Goal: Task Accomplishment & Management: Use online tool/utility

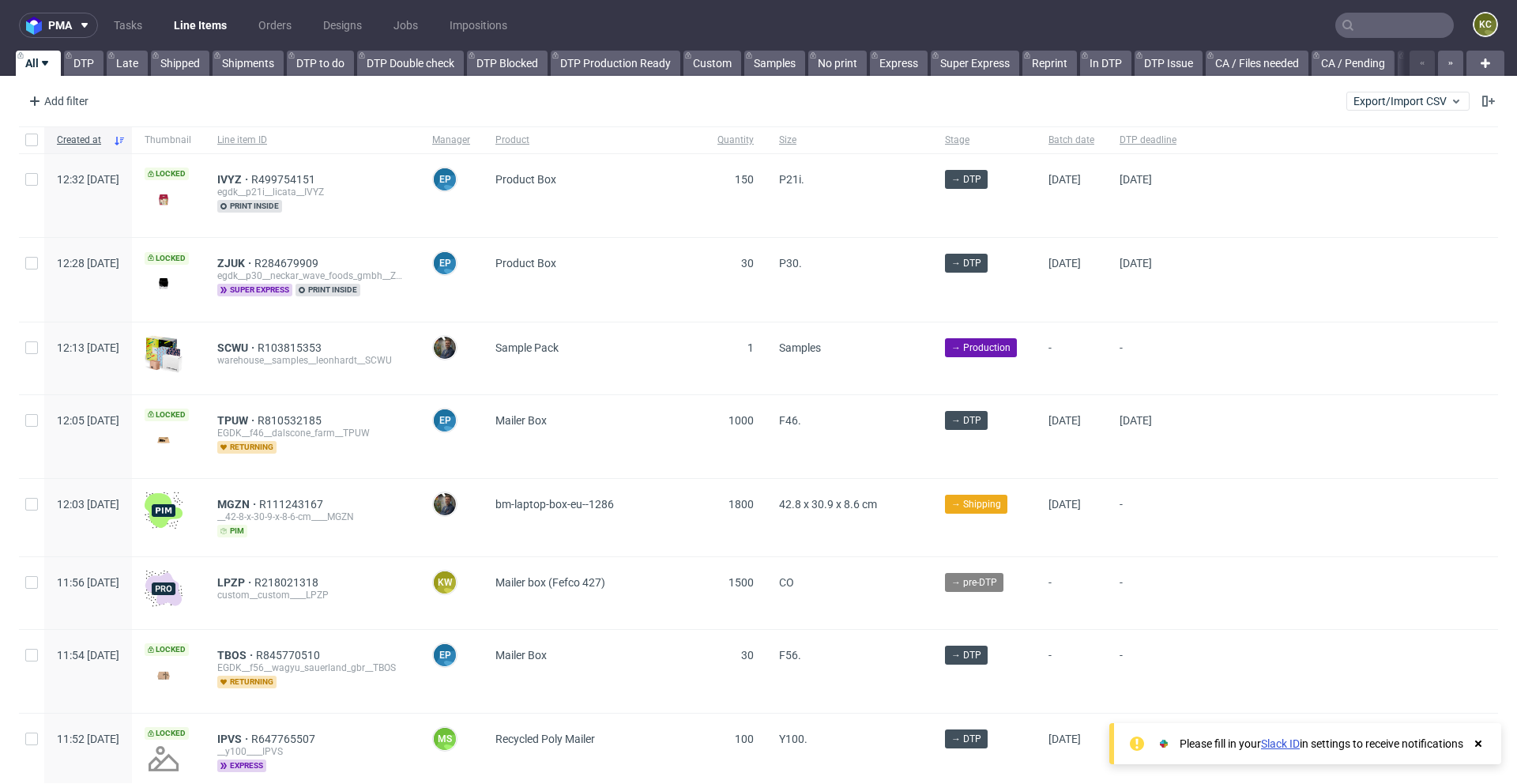
click at [1361, 46] on nav "pma Tasks Line Items Orders Designs Jobs Impositions KC" at bounding box center [758, 25] width 1517 height 50
click at [1362, 32] on input "text" at bounding box center [1395, 25] width 118 height 25
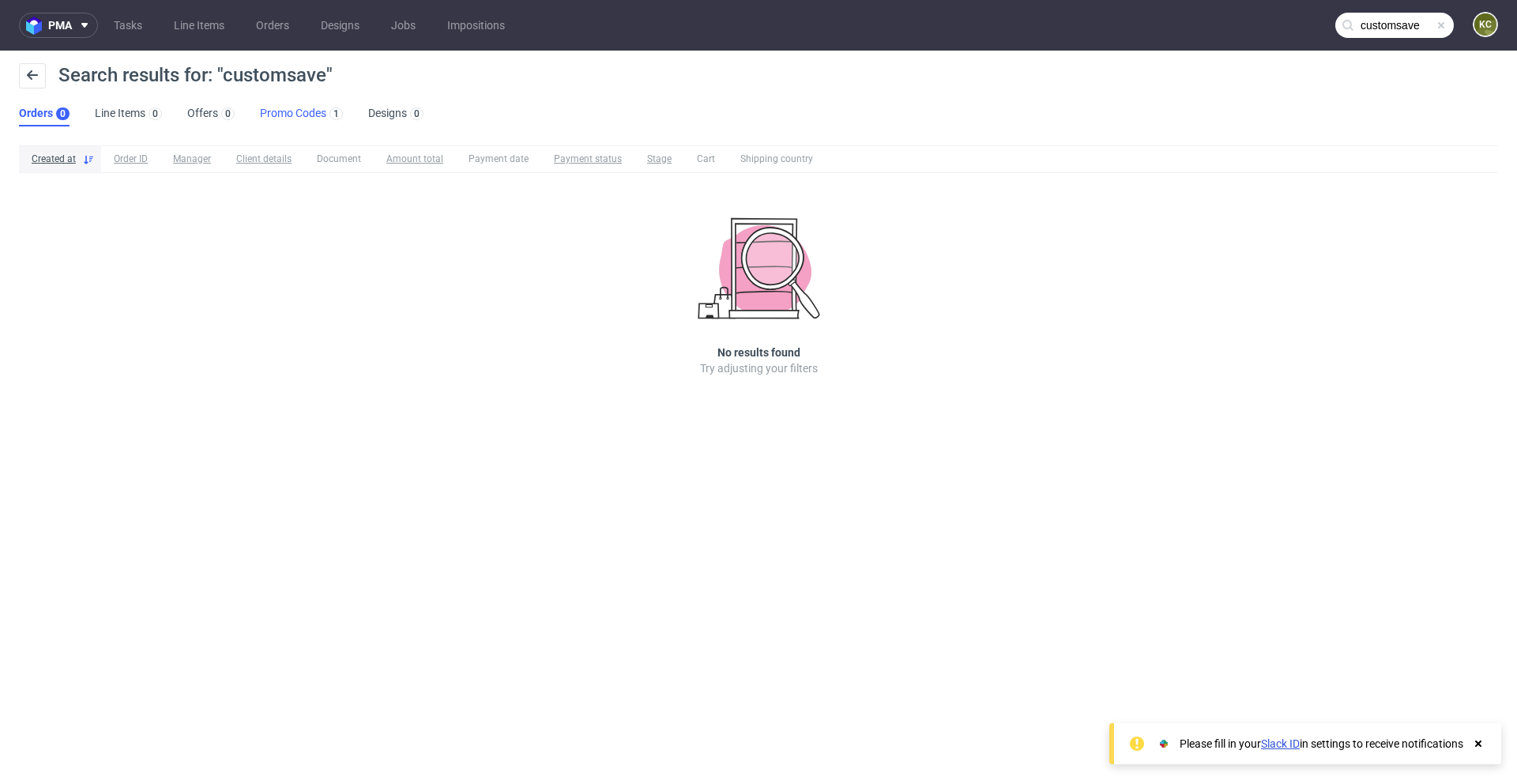
click at [289, 109] on link "Promo Codes 1" at bounding box center [302, 114] width 83 height 25
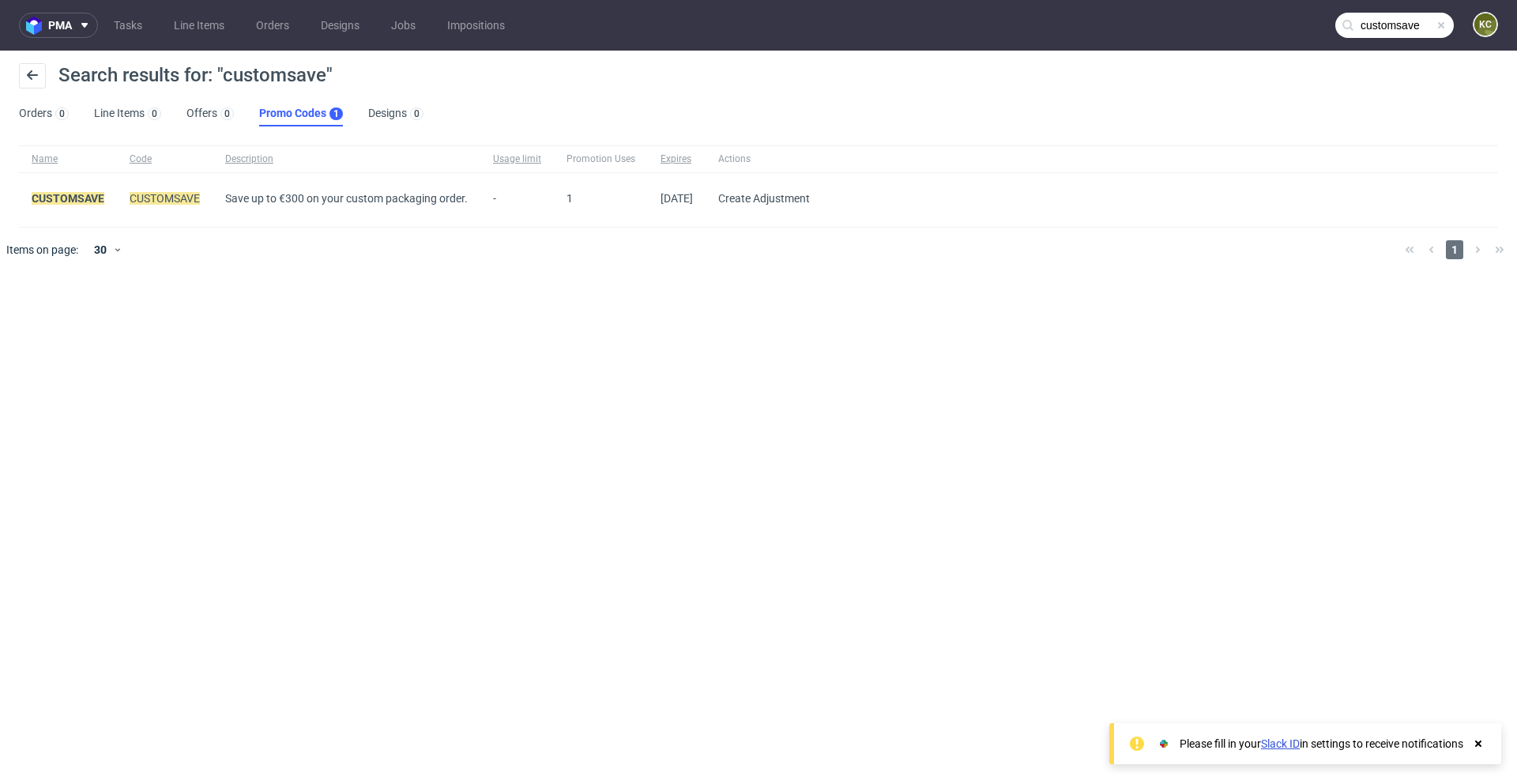
click at [1423, 24] on input "customsave" at bounding box center [1395, 25] width 118 height 25
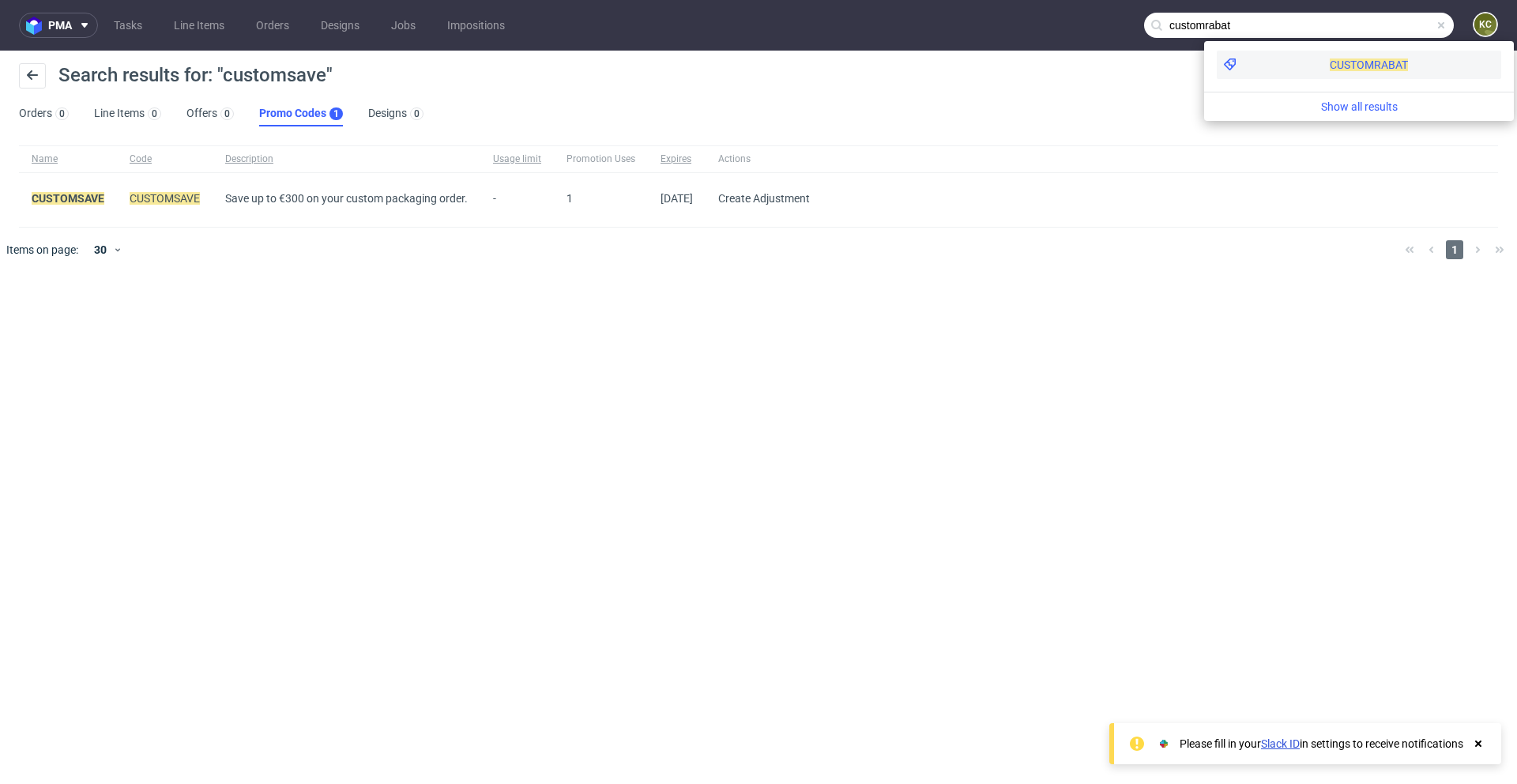
type input "customrabat"
click at [1330, 66] on span "CUSTOMRABAT" at bounding box center [1369, 65] width 78 height 13
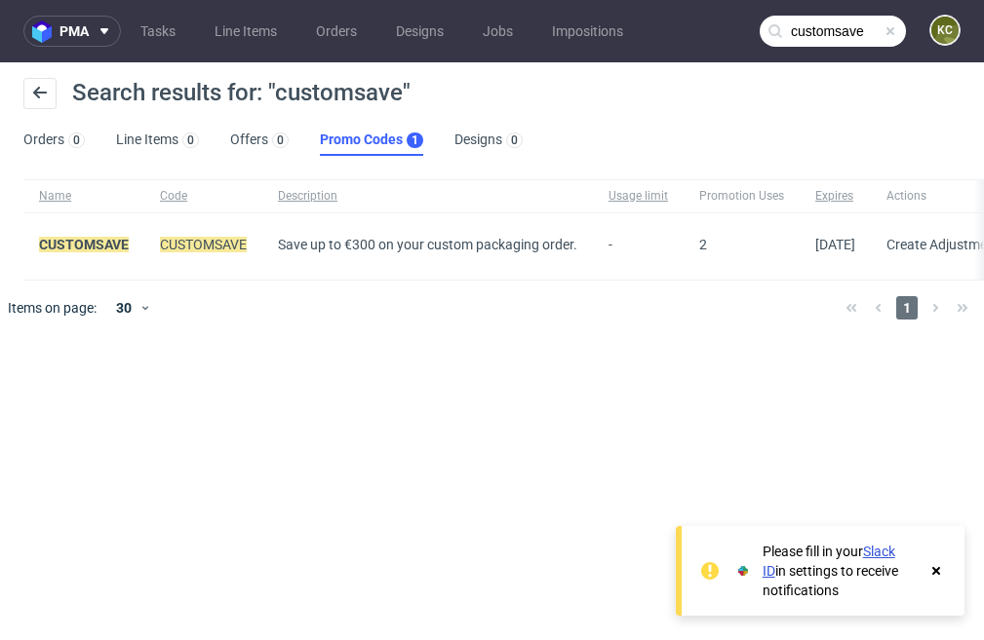
click at [848, 31] on input "customsave" at bounding box center [832, 31] width 146 height 31
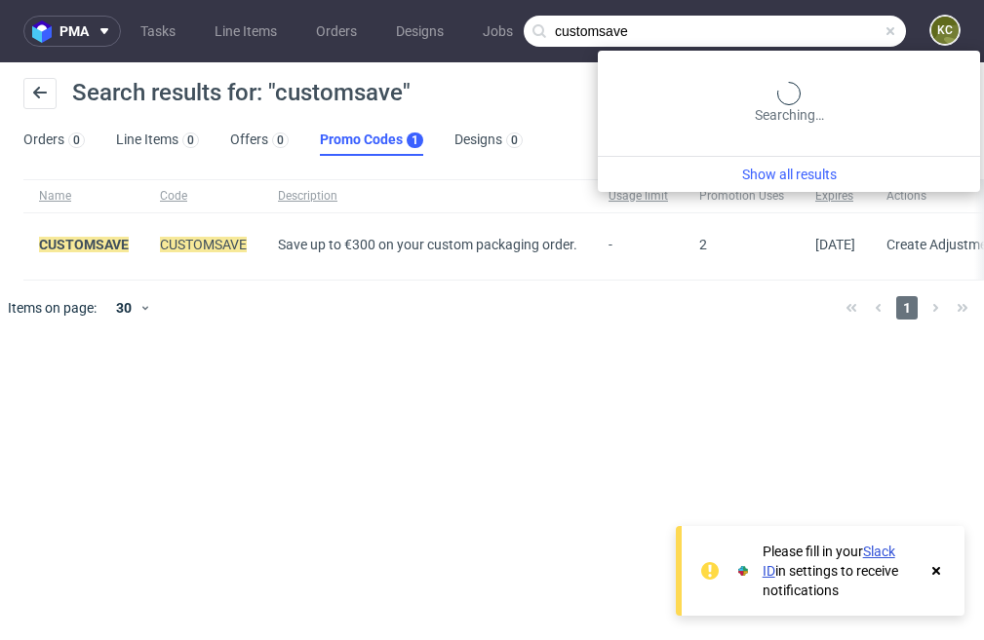
click at [848, 31] on input "customsave" at bounding box center [714, 31] width 382 height 31
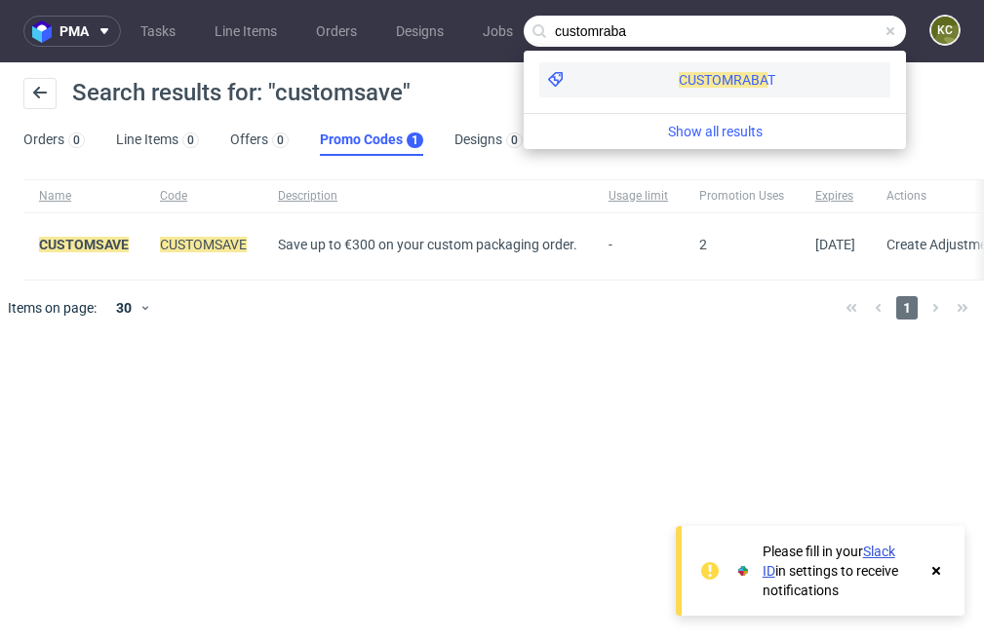
type input "customraba"
click at [678, 86] on span "CUSTOMRABA" at bounding box center [722, 80] width 89 height 16
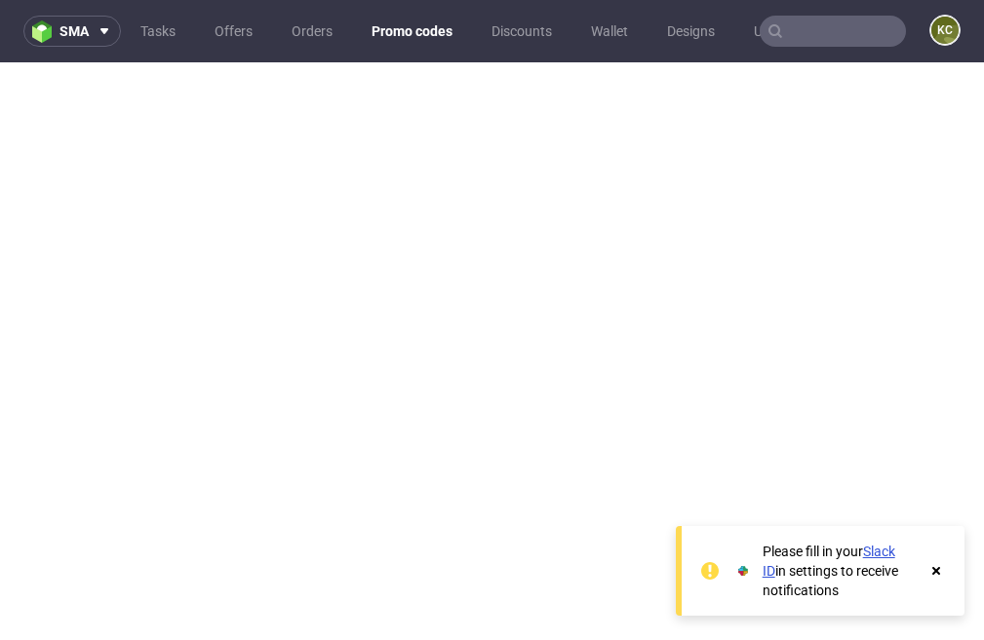
scroll to position [5, 0]
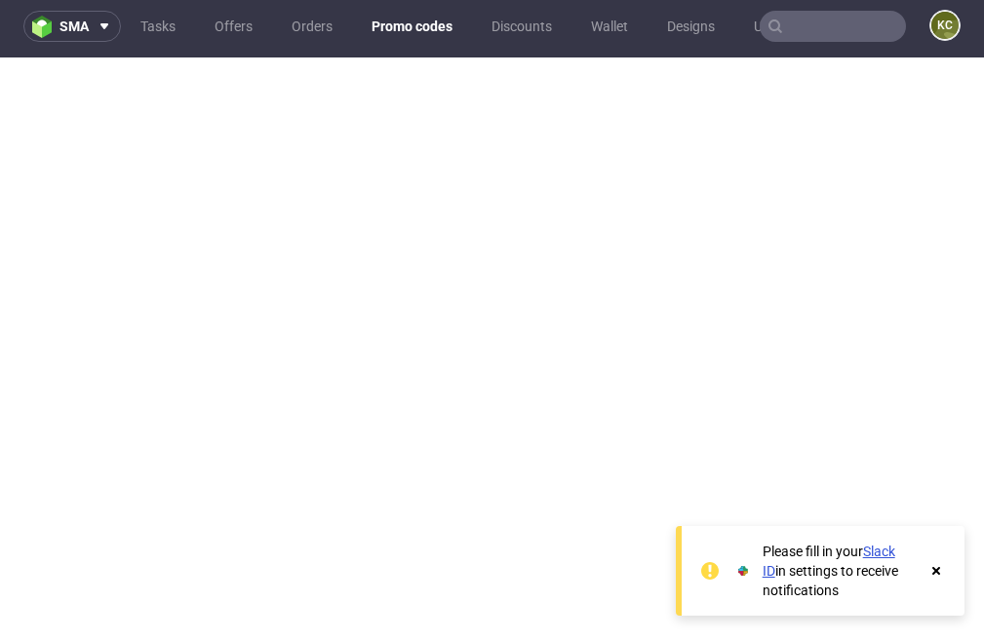
click at [935, 568] on use at bounding box center [936, 571] width 8 height 8
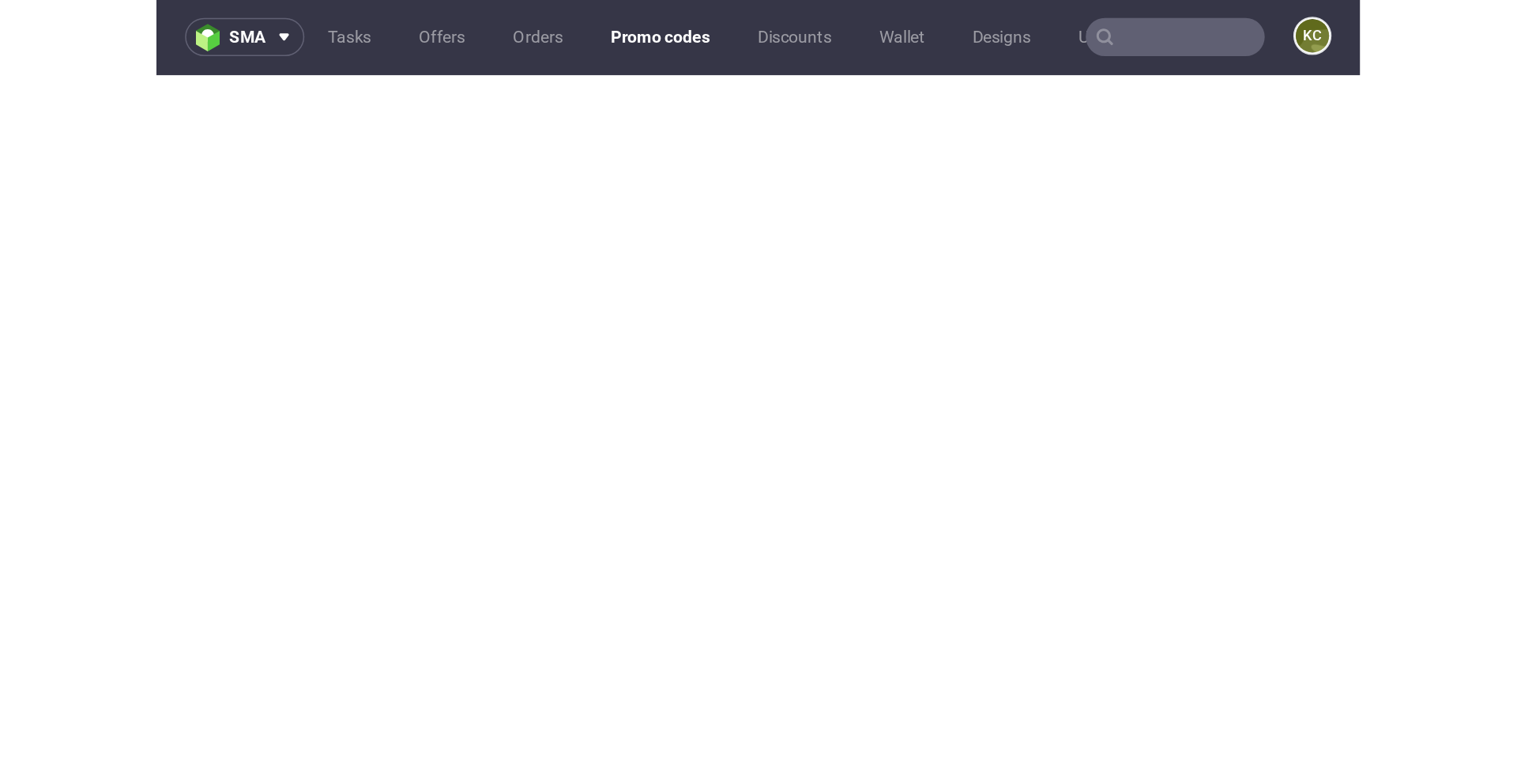
scroll to position [0, 0]
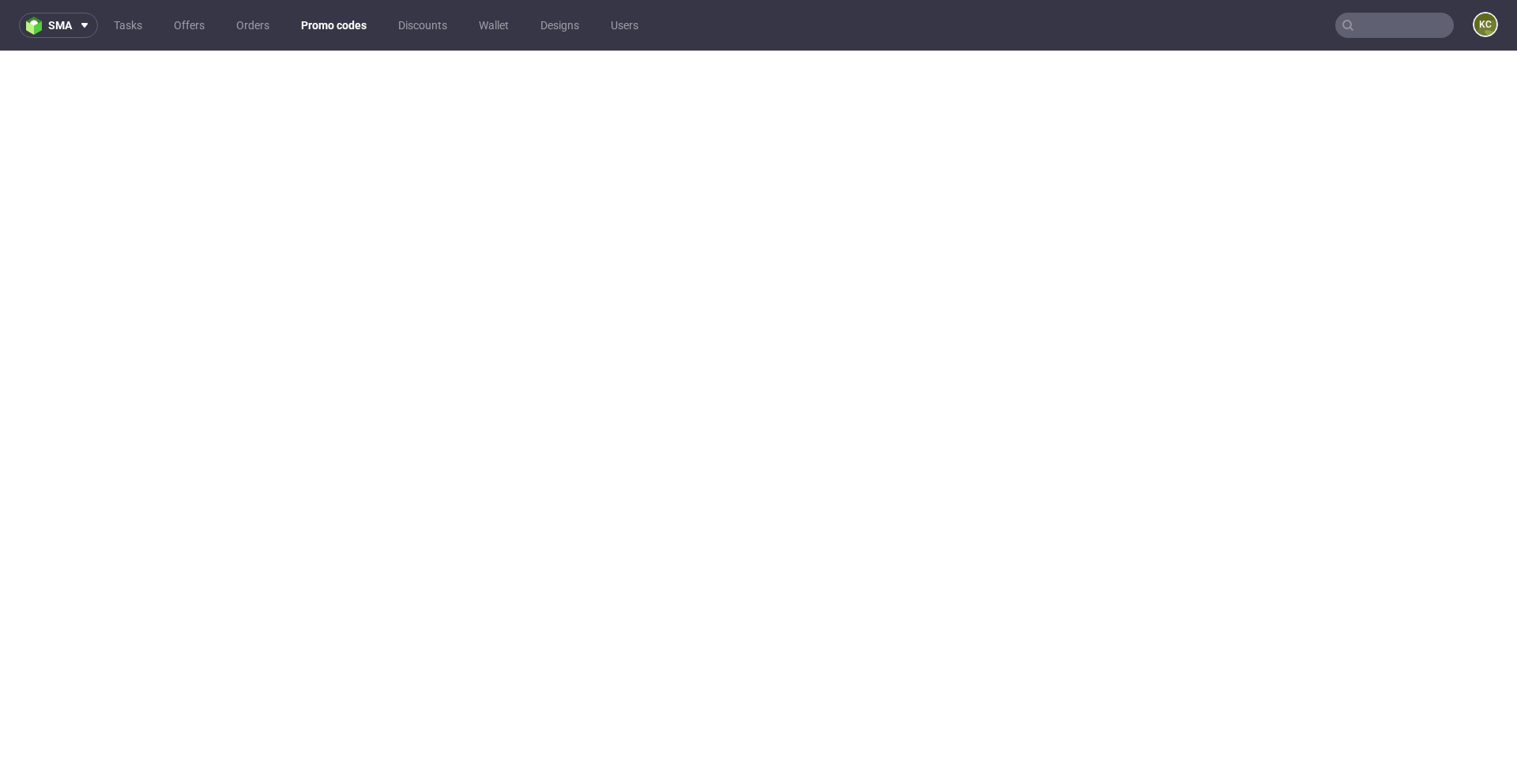
click at [1369, 20] on input "text" at bounding box center [1395, 25] width 118 height 25
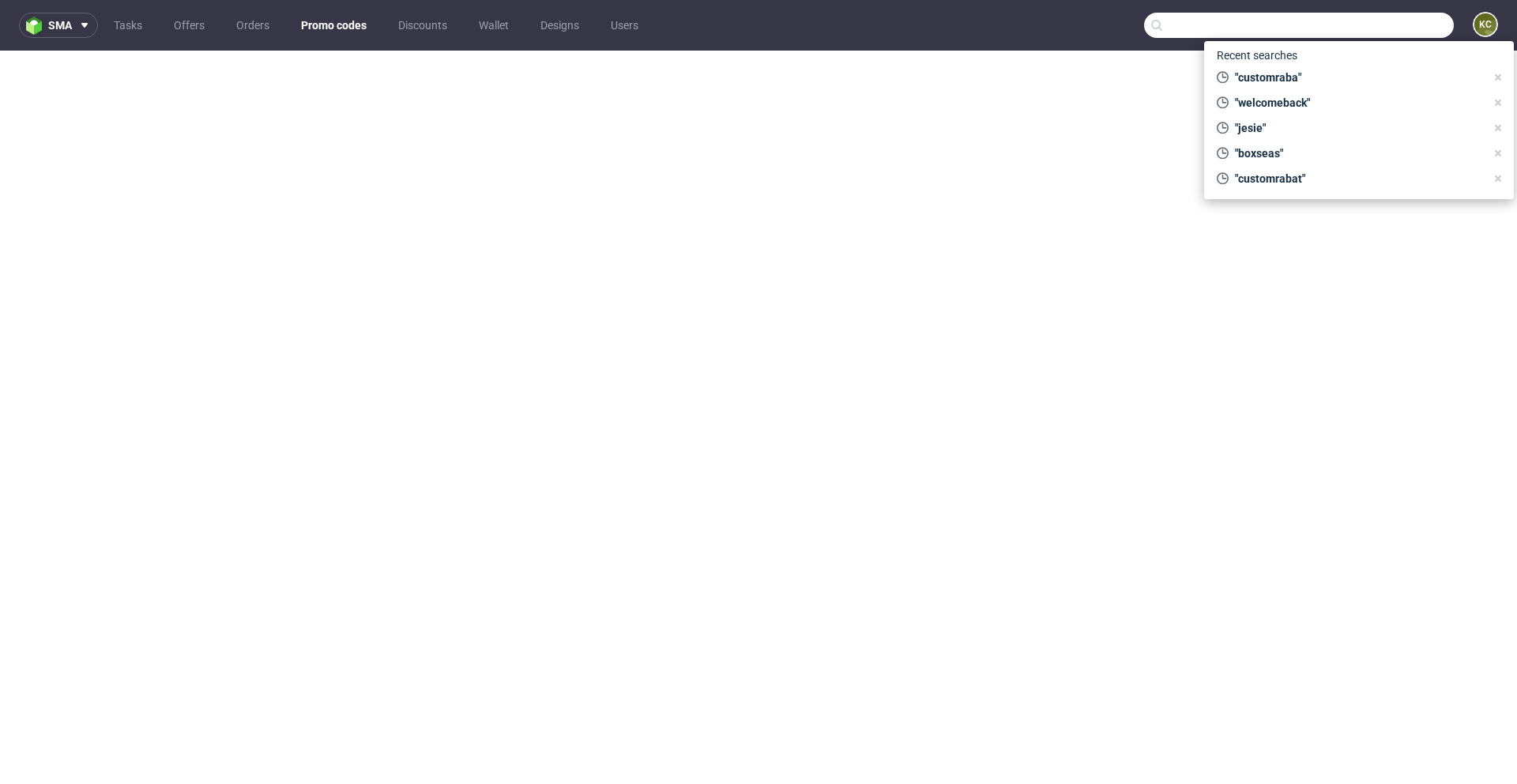
scroll to position [4, 0]
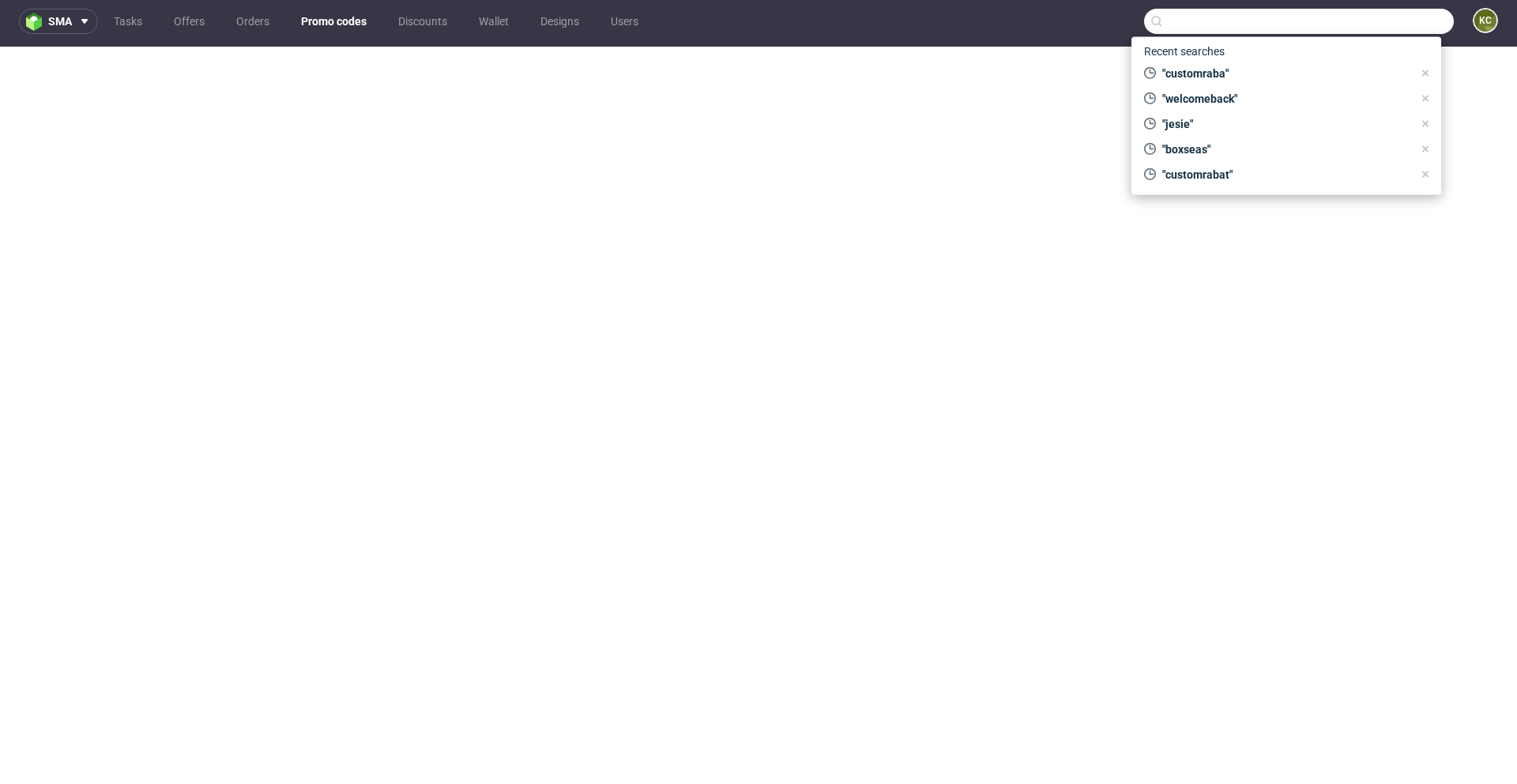
click at [1173, 29] on input "text" at bounding box center [1299, 21] width 310 height 25
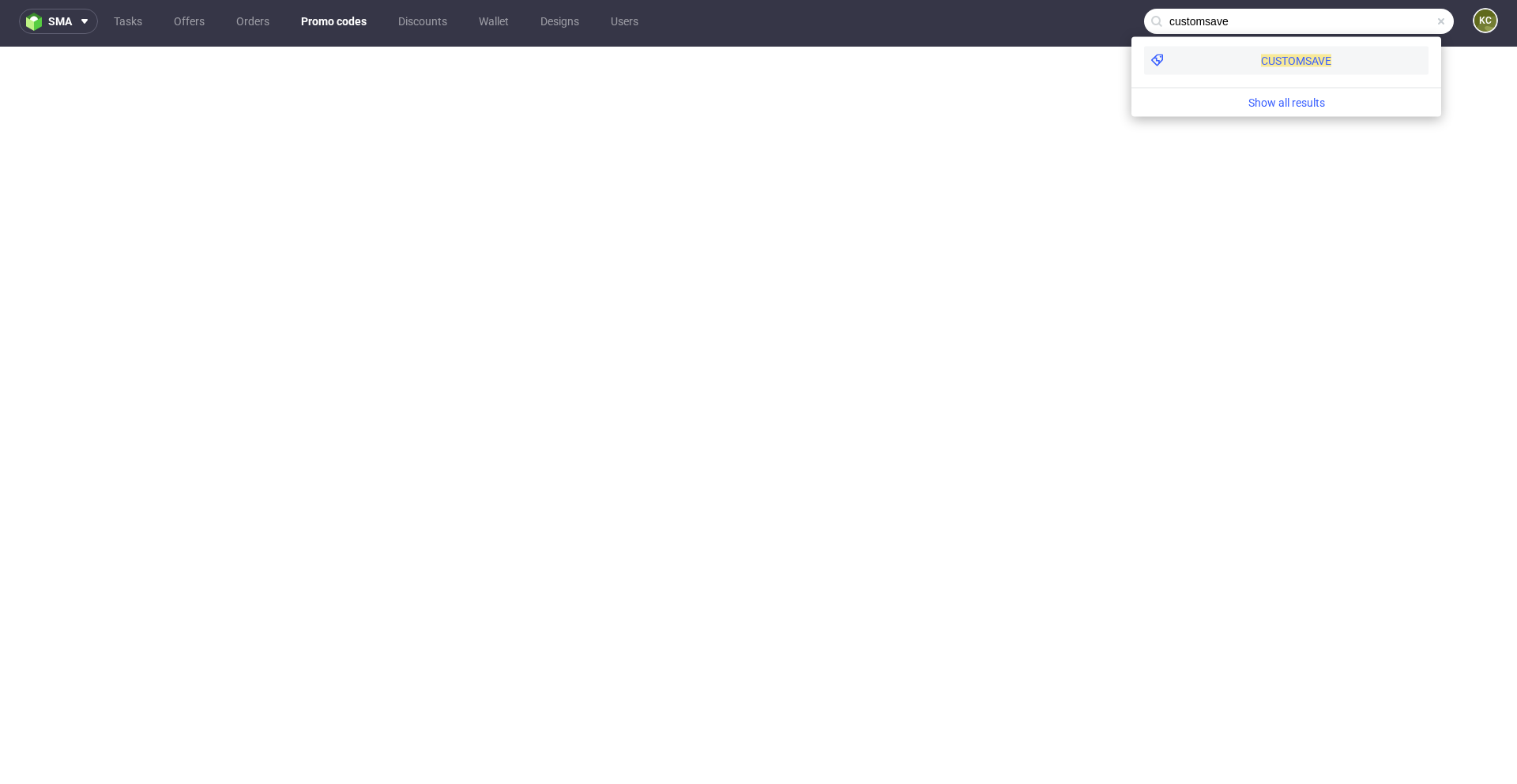
type input "customsave"
click at [1262, 62] on span "CUSTOMSAVE" at bounding box center [1296, 61] width 71 height 13
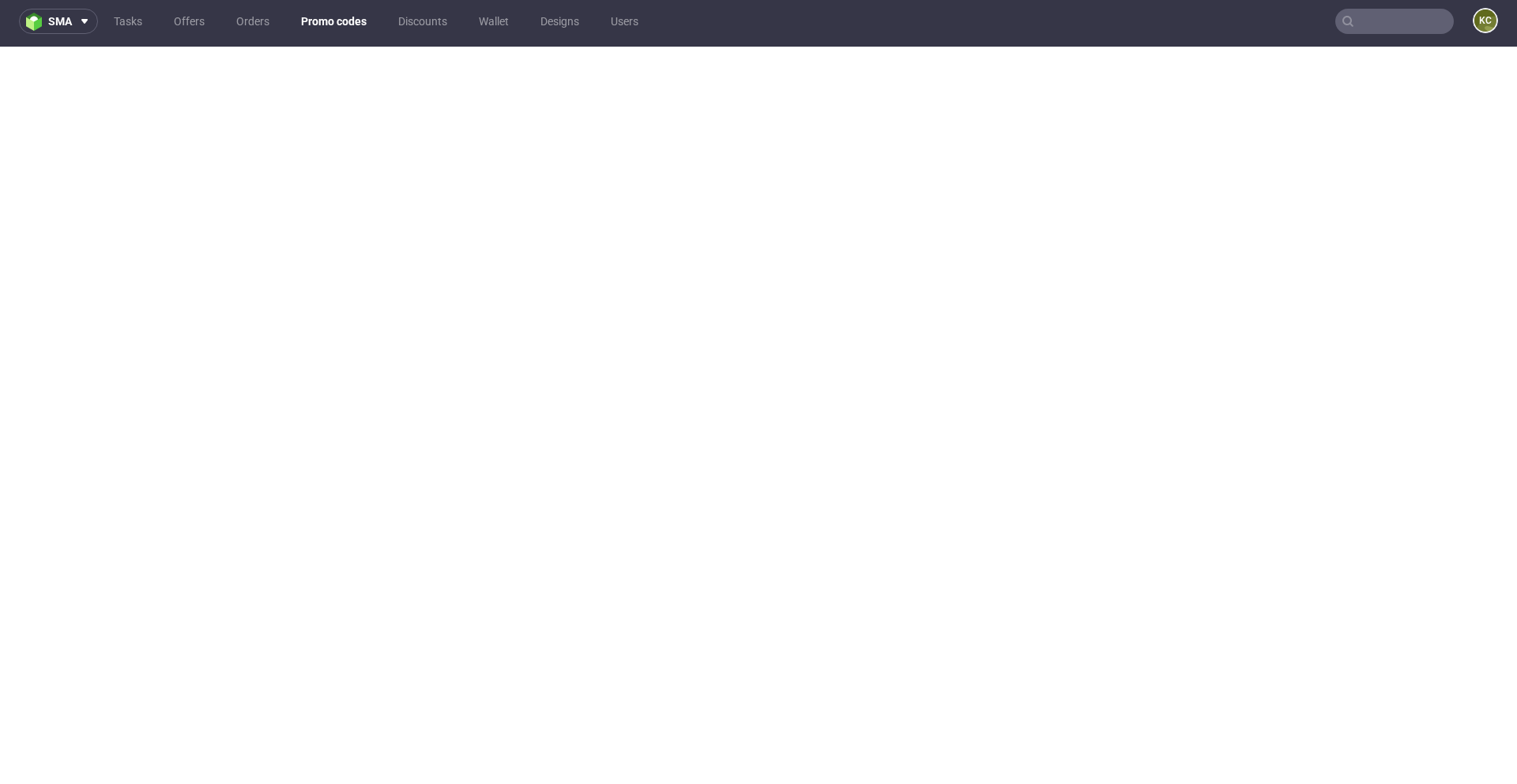
click at [341, 20] on link "Promo codes" at bounding box center [334, 21] width 84 height 25
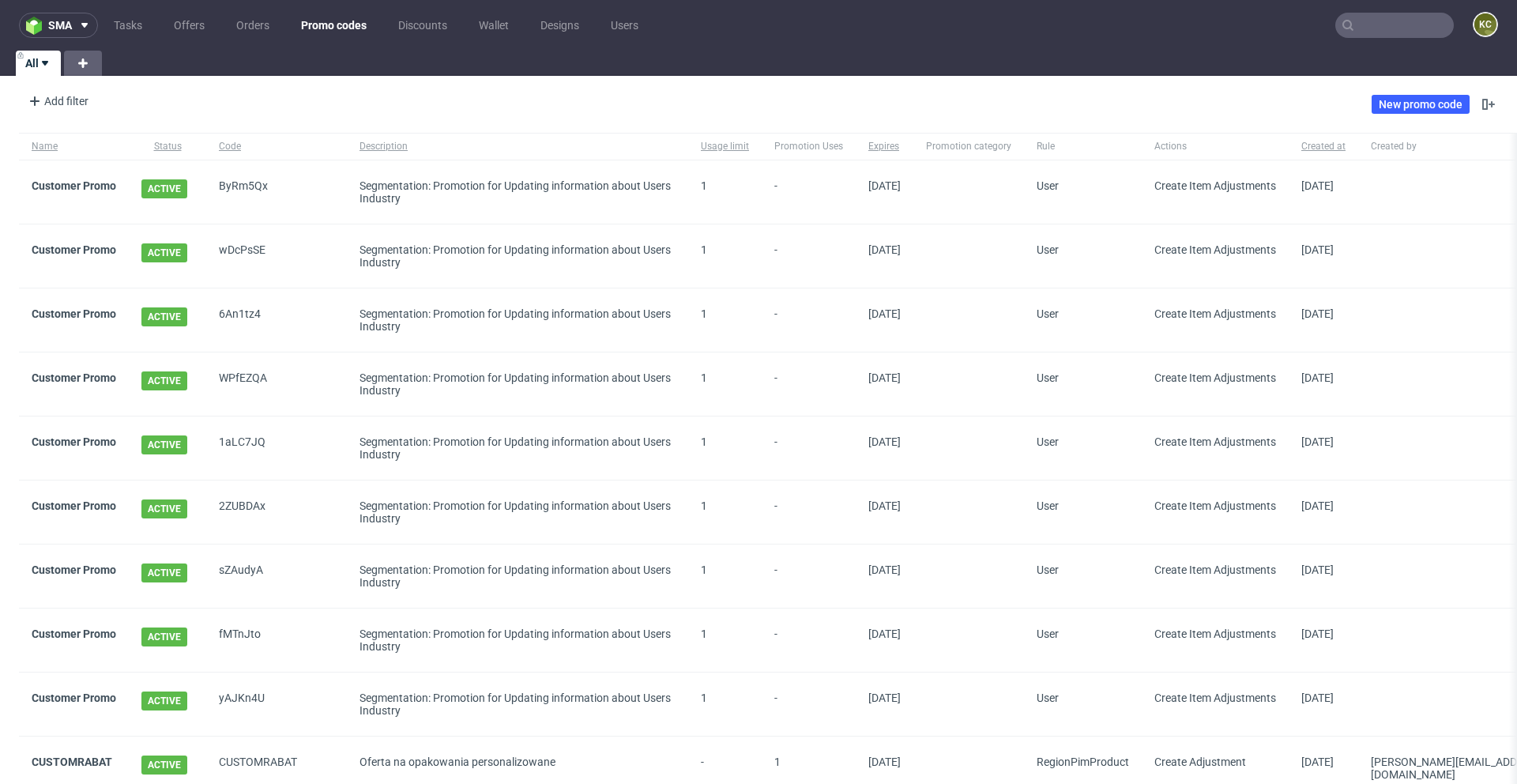
click at [1367, 32] on input "text" at bounding box center [1395, 25] width 118 height 25
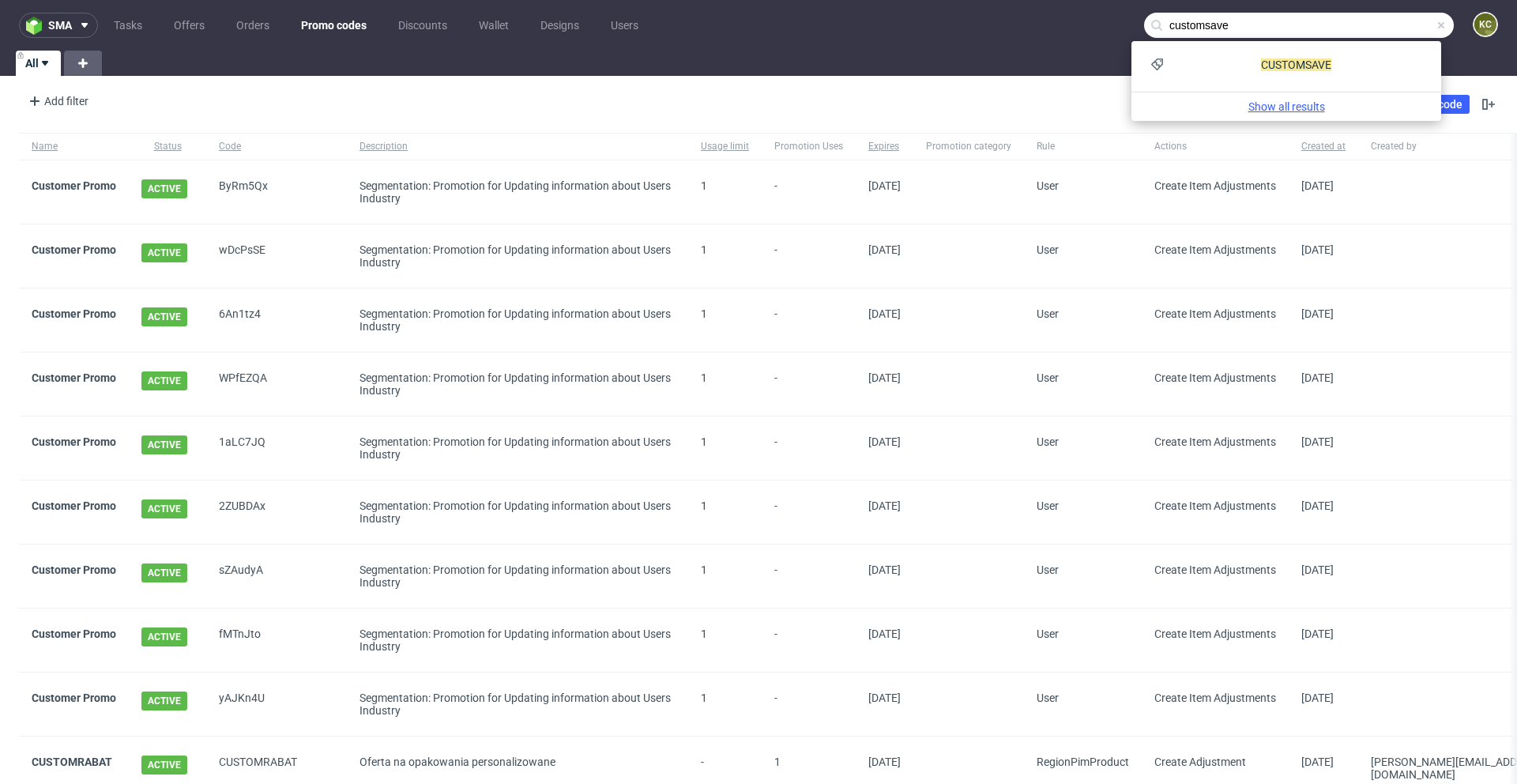
type input "customsave"
click at [1273, 100] on link "Show all results" at bounding box center [1287, 106] width 297 height 15
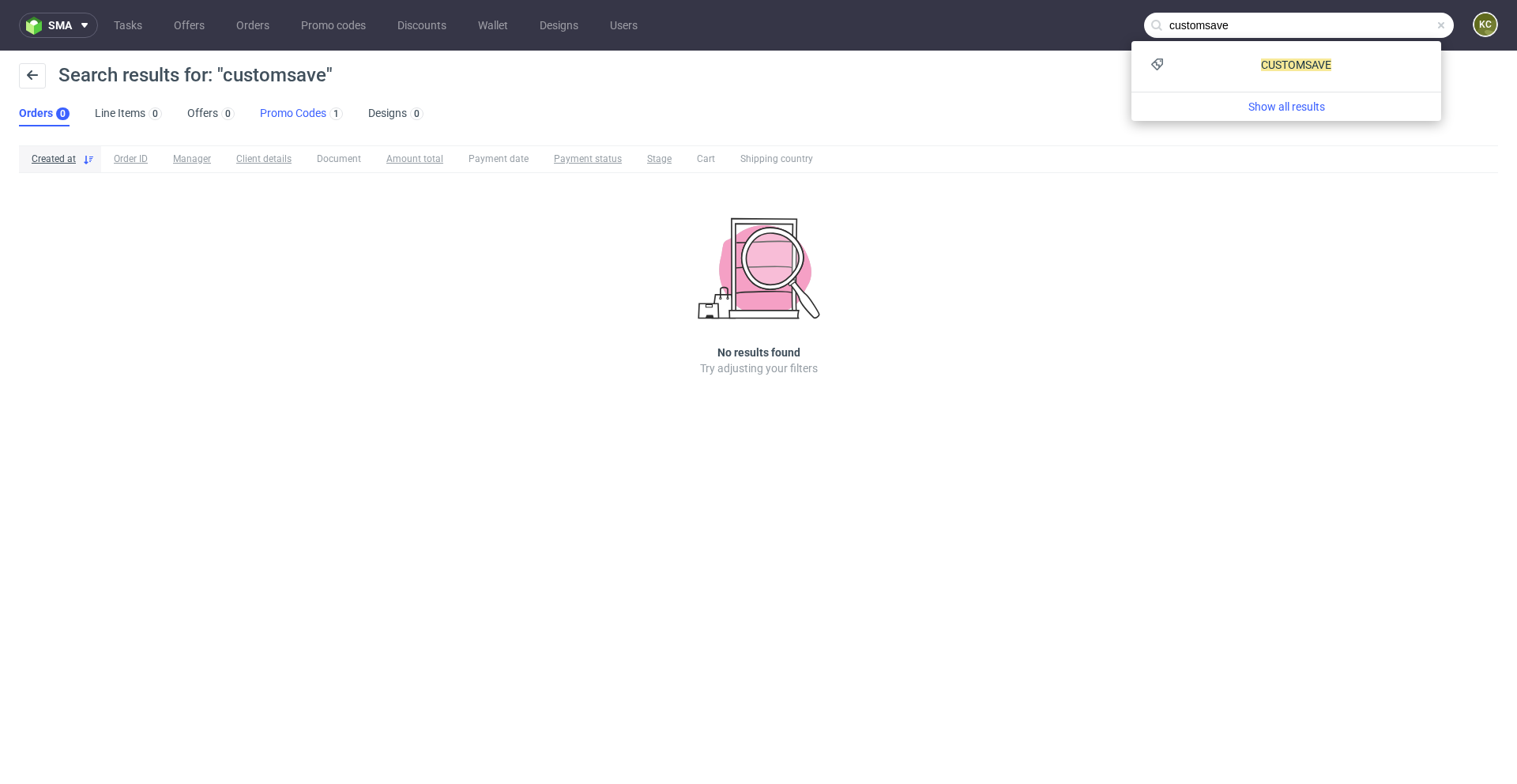
click at [308, 116] on link "Promo Codes 1" at bounding box center [302, 114] width 83 height 25
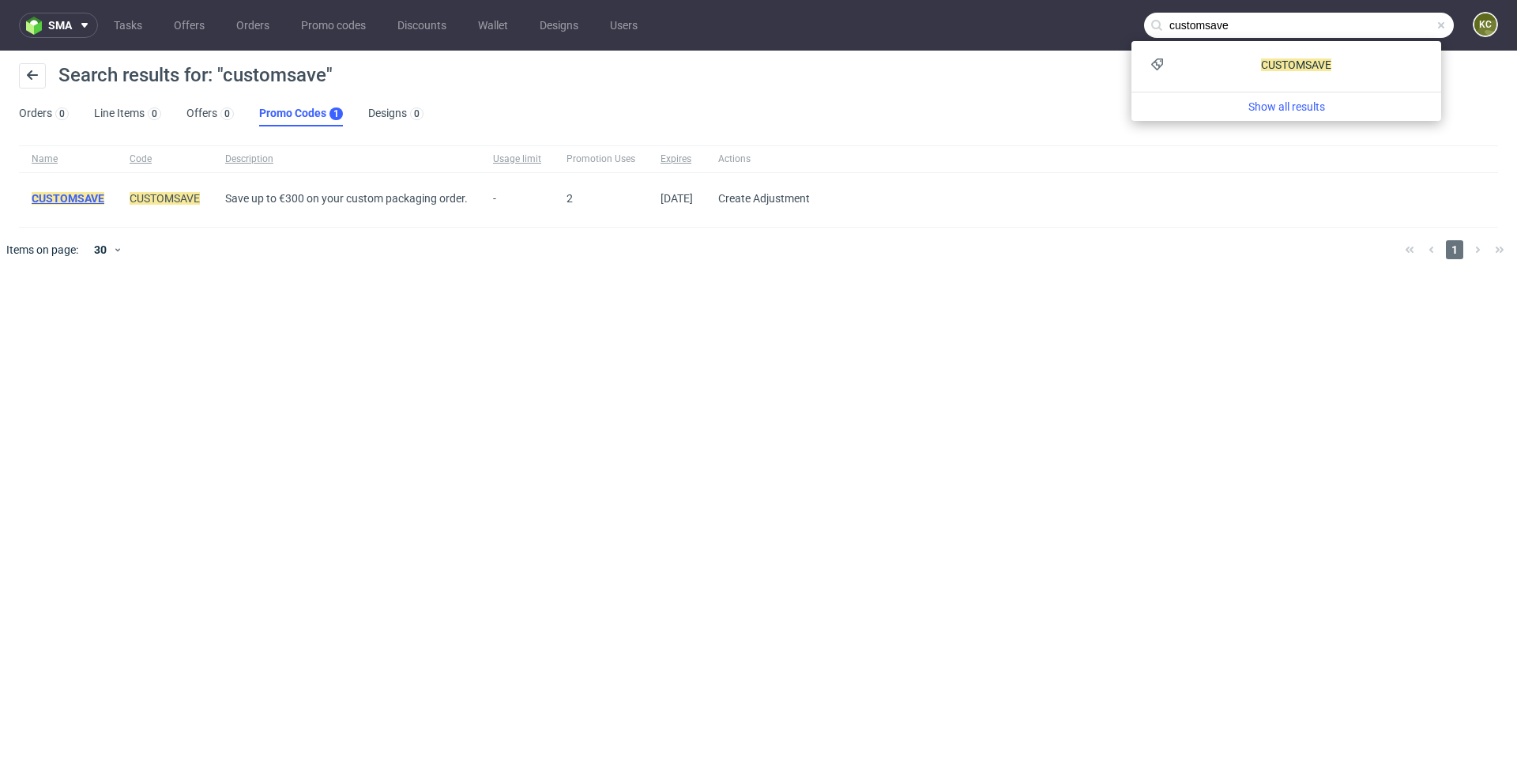
click at [72, 198] on mark "CUSTOMSAVE" at bounding box center [68, 199] width 73 height 13
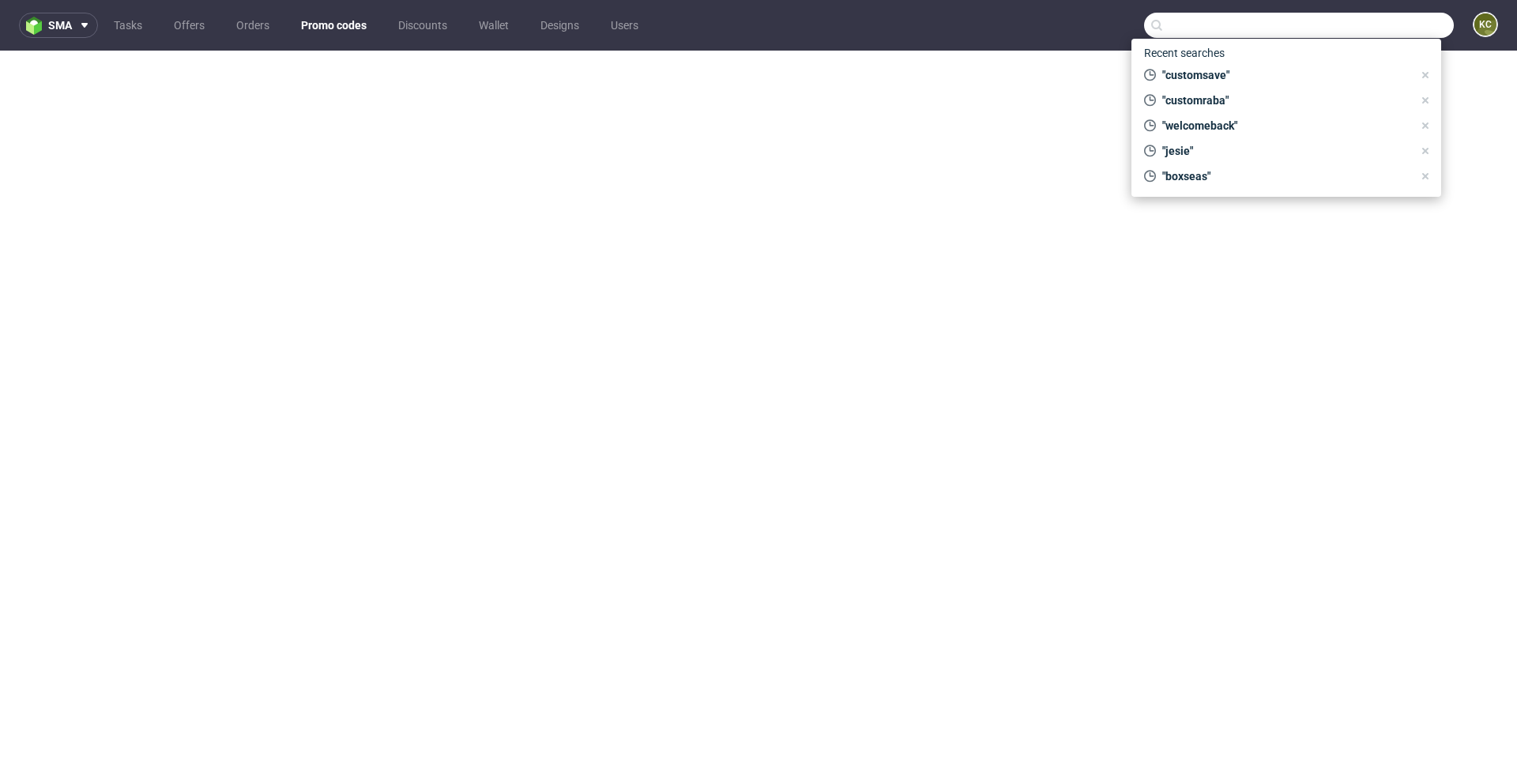
scroll to position [4, 0]
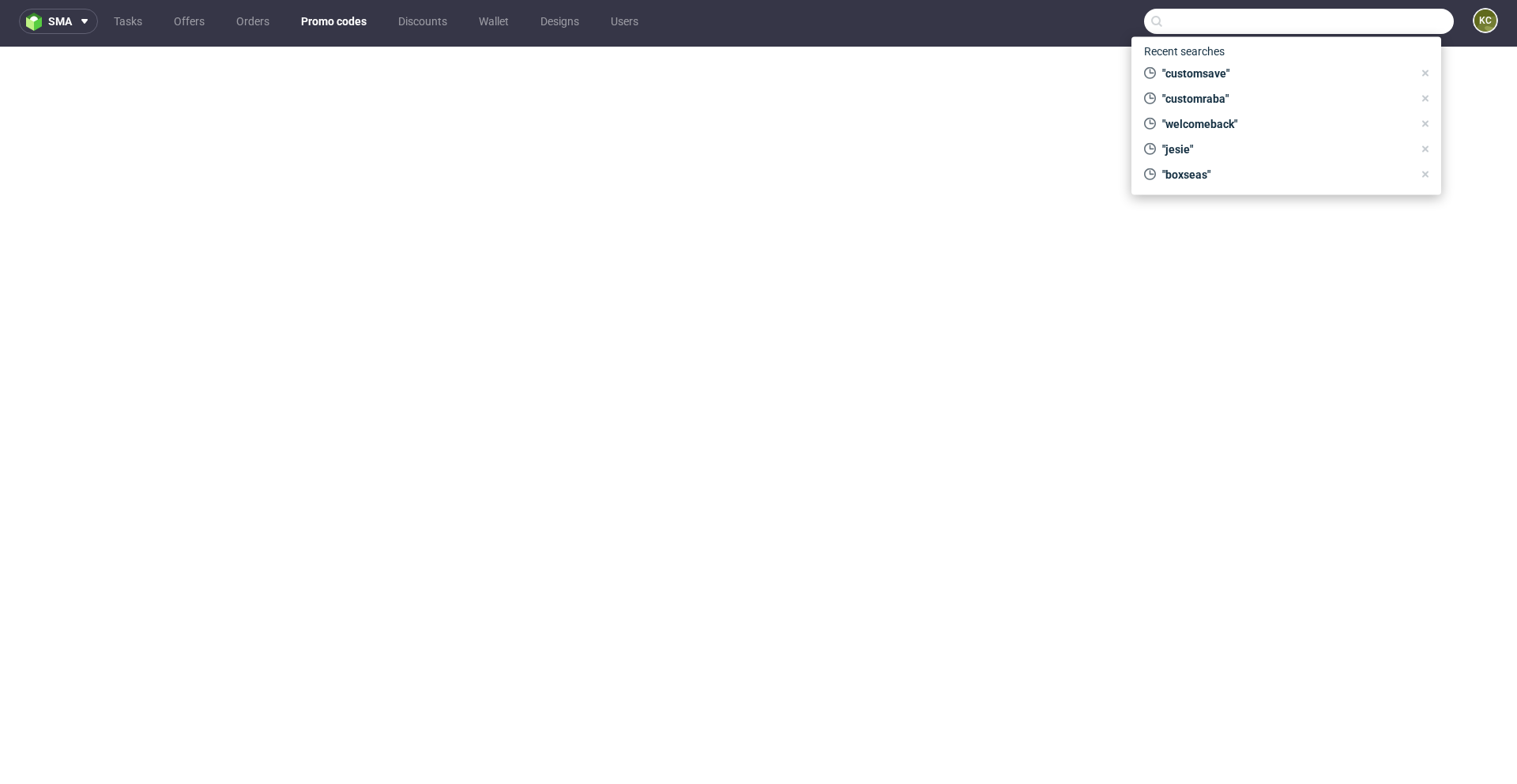
click at [1180, 19] on input "text" at bounding box center [1299, 21] width 310 height 25
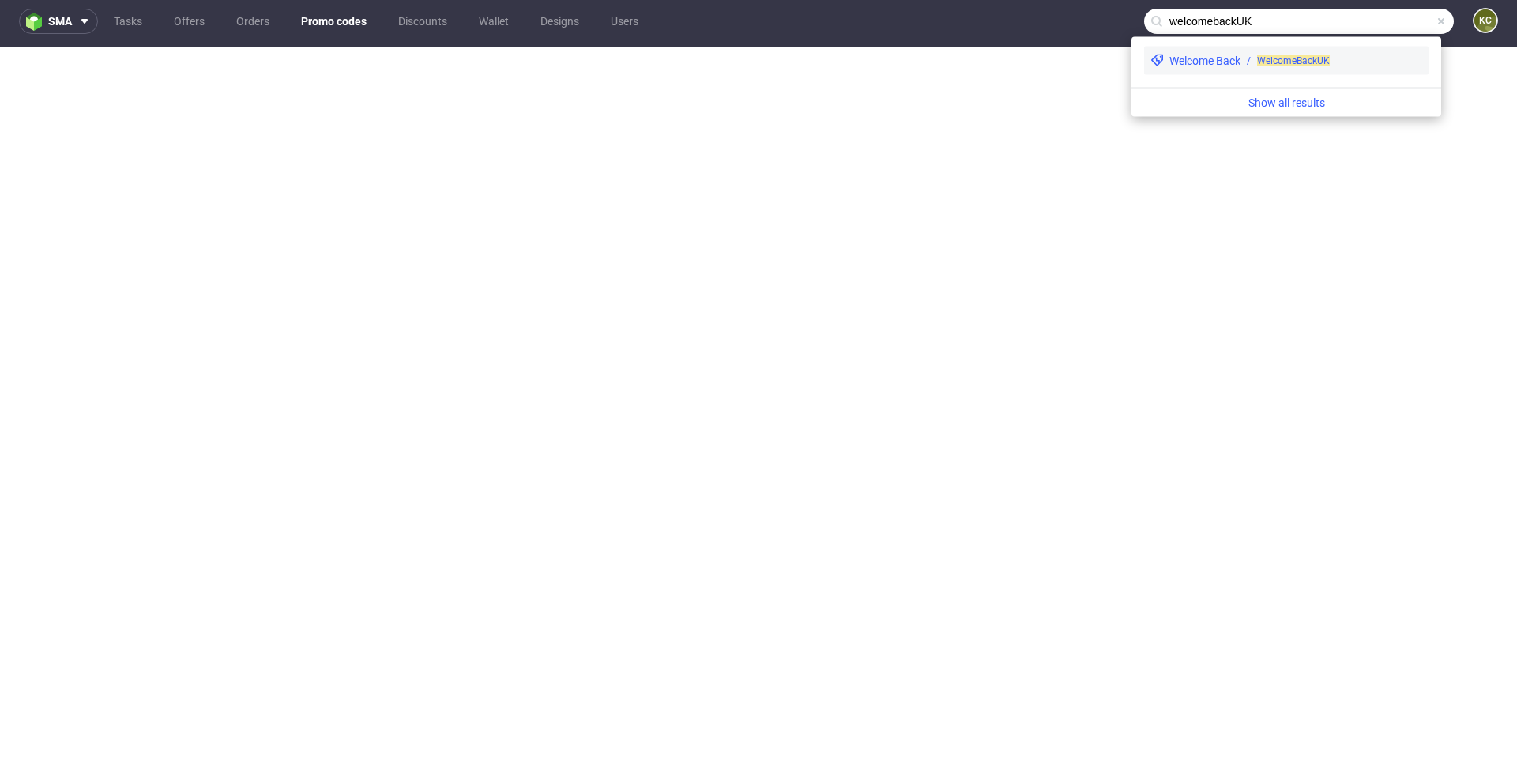
type input "welcomebackUK"
click at [1243, 62] on div "WelcomeBackUK" at bounding box center [1331, 61] width 182 height 15
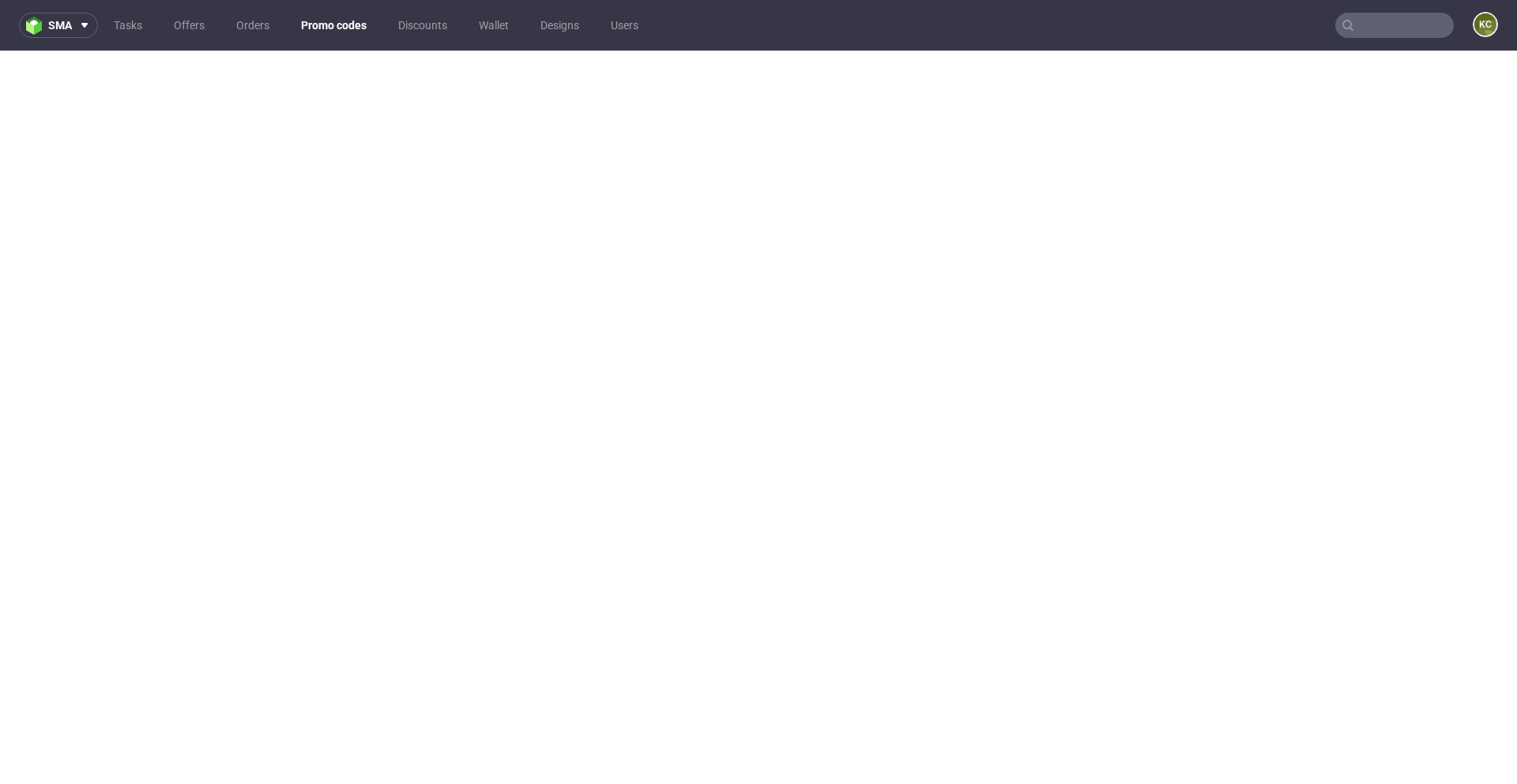
scroll to position [4, 0]
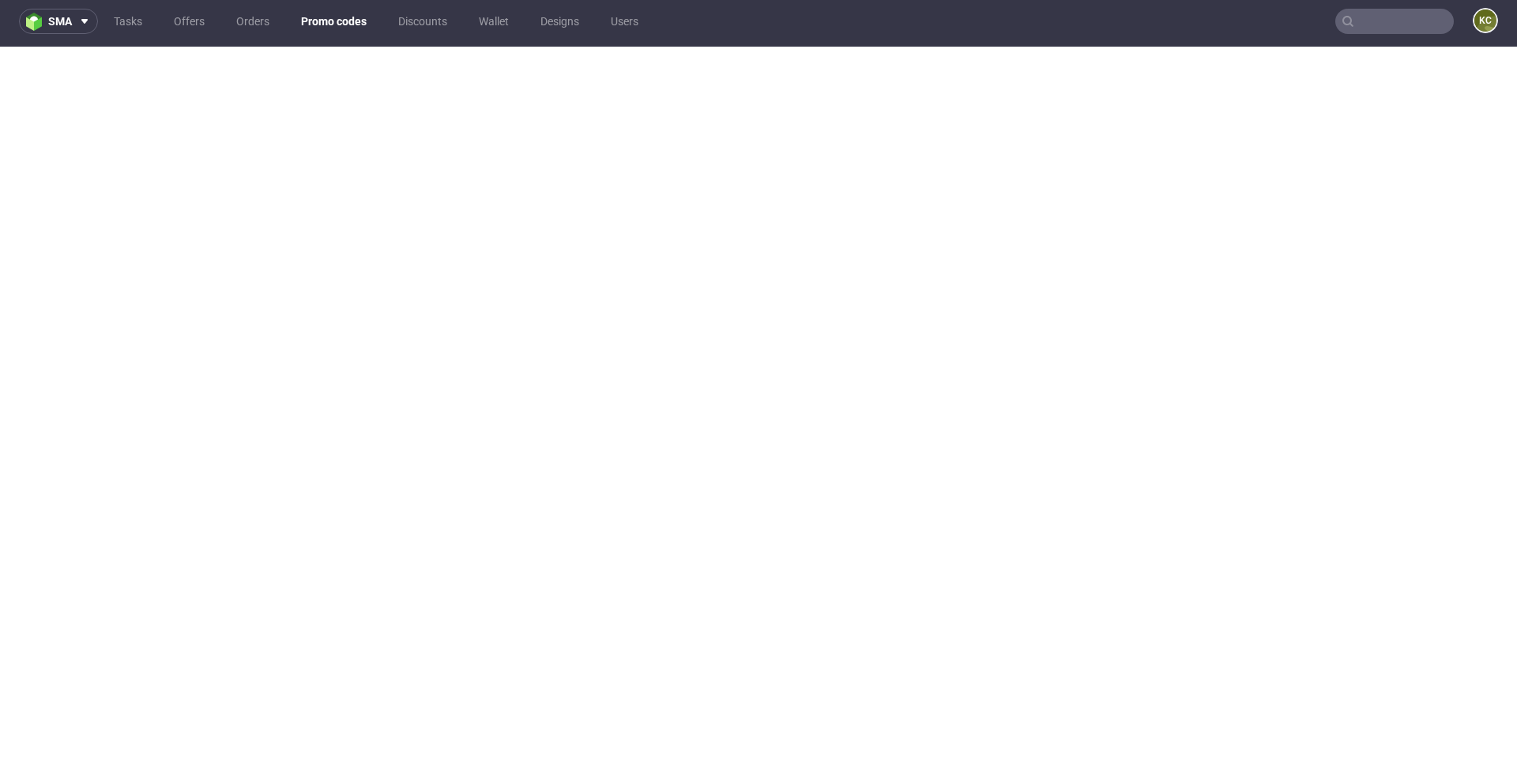
type input "customsave"
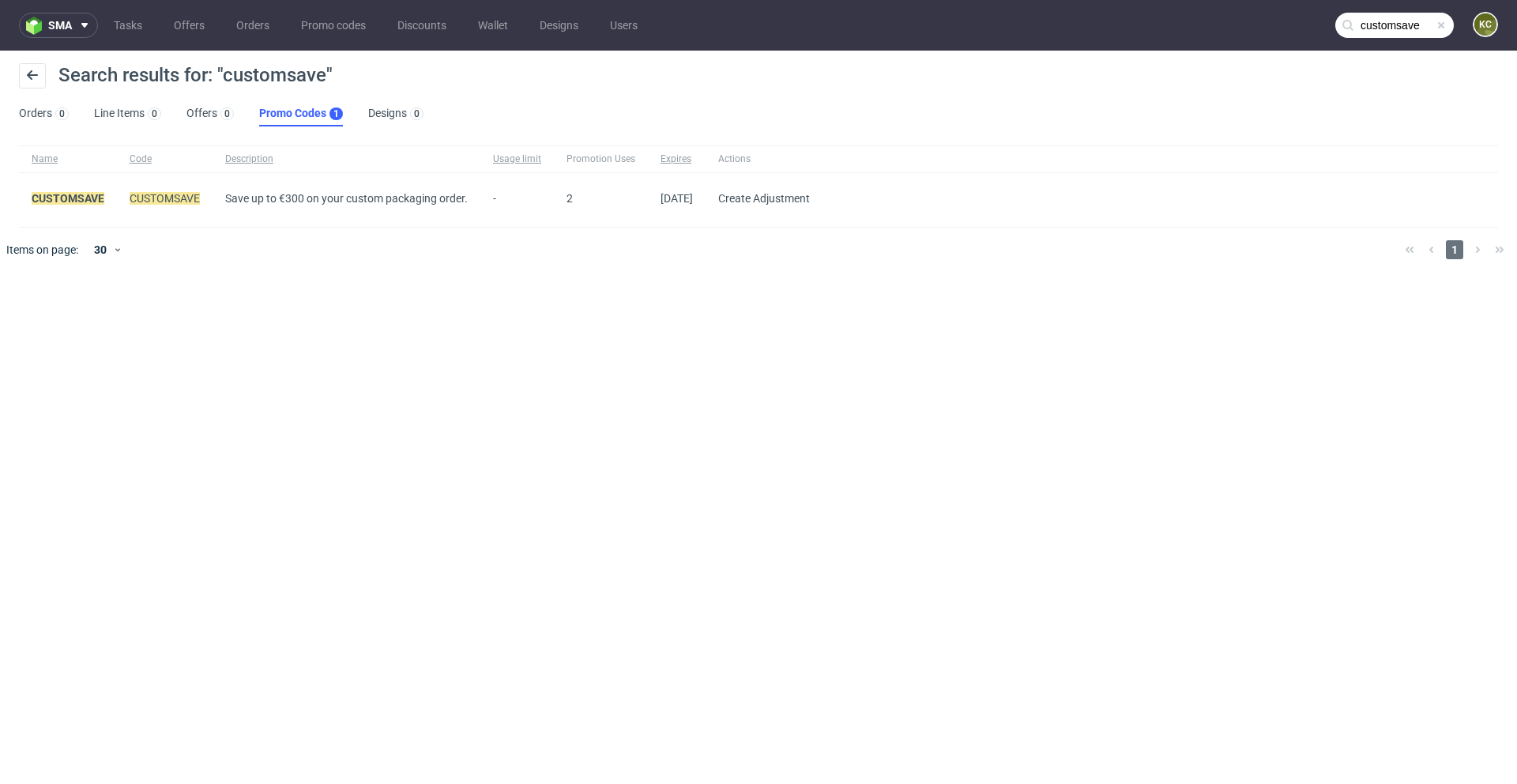
click at [1325, 214] on div at bounding box center [1160, 199] width 675 height 54
click at [1398, 25] on input "customsave" at bounding box center [1395, 25] width 118 height 25
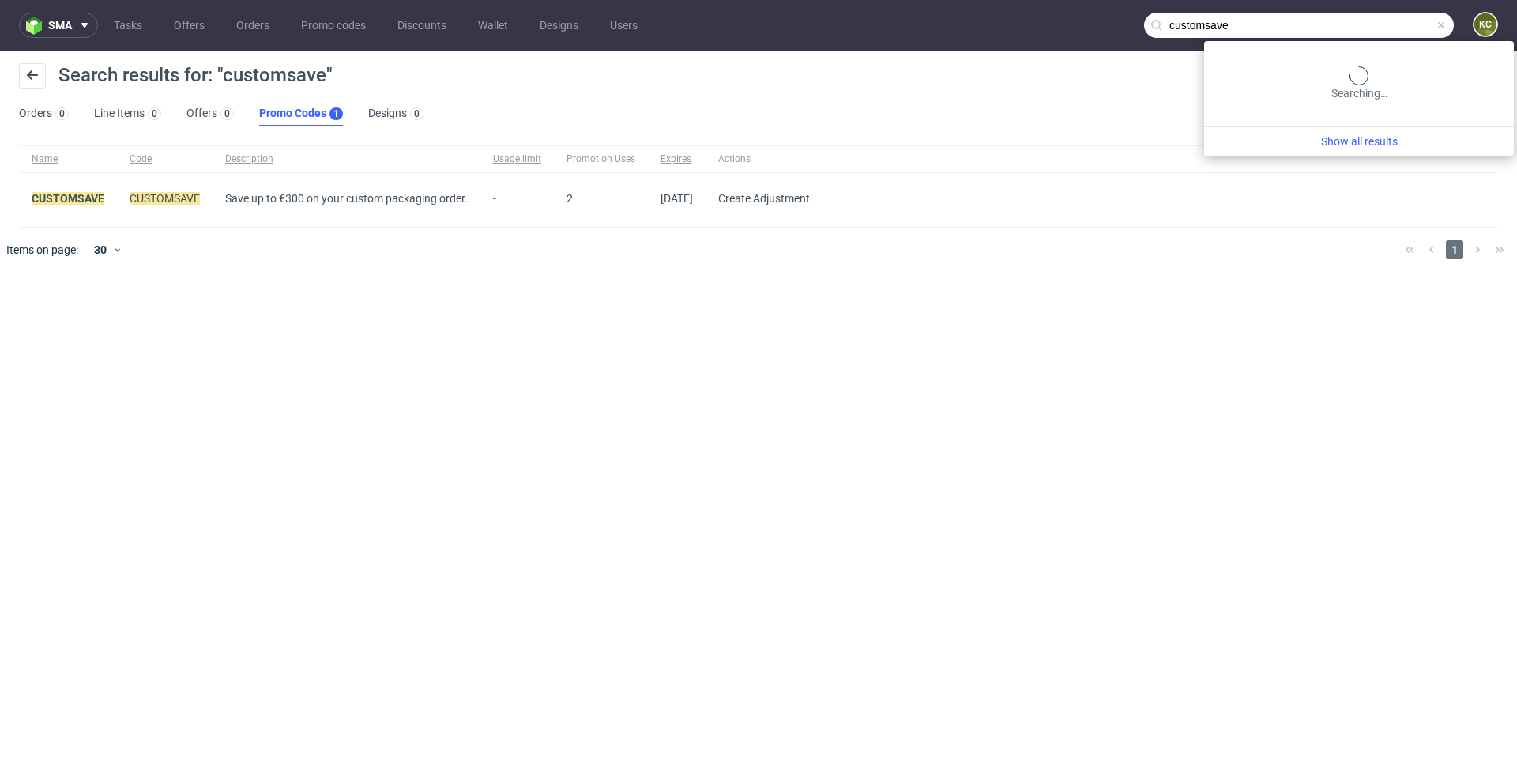
click at [1398, 25] on input "customsave" at bounding box center [1299, 25] width 310 height 25
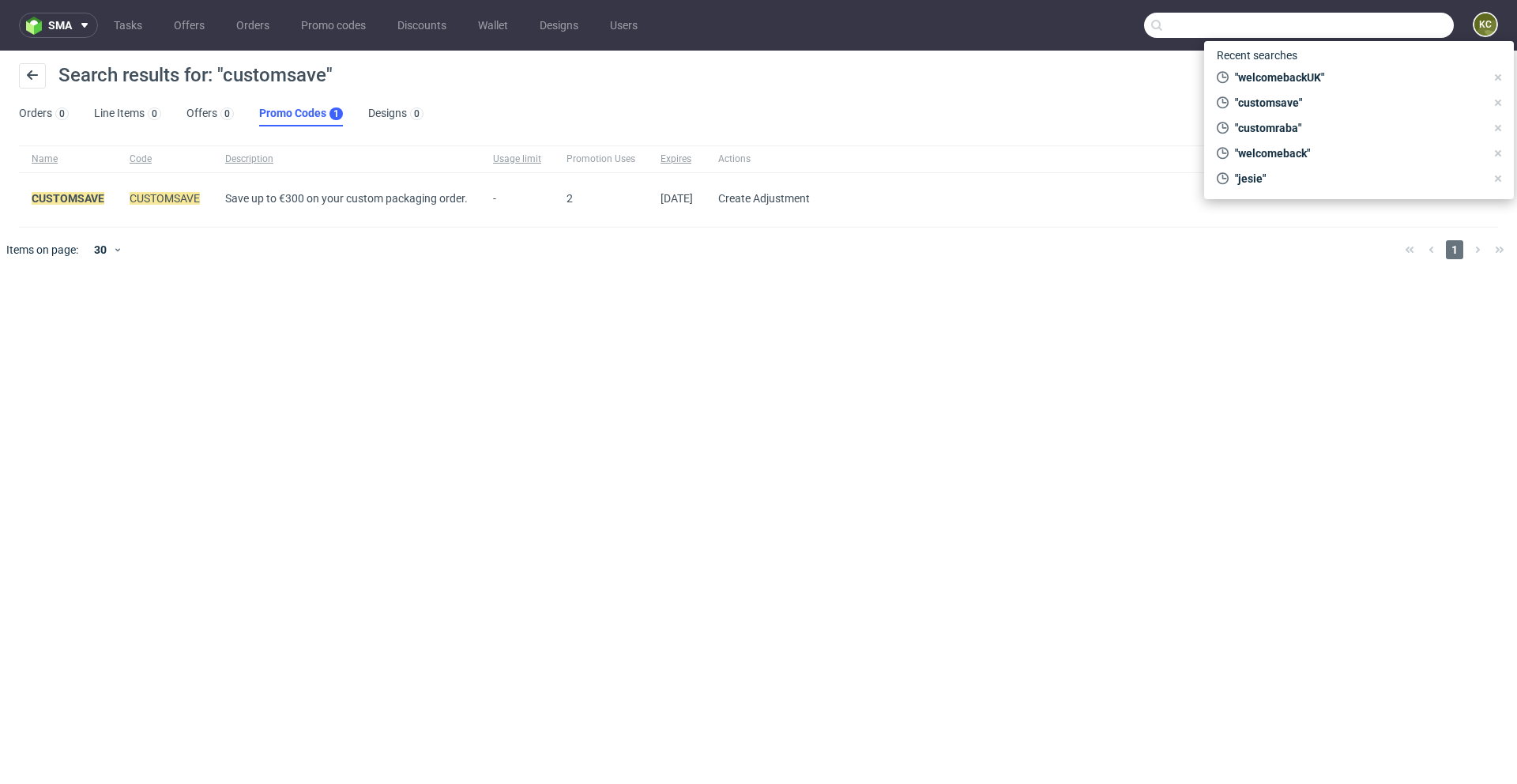
click at [1186, 280] on div "sma Tasks Offers Orders Promo codes Discounts Wallet Designs Users KC Search re…" at bounding box center [758, 392] width 1517 height 784
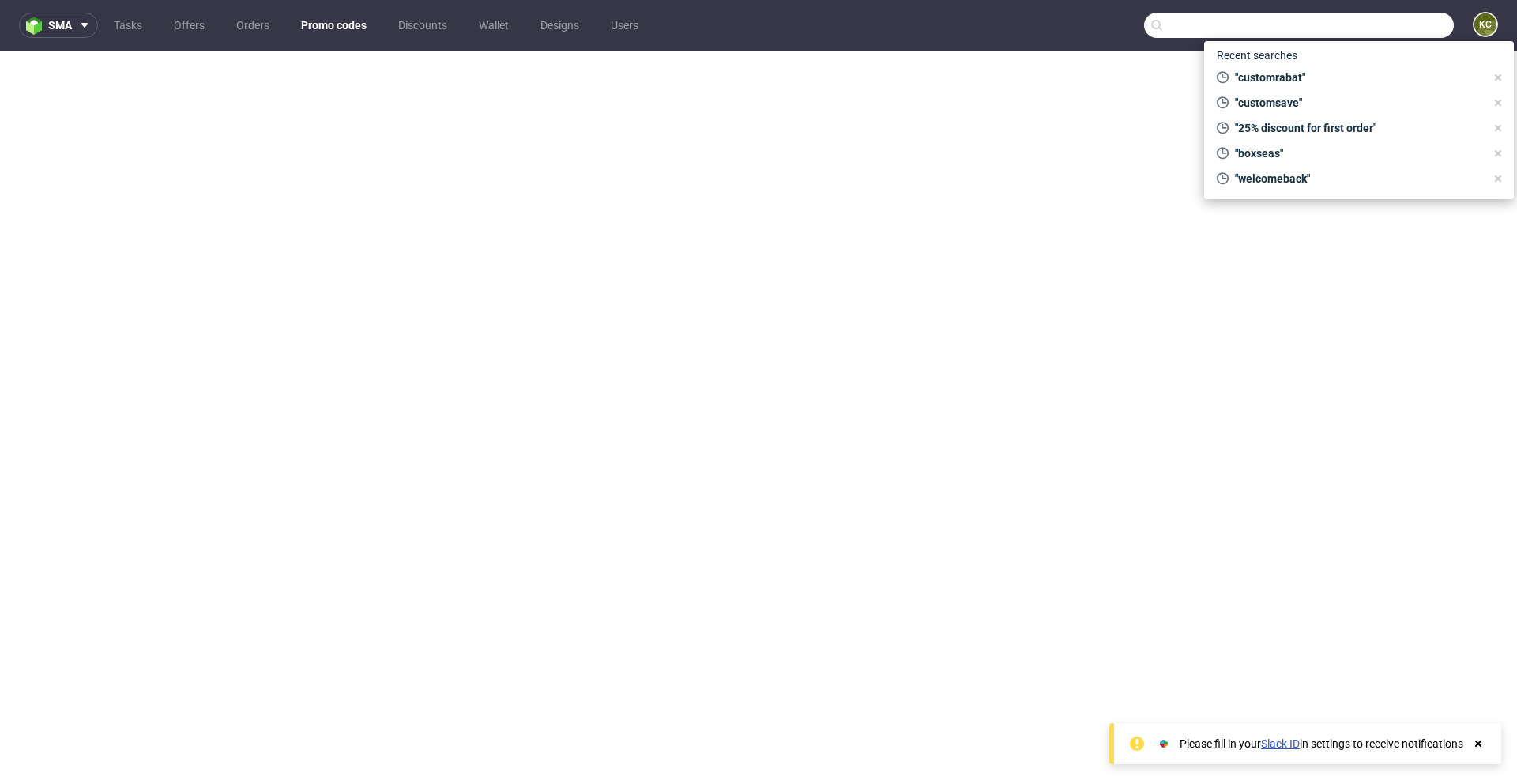
click at [1391, 22] on input "text" at bounding box center [1299, 25] width 310 height 25
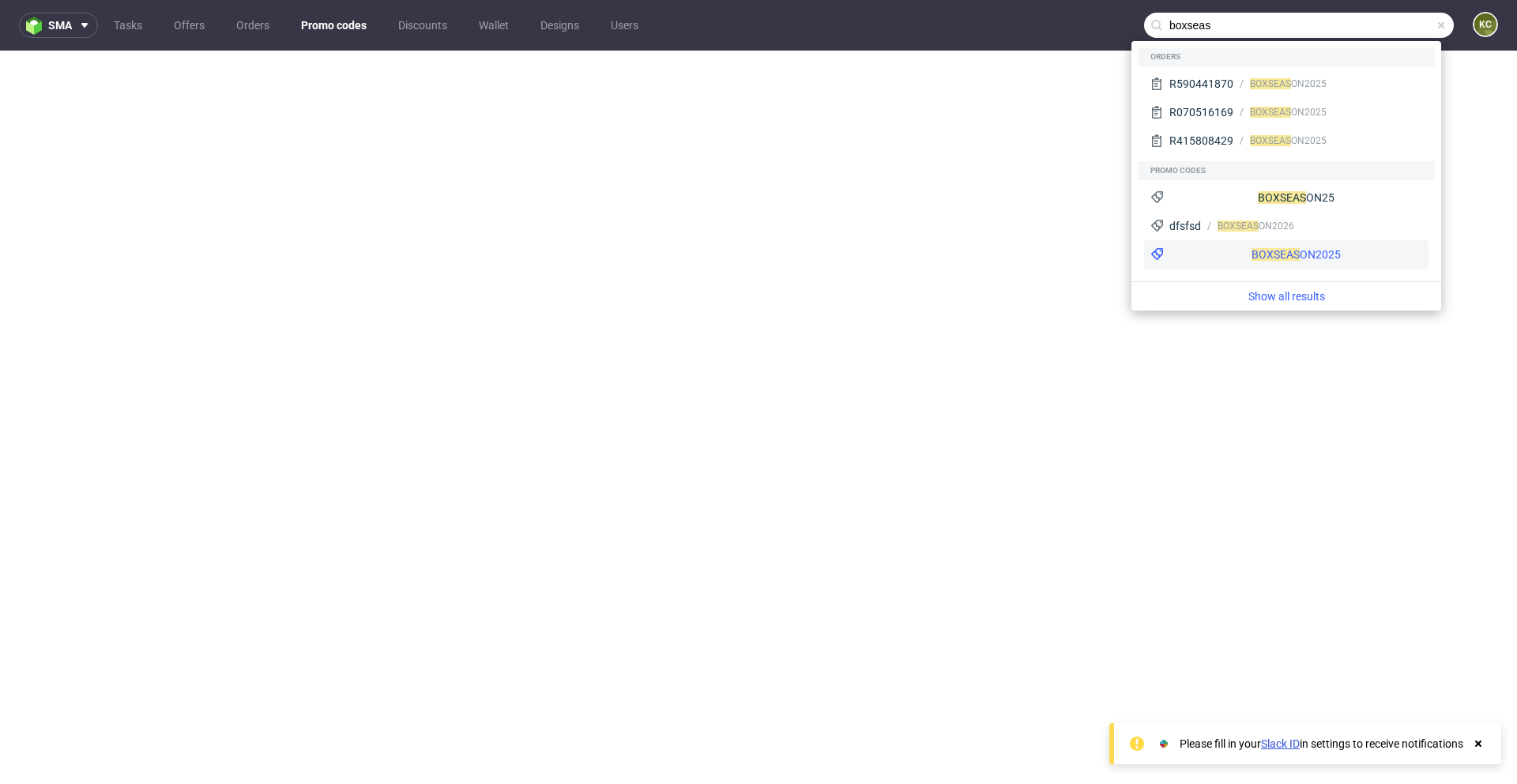
type input "boxseas"
click at [1252, 255] on div "BOXSEAS ON2025" at bounding box center [1296, 254] width 89 height 15
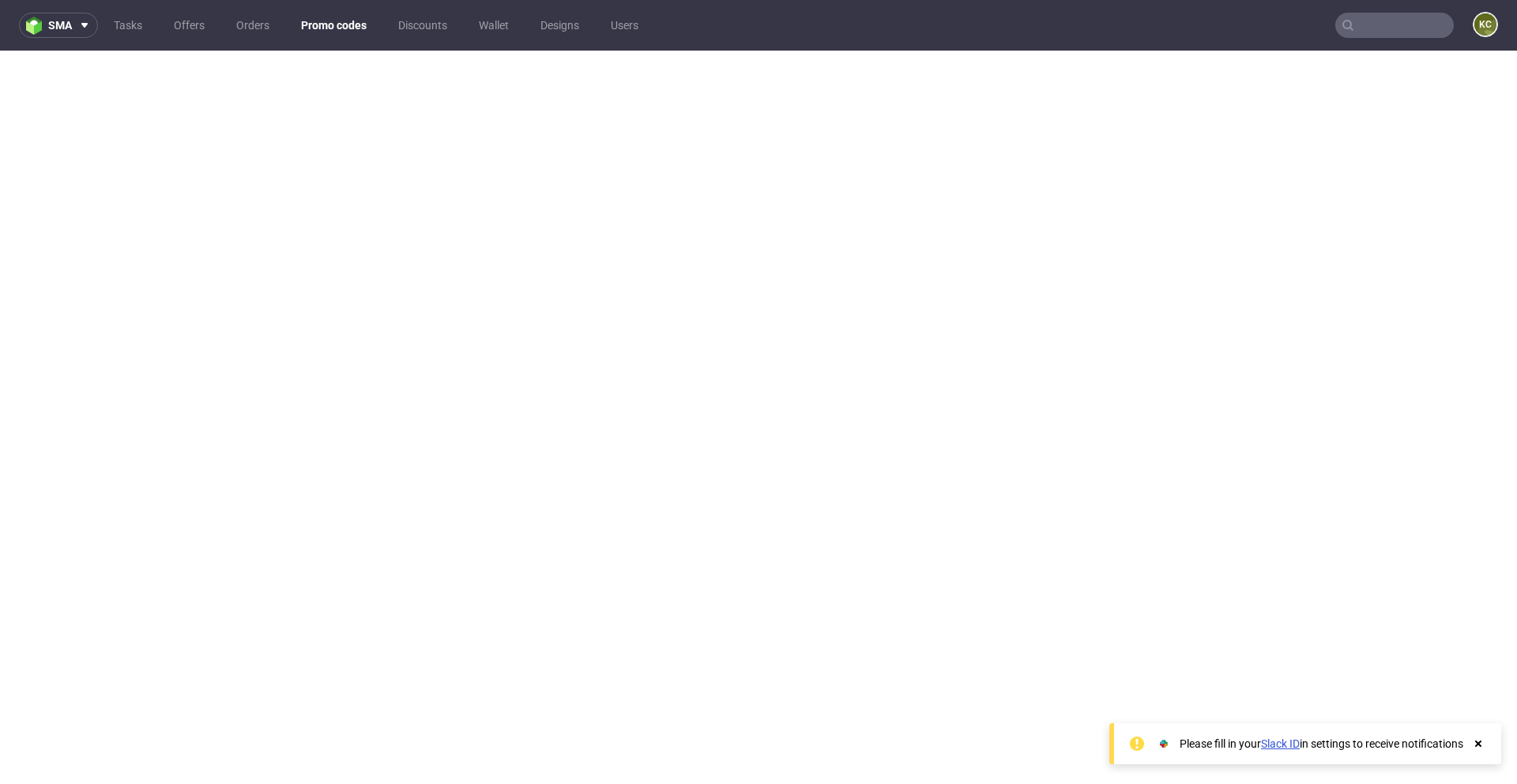
click at [1353, 27] on input "text" at bounding box center [1395, 25] width 118 height 25
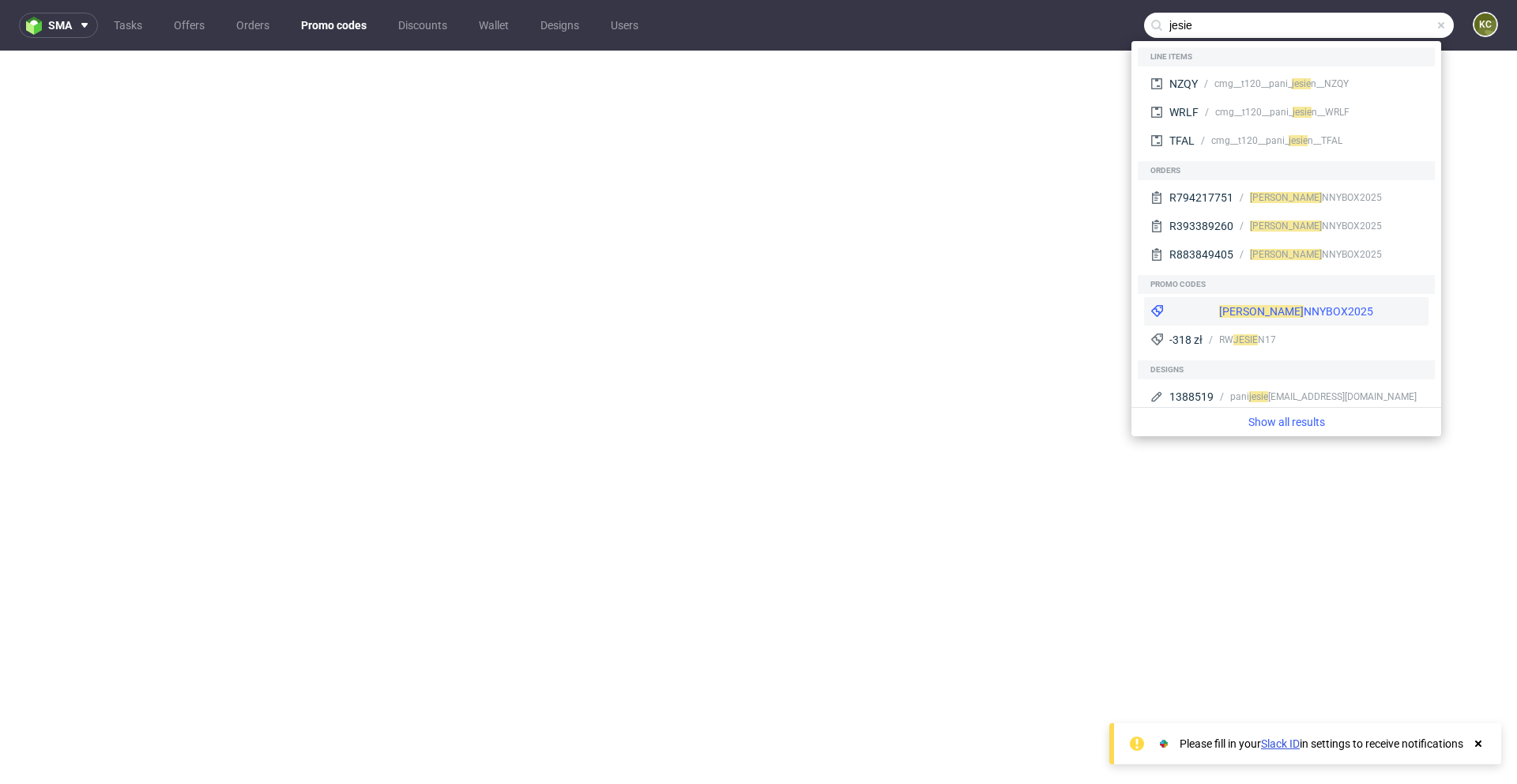
type input "jesie"
click at [1238, 311] on div "JESIE NNYBOX2025" at bounding box center [1296, 311] width 154 height 15
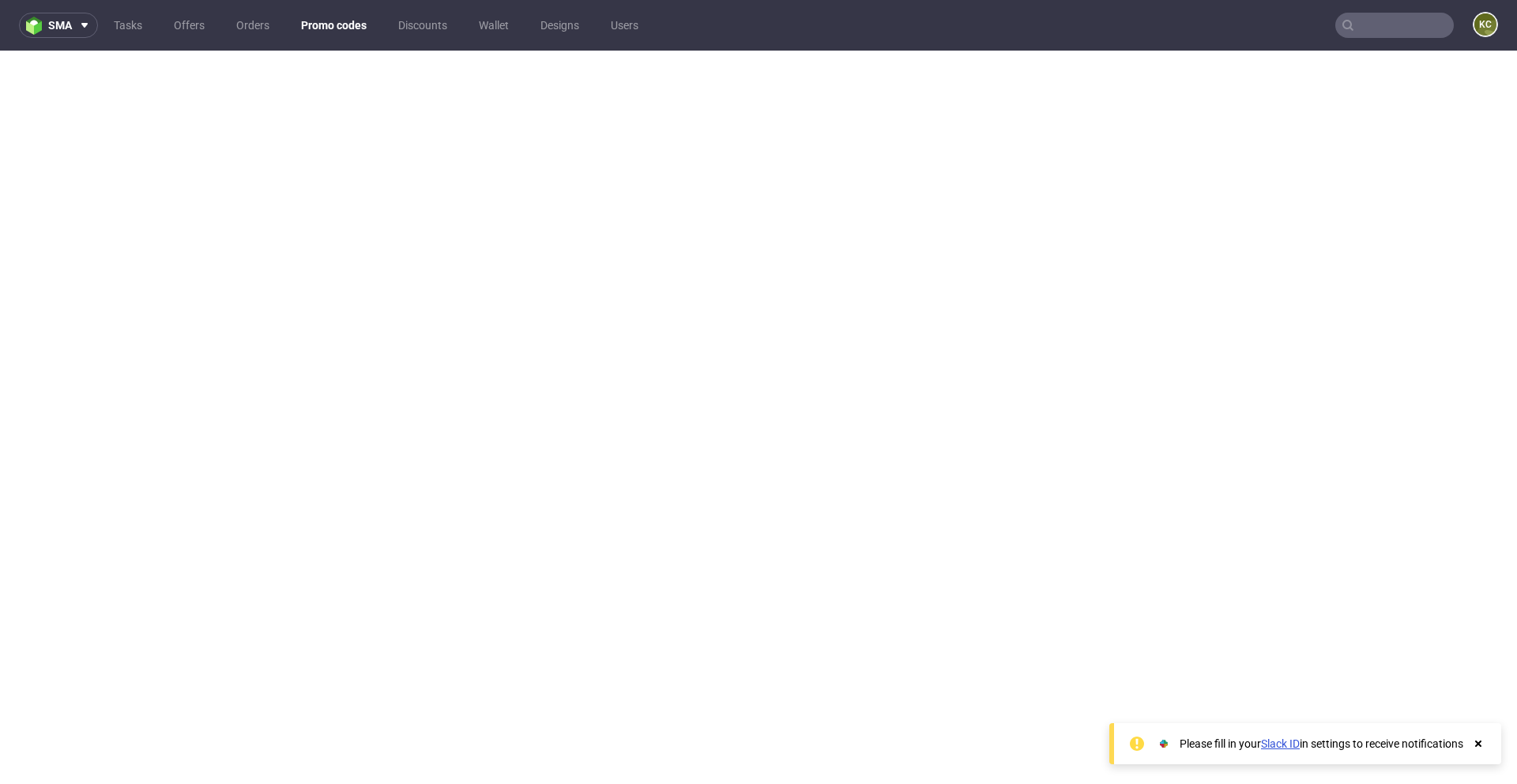
scroll to position [3, 0]
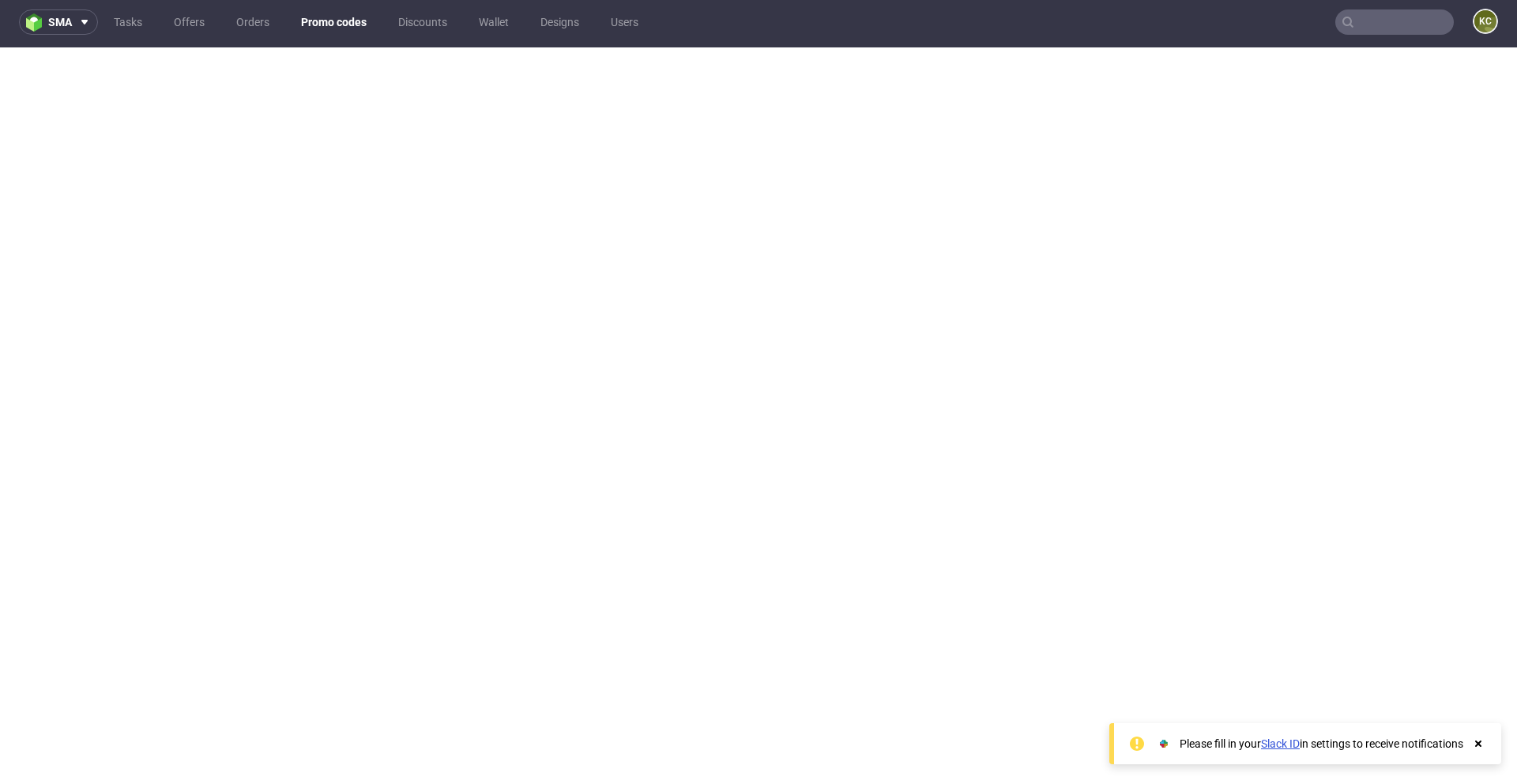
click at [1361, 26] on input "text" at bounding box center [1395, 22] width 118 height 25
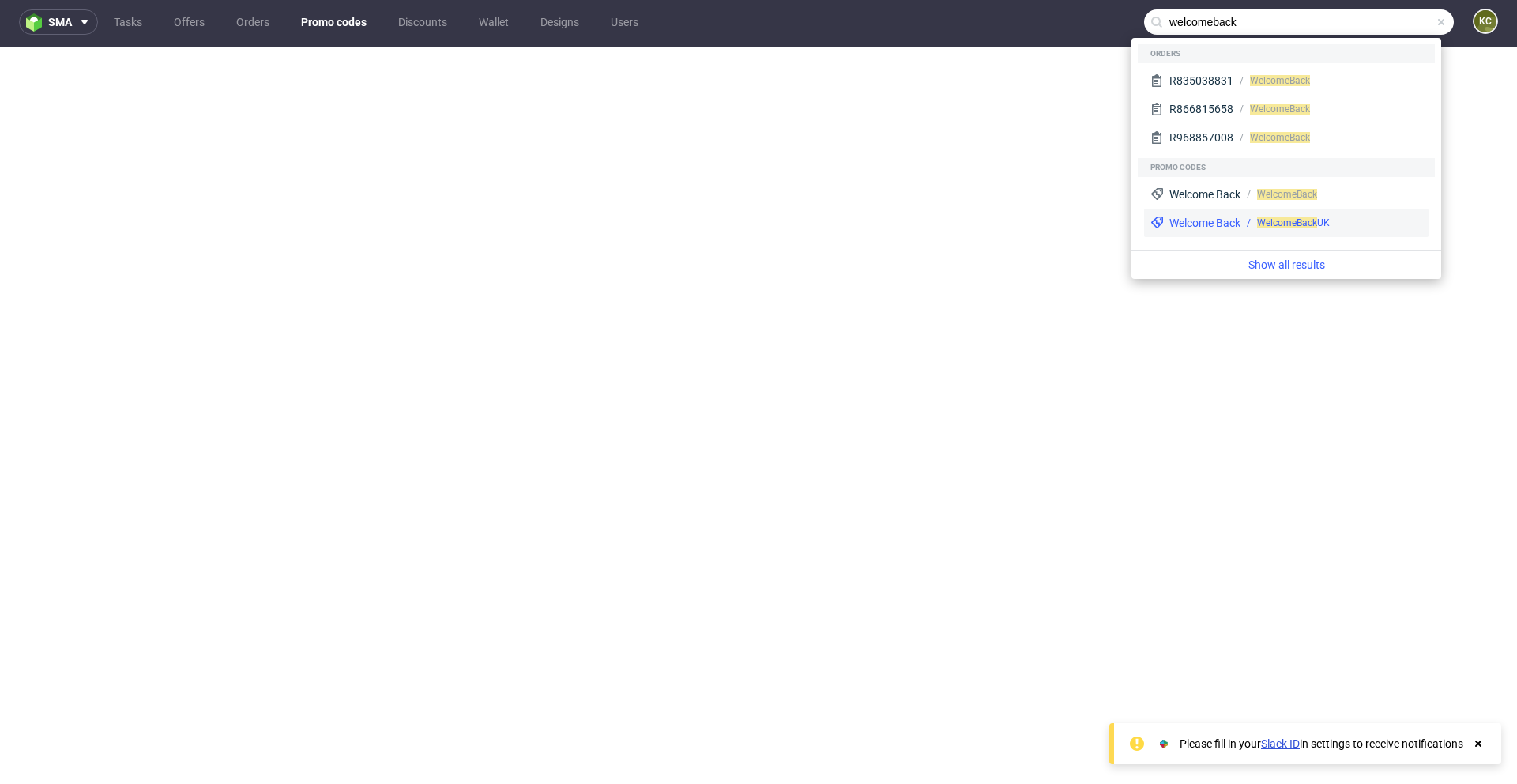
type input "welcomeback"
click at [1279, 224] on span "WelcomeBack" at bounding box center [1288, 223] width 60 height 11
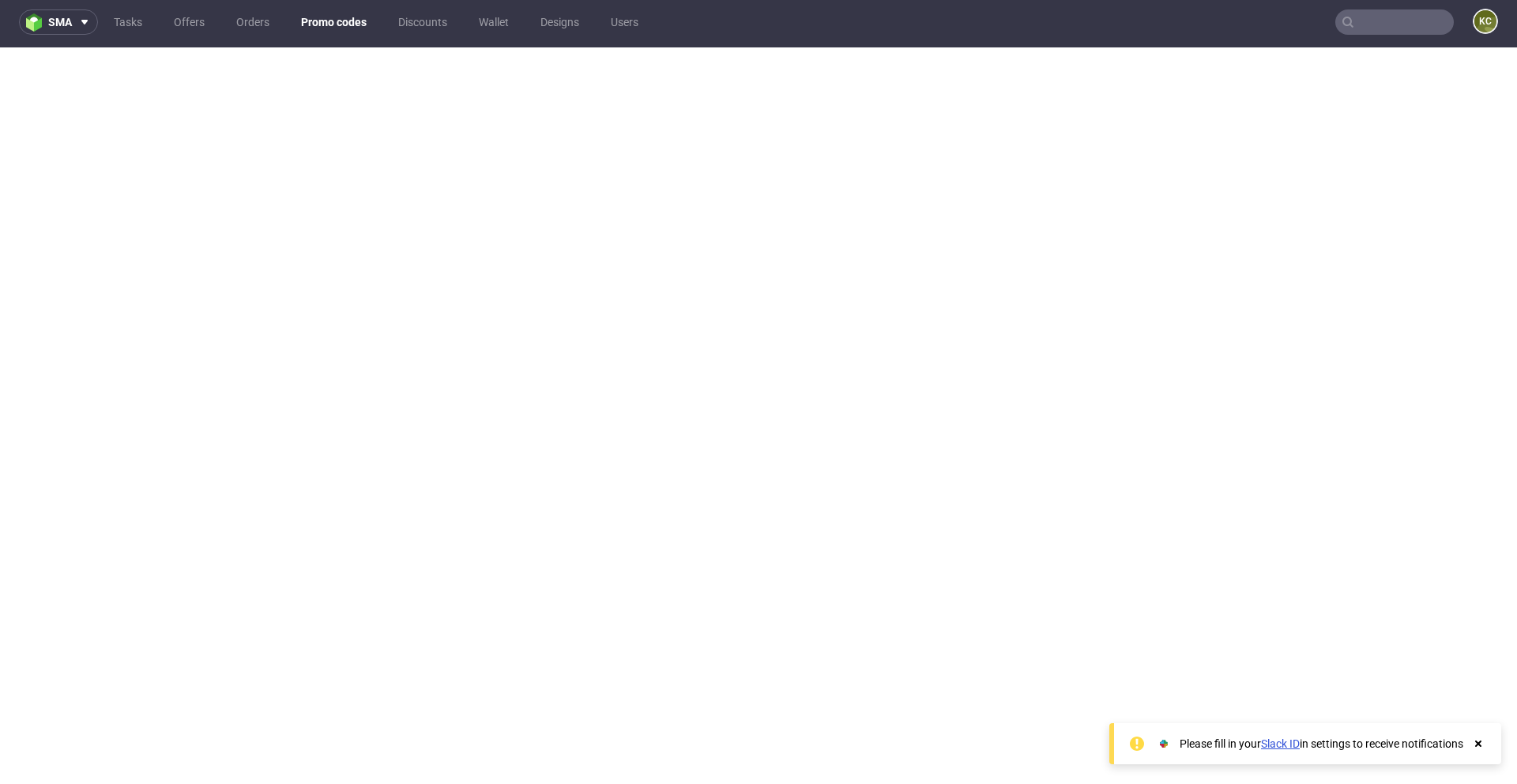
click at [1375, 22] on input "text" at bounding box center [1395, 22] width 118 height 25
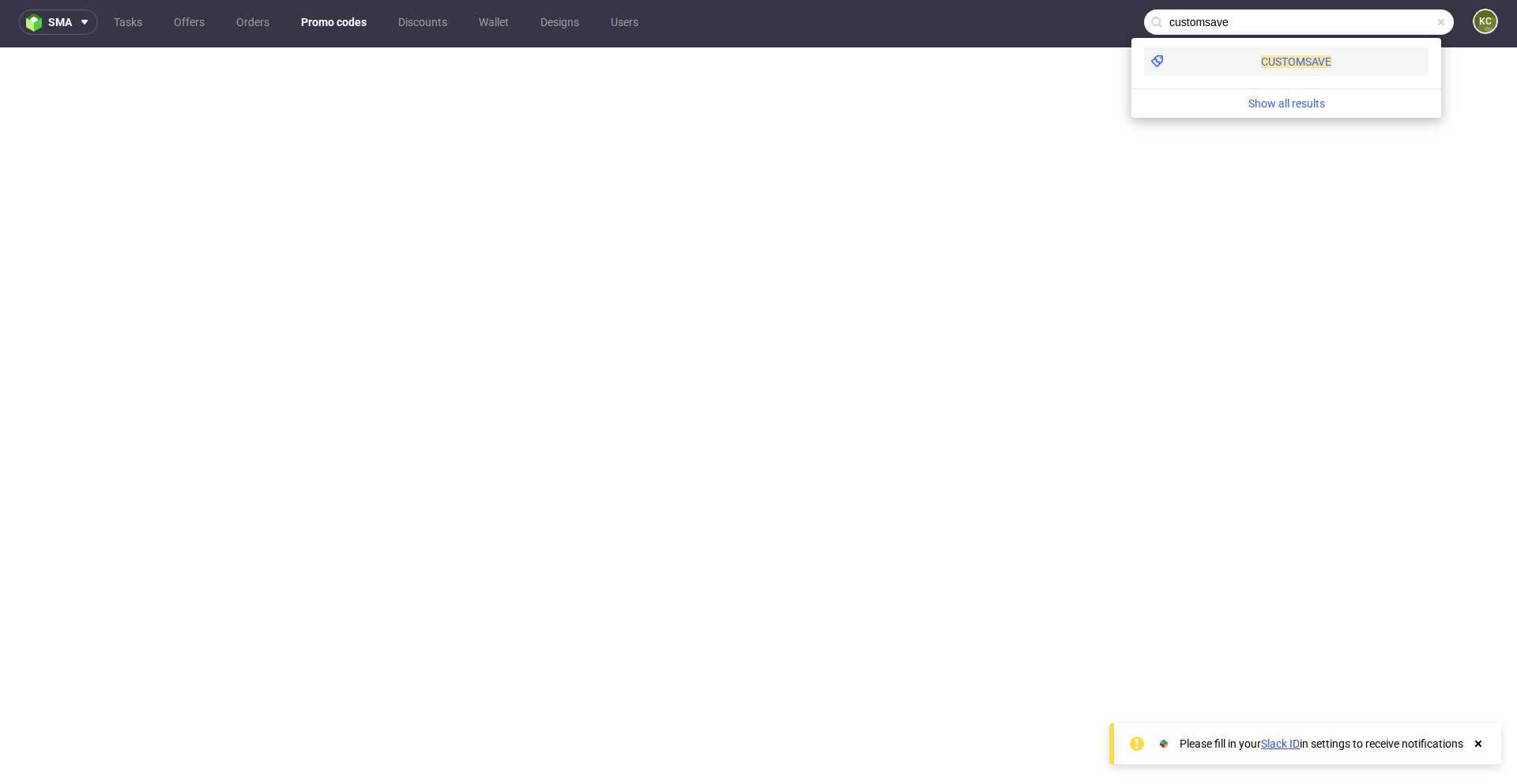
type input "customsave"
click at [1262, 64] on span "CUSTOMSAVE" at bounding box center [1296, 62] width 71 height 13
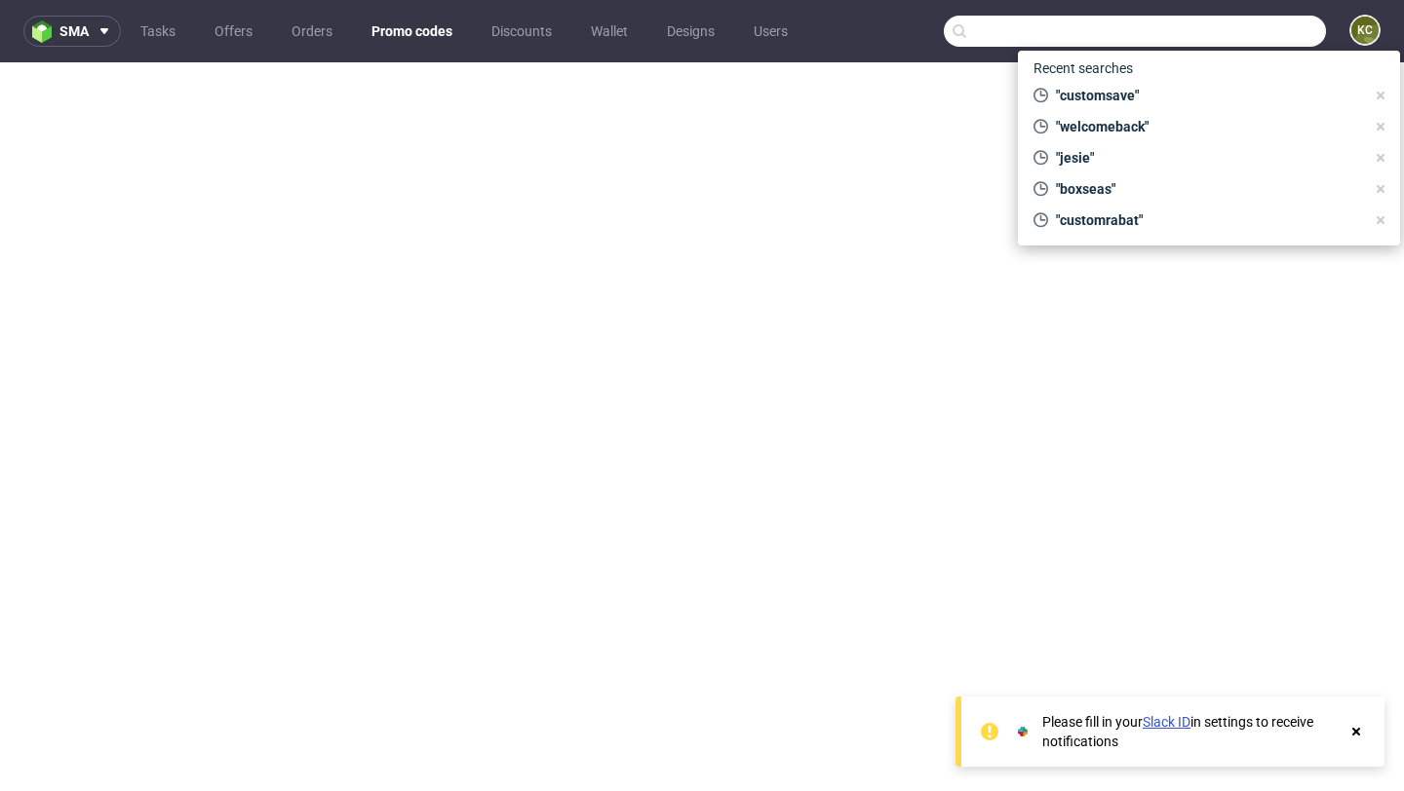
click at [1213, 31] on input "text" at bounding box center [1135, 31] width 382 height 31
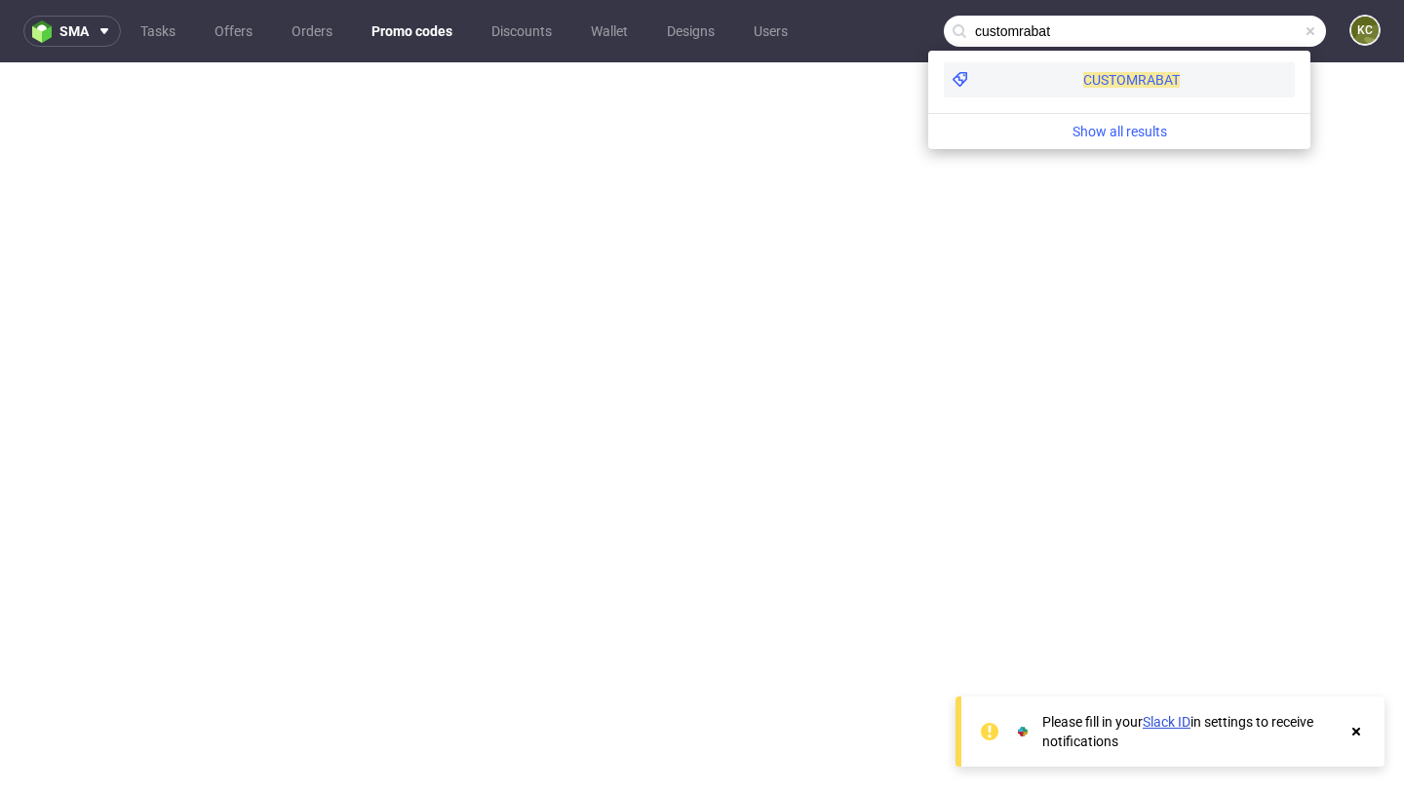
type input "customrabat"
click at [1083, 80] on span "CUSTOMRABAT" at bounding box center [1131, 80] width 96 height 16
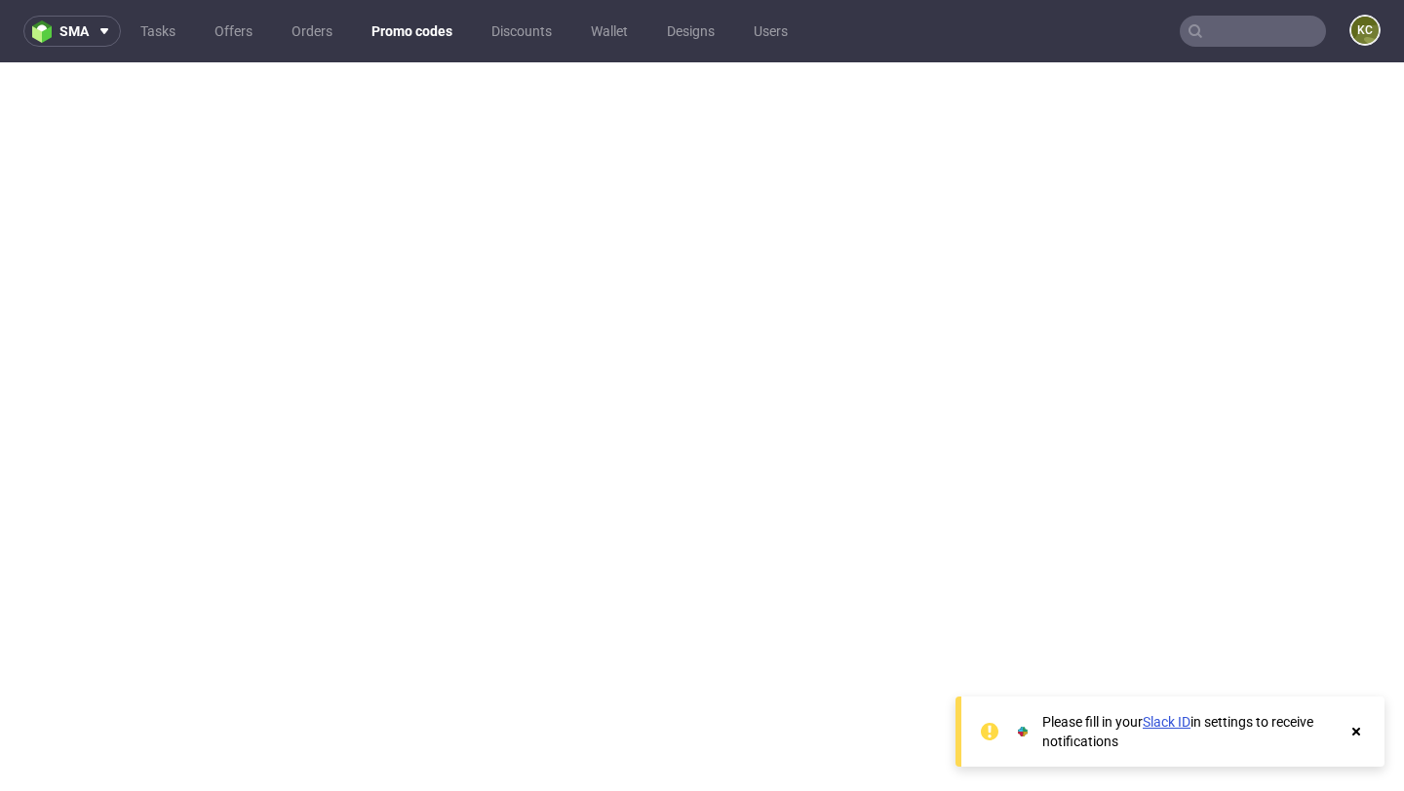
click at [1233, 22] on input "text" at bounding box center [1252, 31] width 146 height 31
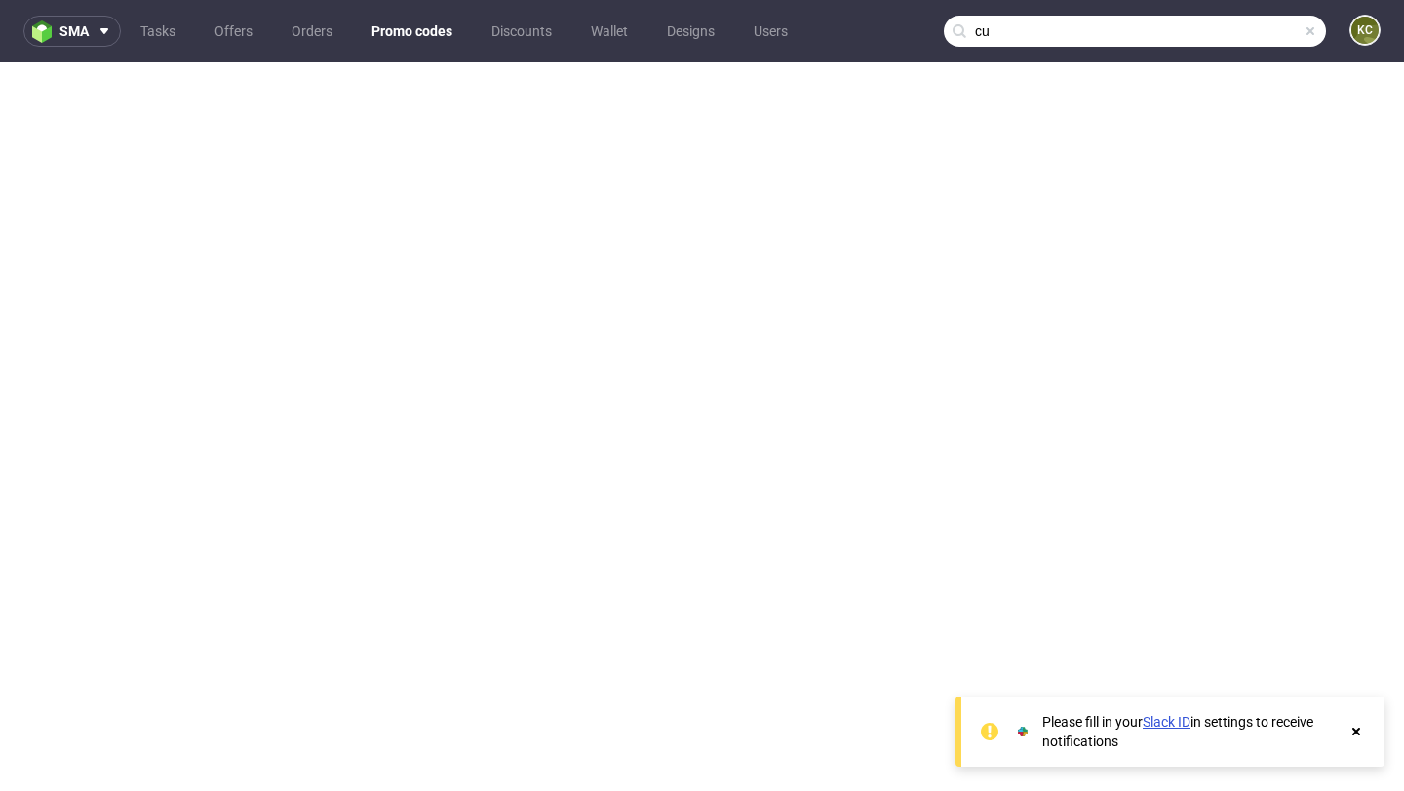
type input "c"
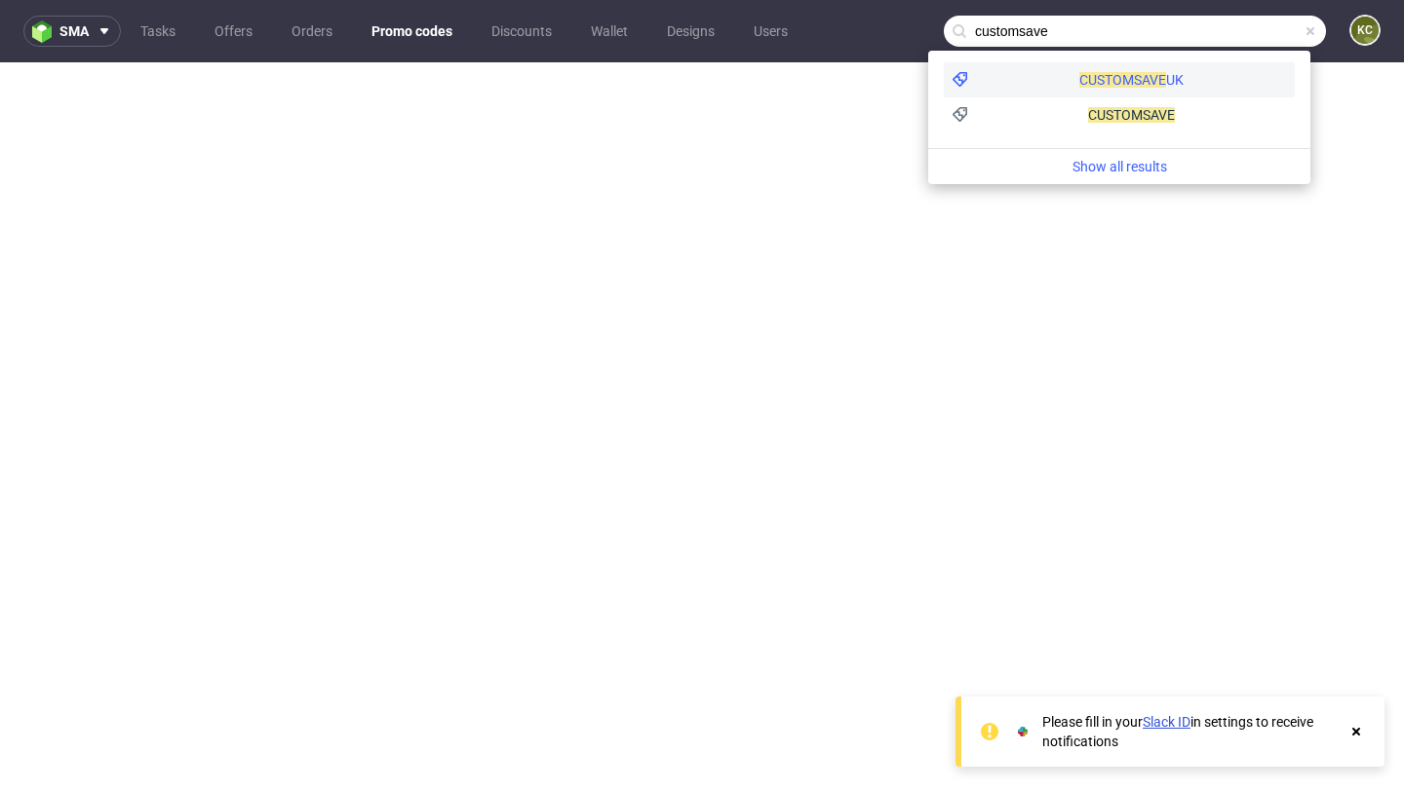
type input "customsave"
click at [1089, 71] on div "CUSTOMSAVE UK" at bounding box center [1119, 79] width 351 height 35
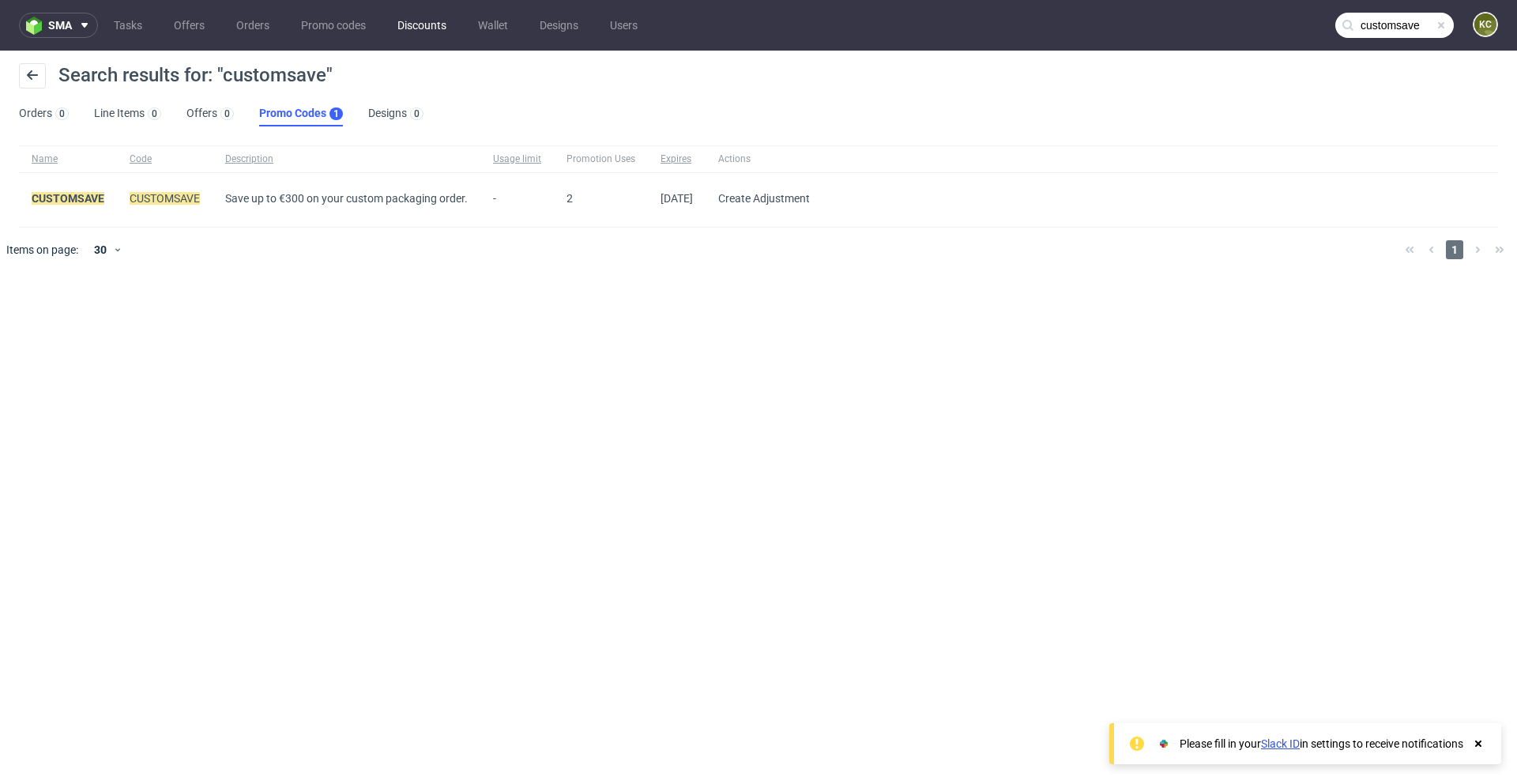
click at [422, 28] on link "Discounts" at bounding box center [422, 25] width 68 height 25
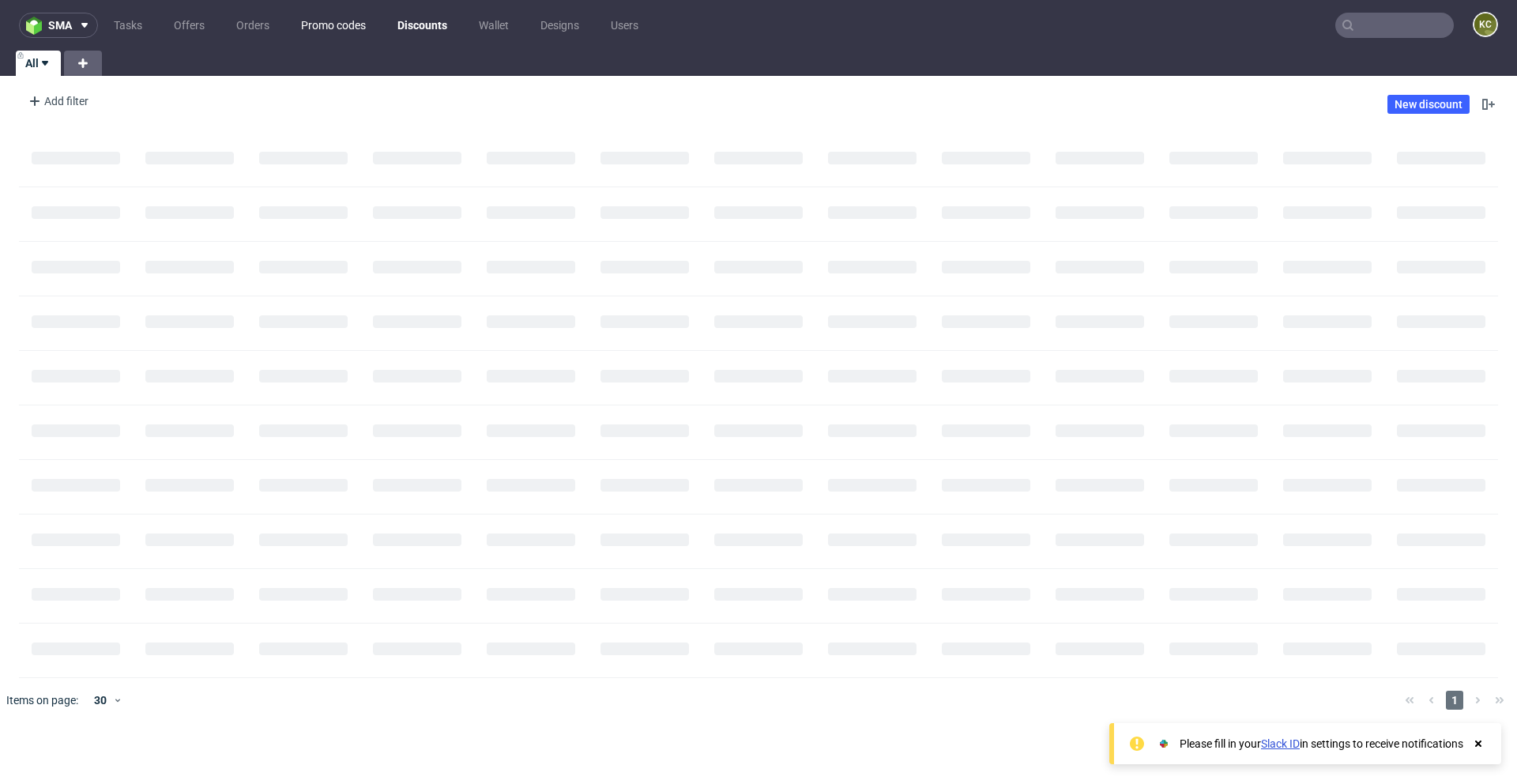
click at [340, 14] on link "Promo codes" at bounding box center [333, 25] width 84 height 25
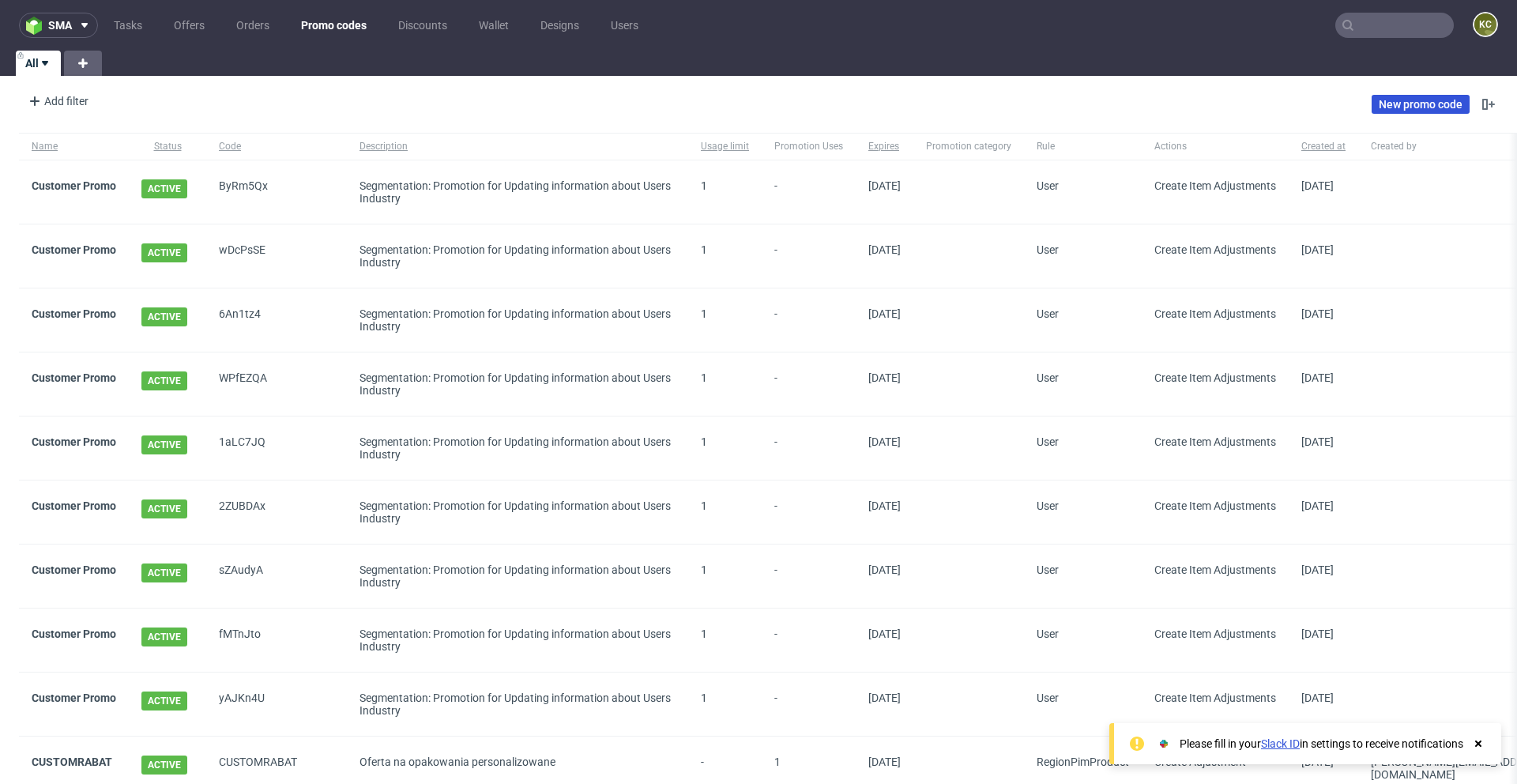
click at [1388, 106] on link "New promo code" at bounding box center [1421, 104] width 98 height 19
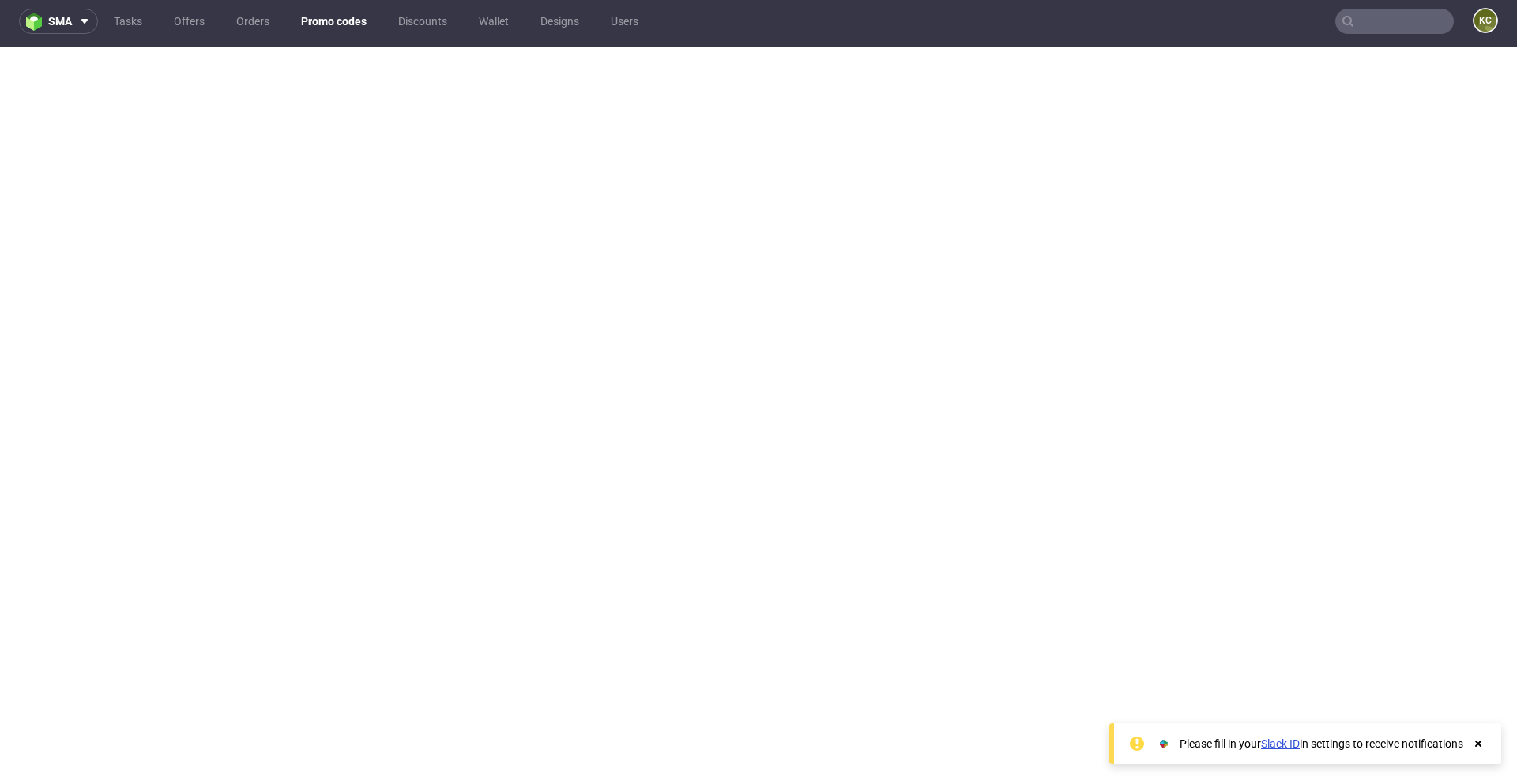
scroll to position [2, 0]
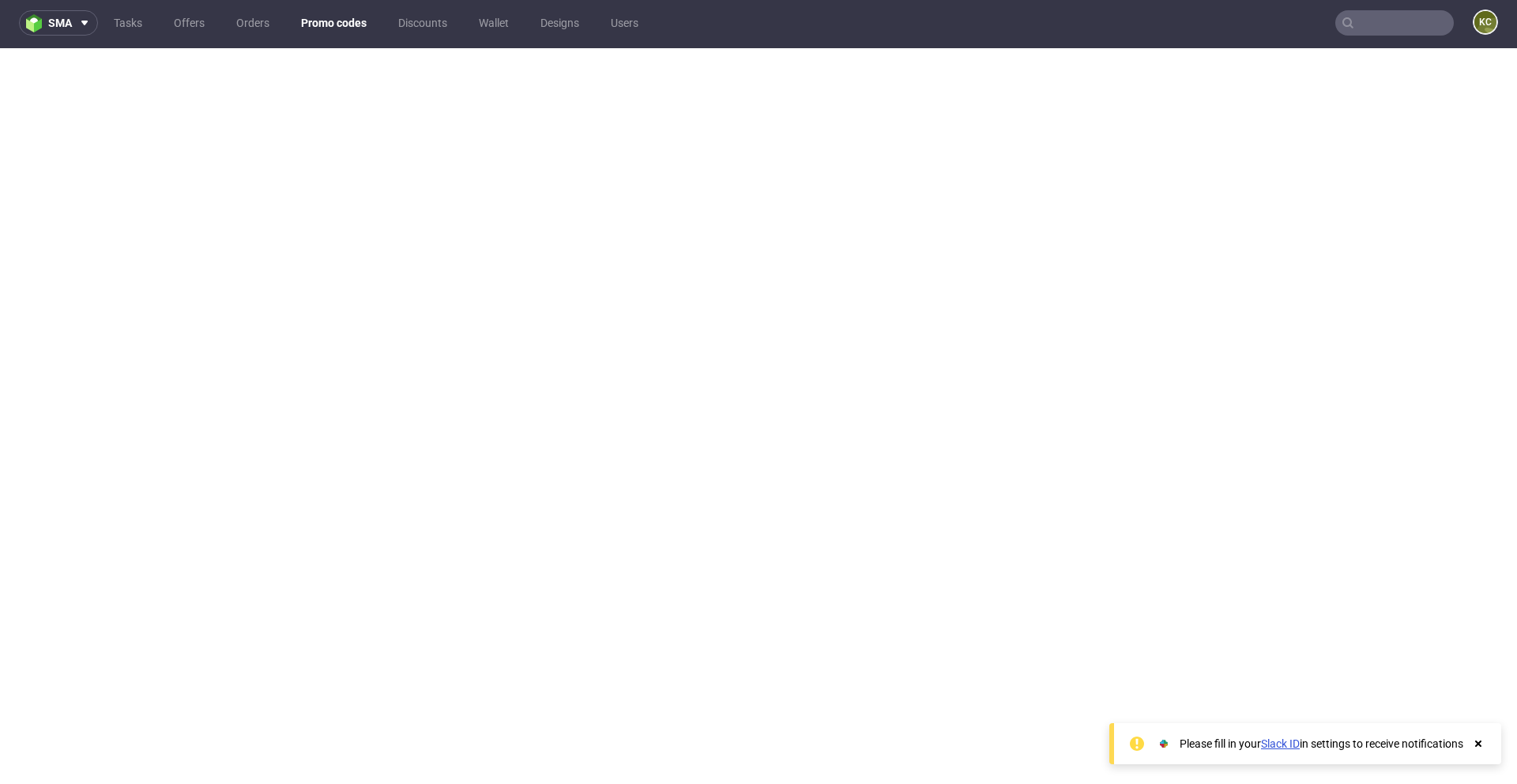
click at [1361, 16] on input "text" at bounding box center [1395, 23] width 118 height 25
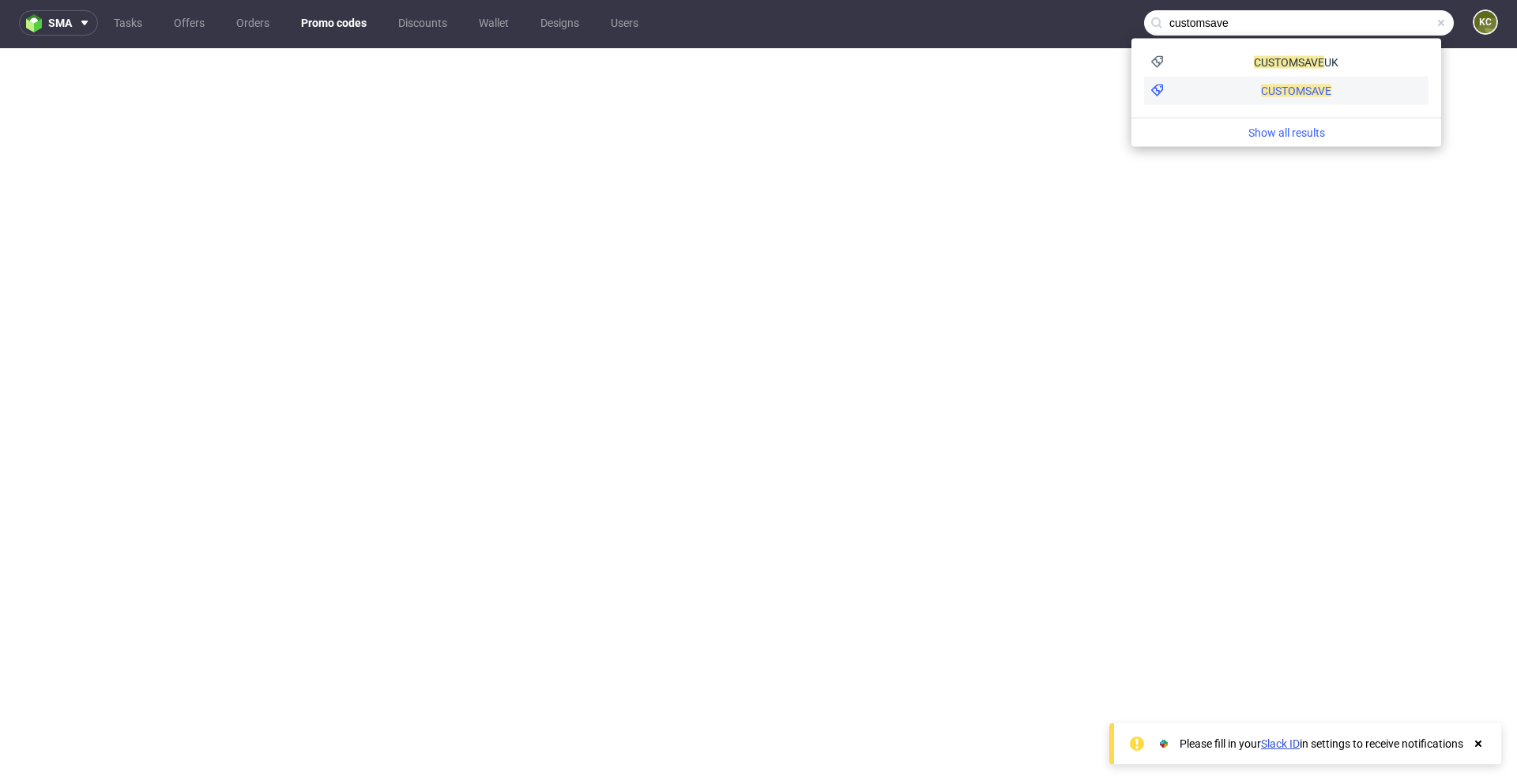
type input "customsave"
click at [1262, 91] on span "CUSTOMSAVE" at bounding box center [1296, 91] width 71 height 13
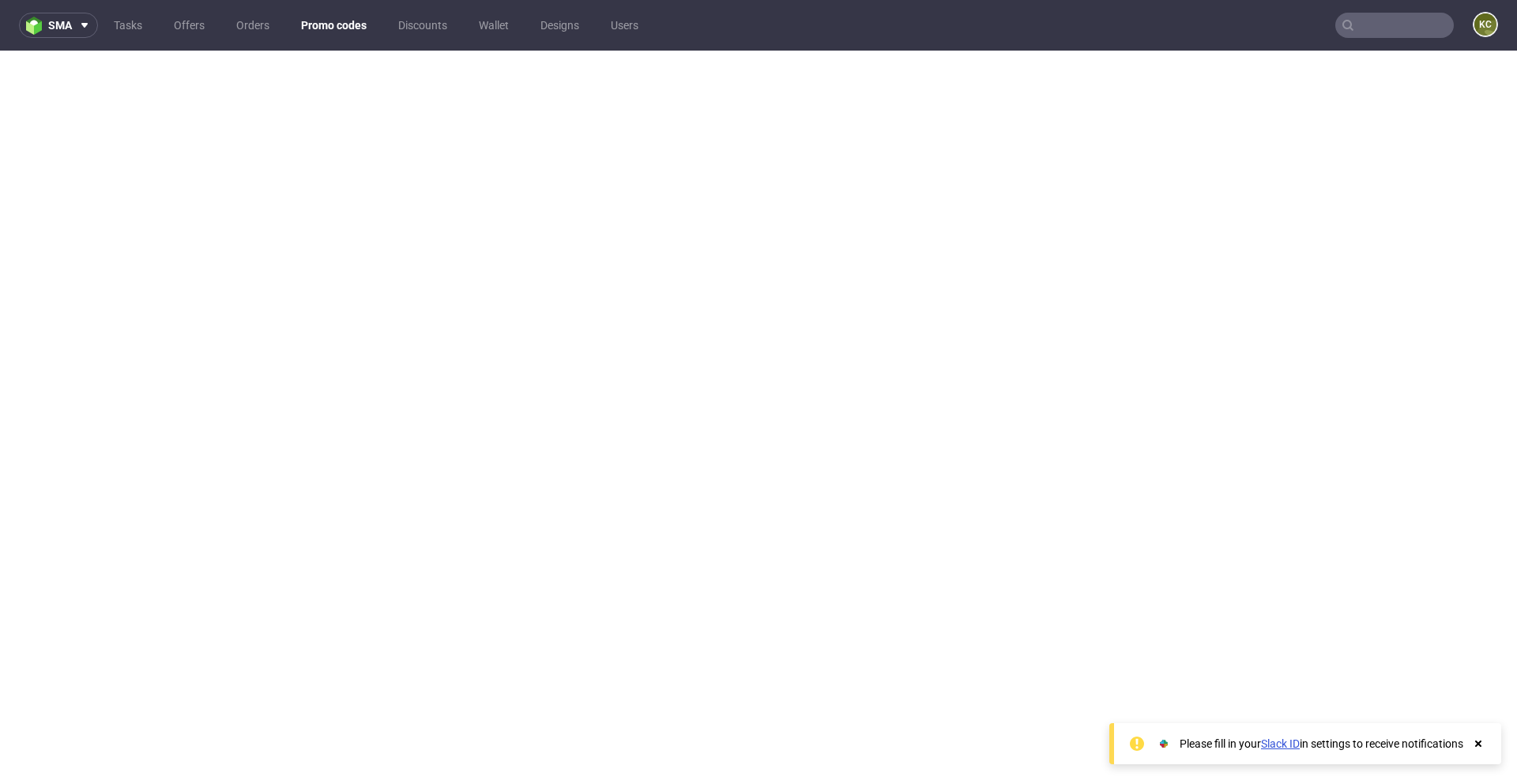
click at [1380, 24] on input "text" at bounding box center [1395, 25] width 118 height 25
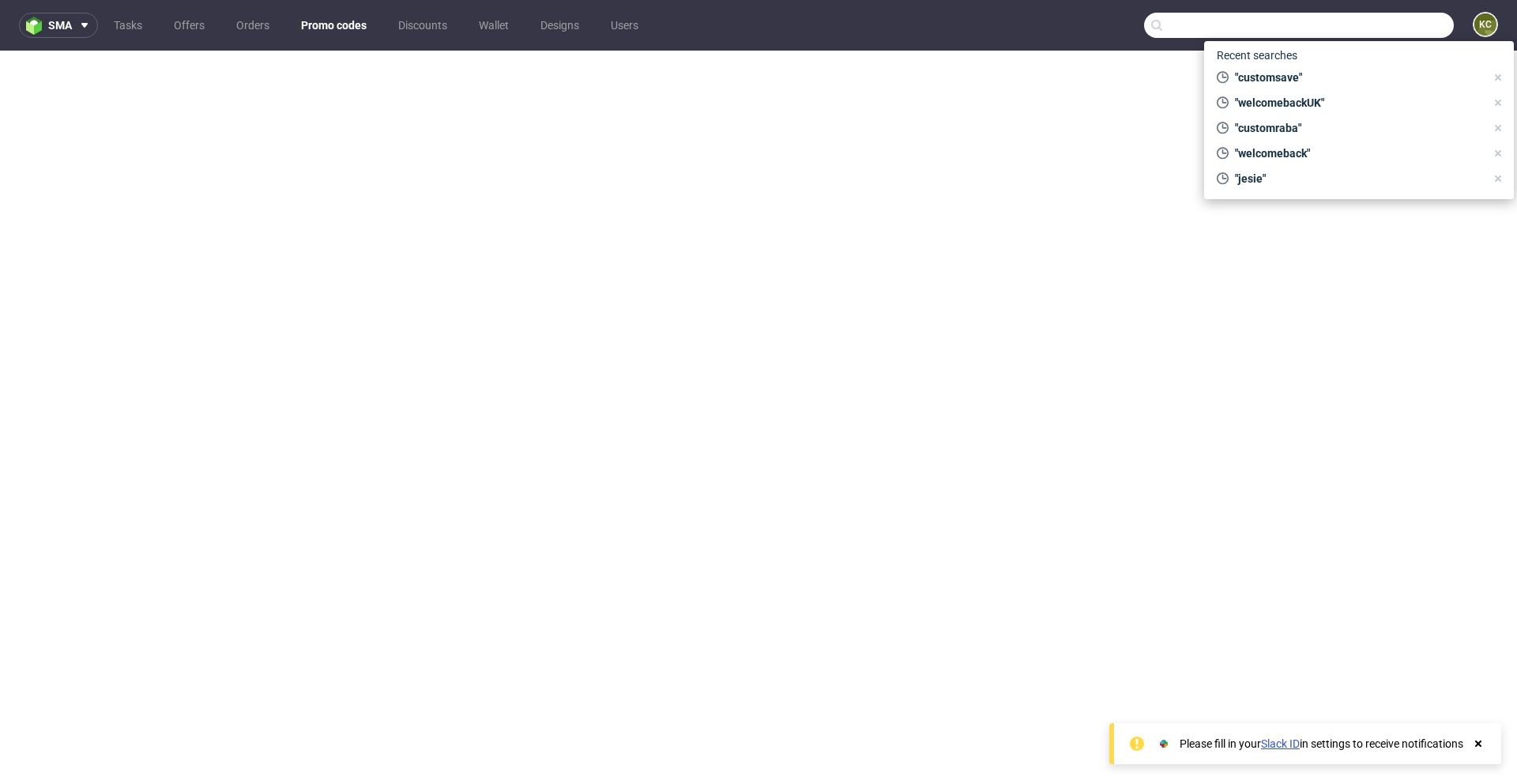
click at [1285, 24] on input "text" at bounding box center [1299, 25] width 310 height 25
click at [1271, 28] on input "text" at bounding box center [1299, 25] width 310 height 25
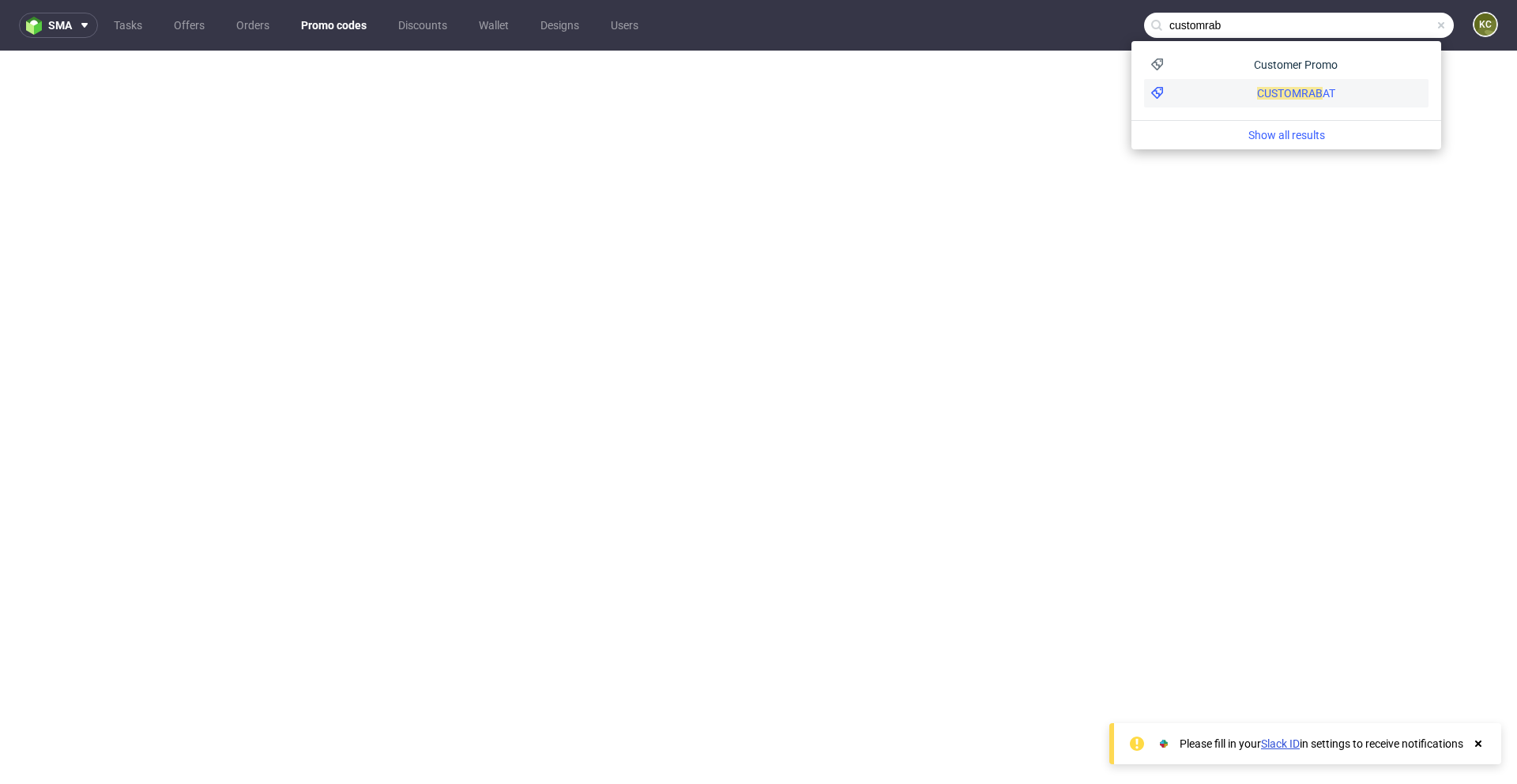
type input "customrab"
click at [1233, 80] on div "CUSTOMRAB AT" at bounding box center [1286, 92] width 285 height 28
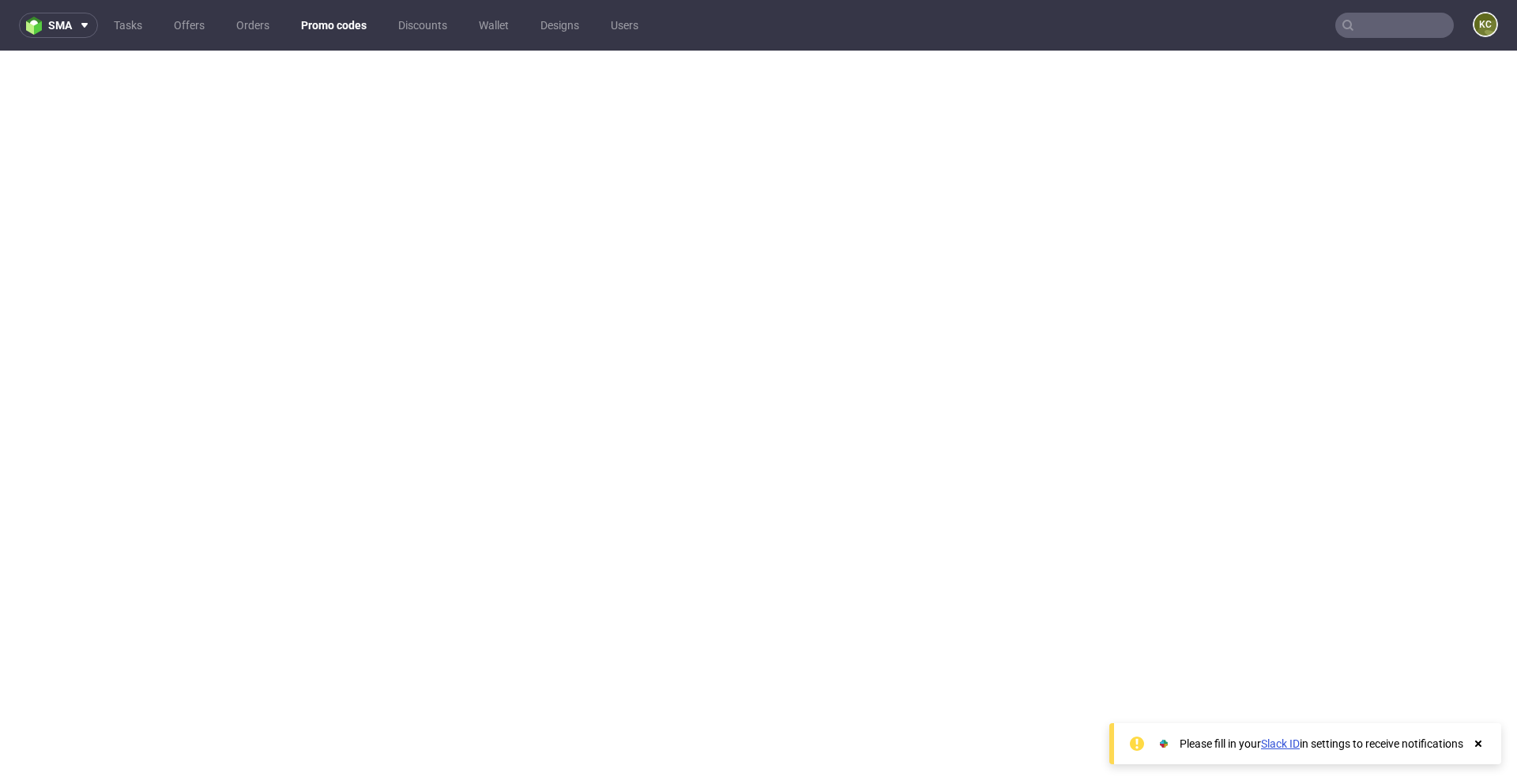
scroll to position [4, 0]
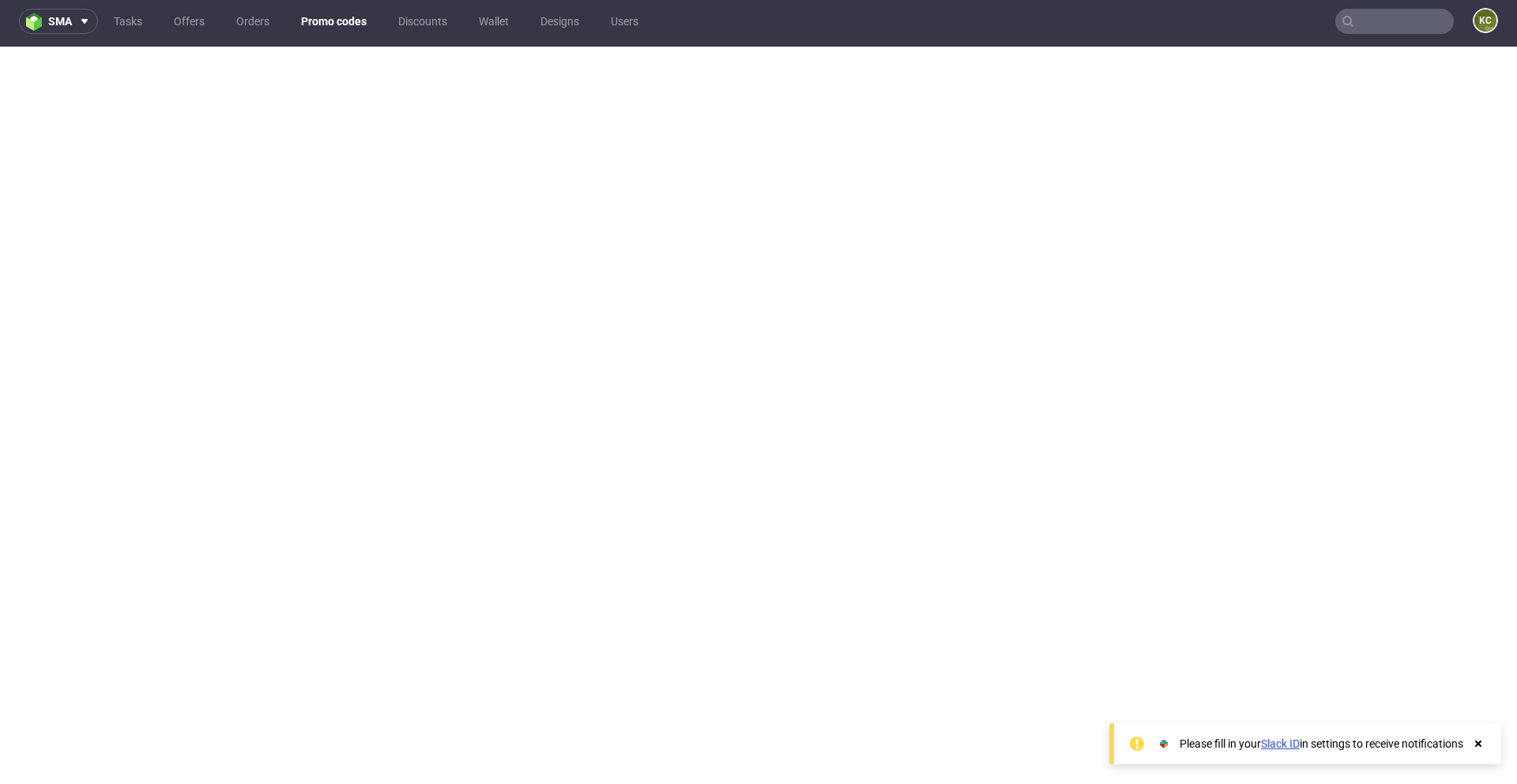
click at [1371, 17] on input "text" at bounding box center [1395, 21] width 118 height 25
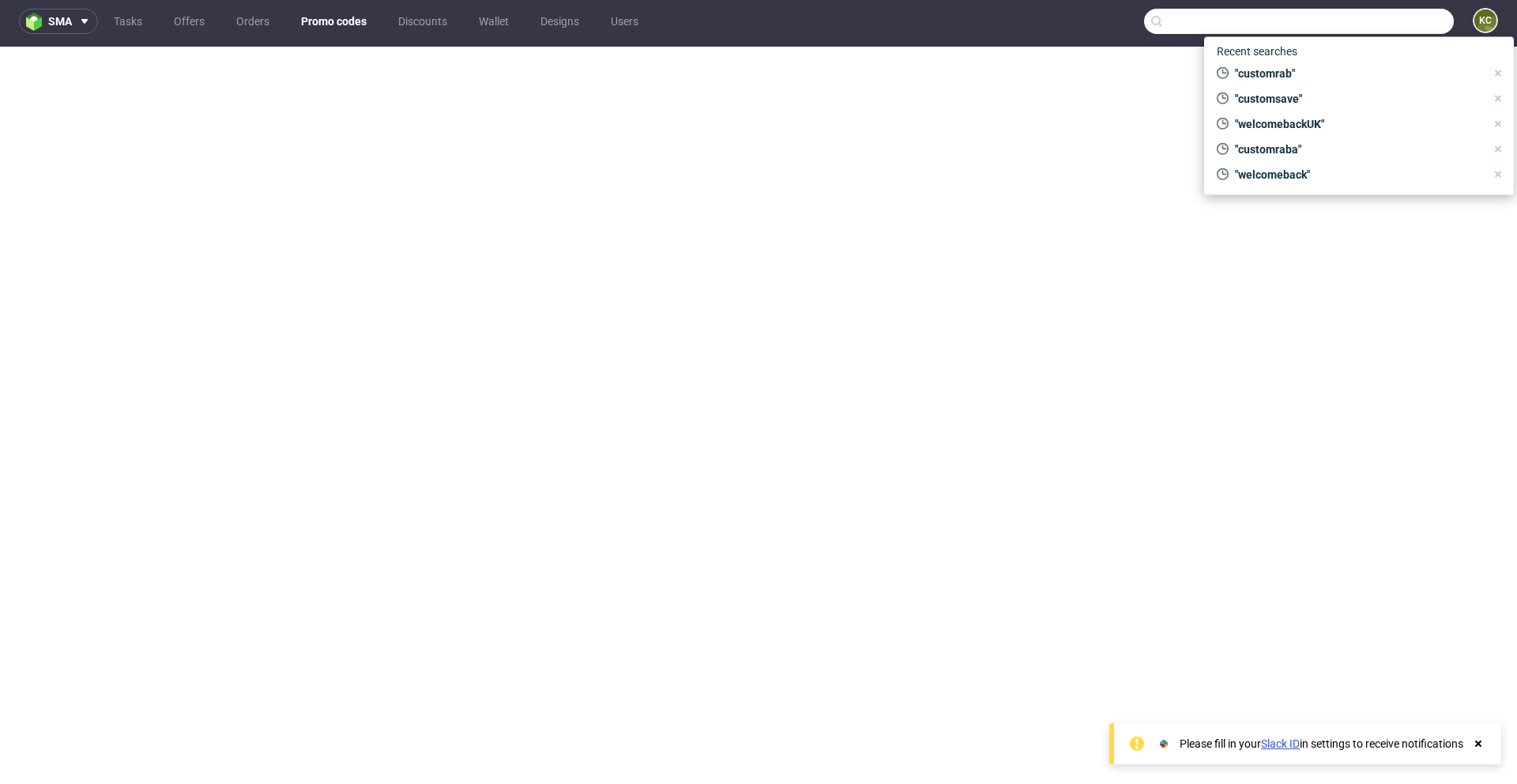
click at [992, 38] on nav "sma Tasks Offers Orders Promo codes Discounts Wallet Designs Users KC" at bounding box center [758, 21] width 1517 height 50
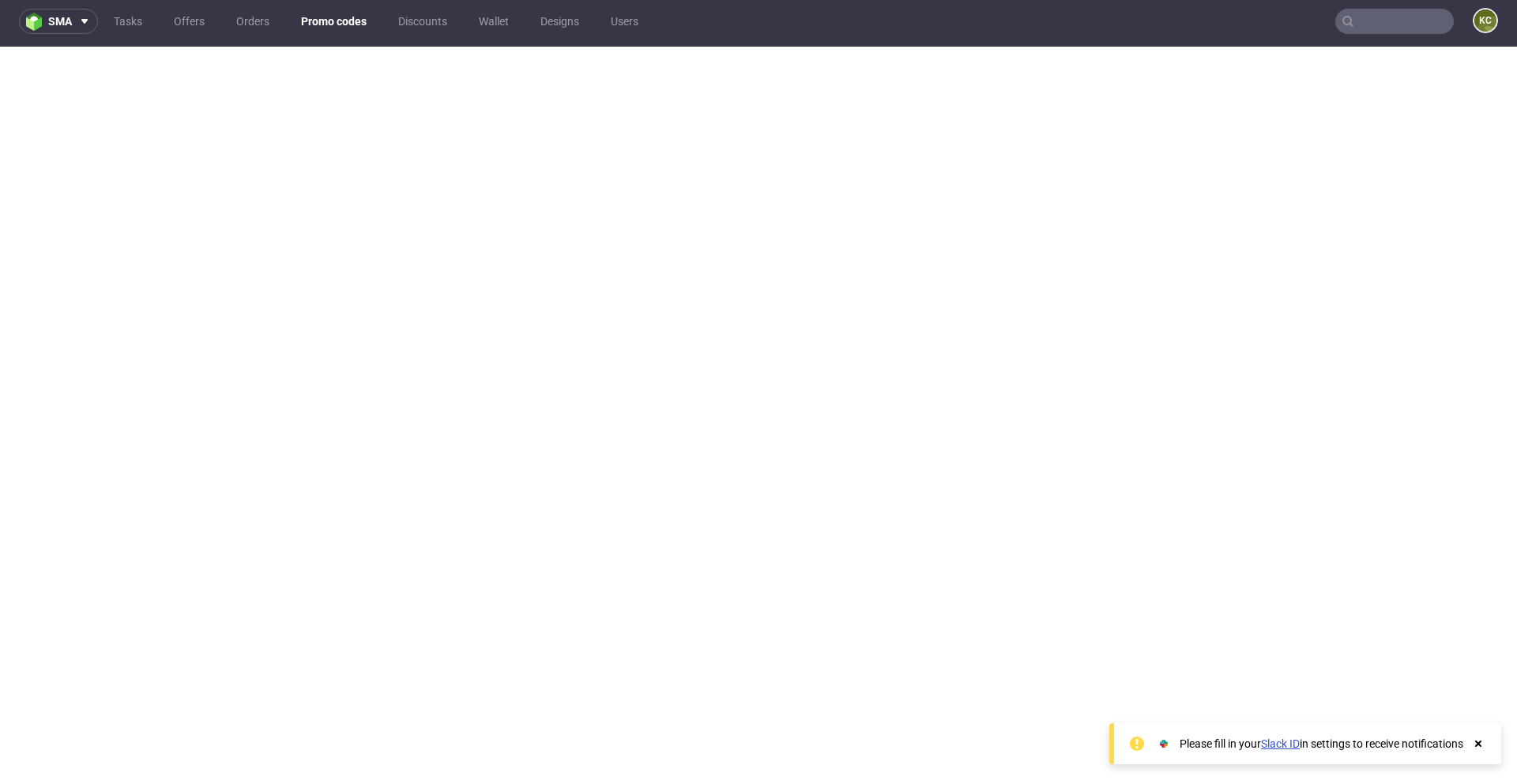
click at [1369, 24] on input "text" at bounding box center [1395, 21] width 118 height 25
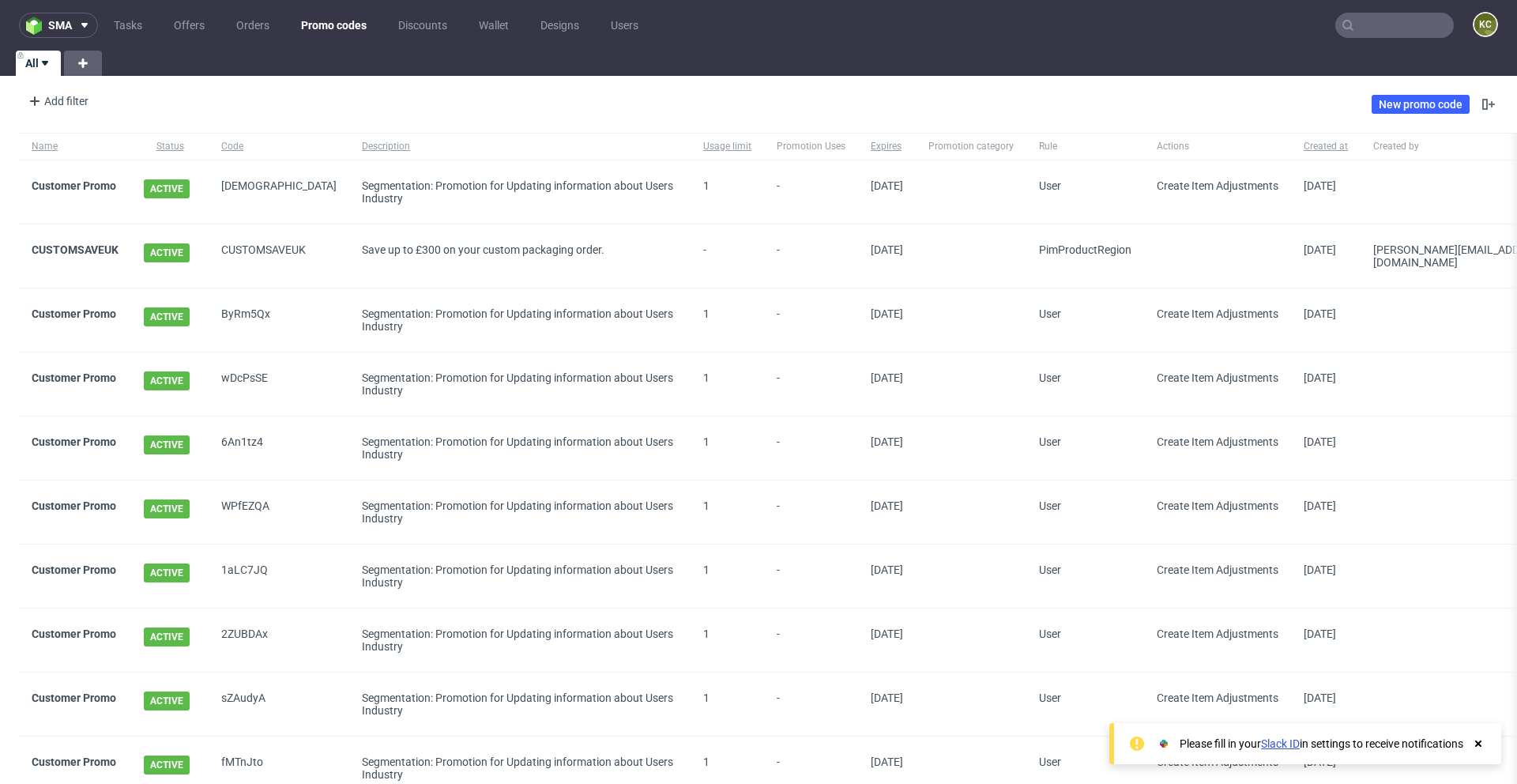
click at [1416, 53] on div "All" at bounding box center [758, 62] width 1517 height 25
click at [1366, 29] on input "text" at bounding box center [1395, 25] width 118 height 25
type input "c"
type input "s"
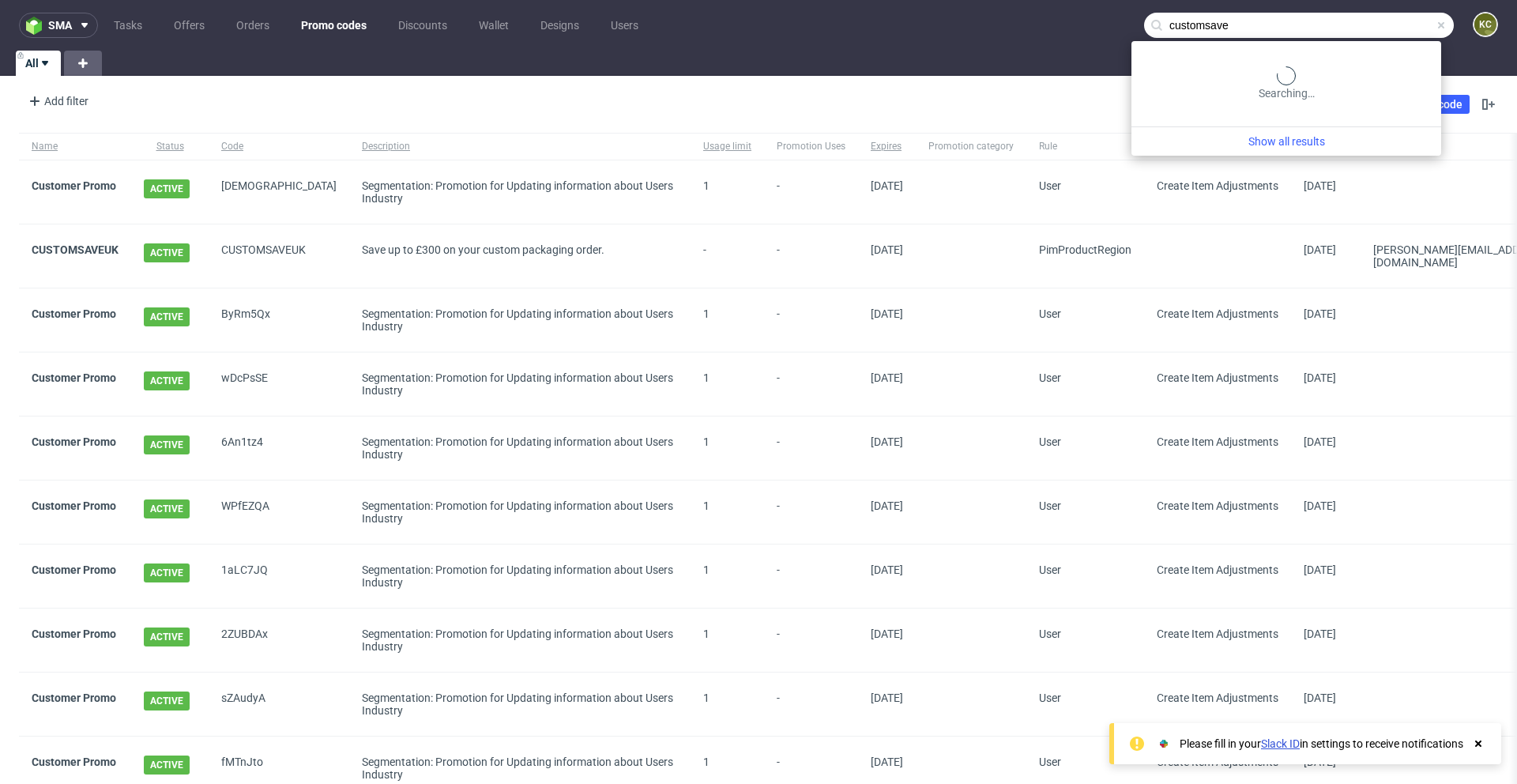
type input "customsave"
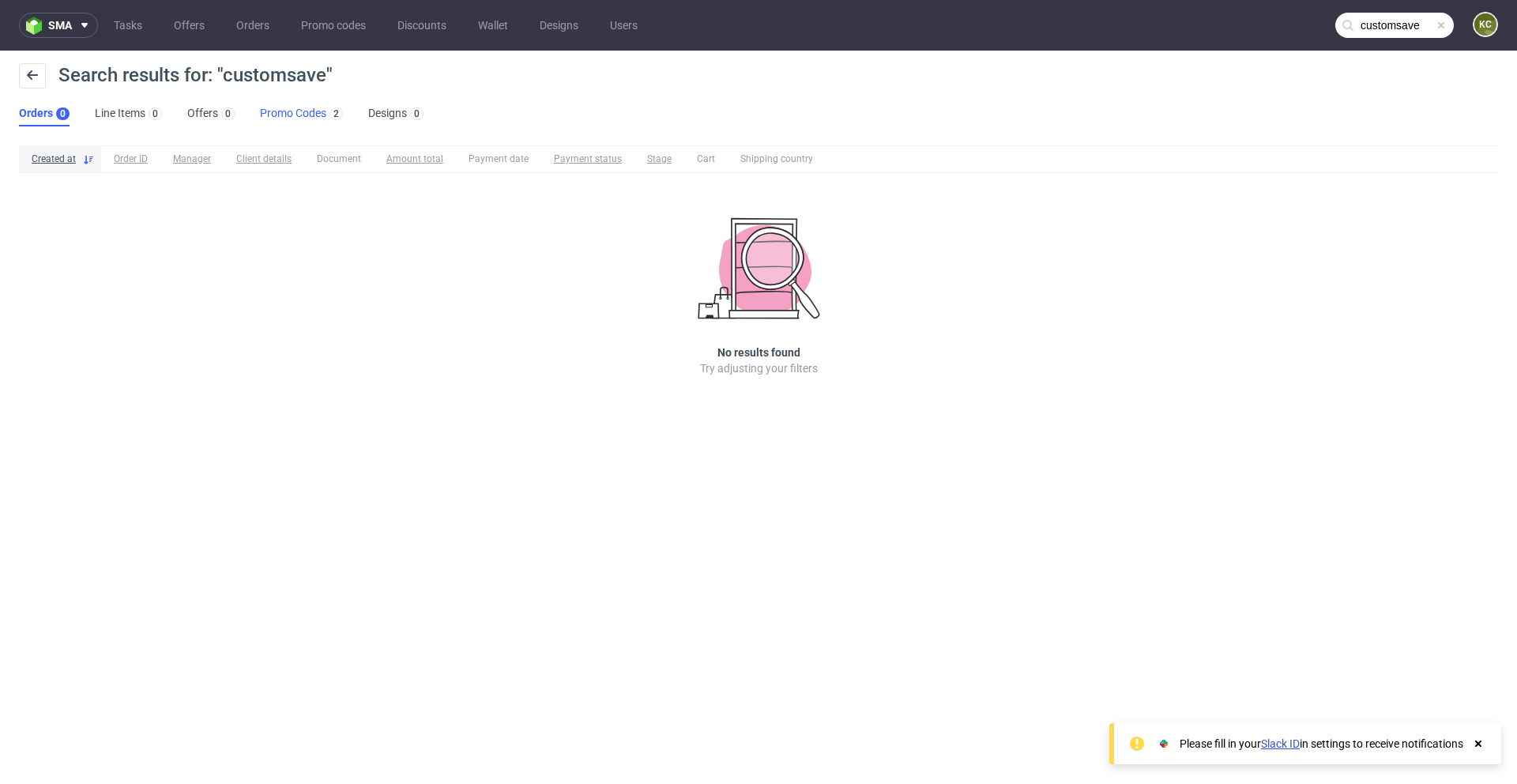
click at [283, 103] on link "Promo Codes 2" at bounding box center [302, 114] width 83 height 25
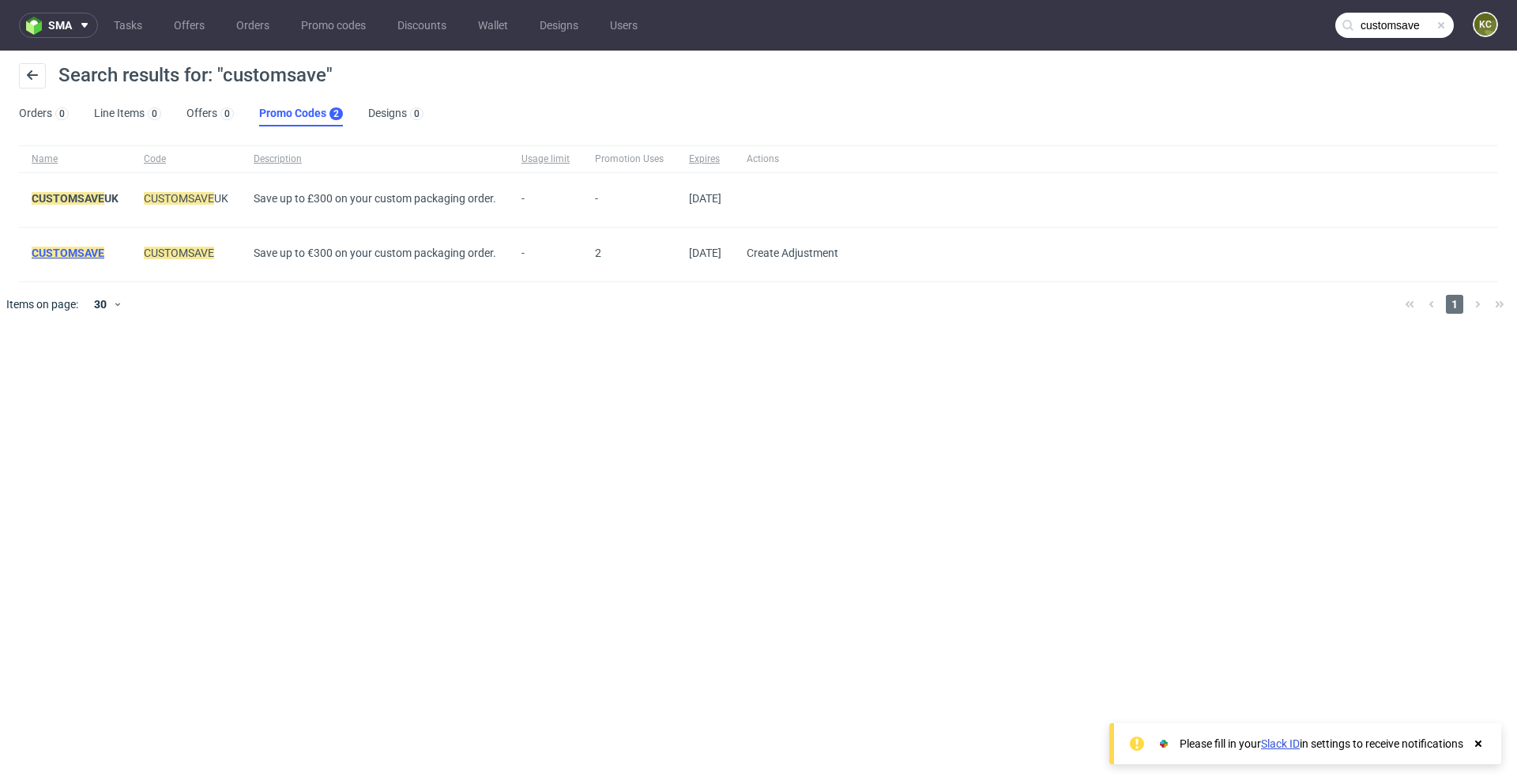
click at [88, 251] on mark "CUSTOMSAVE" at bounding box center [68, 253] width 73 height 13
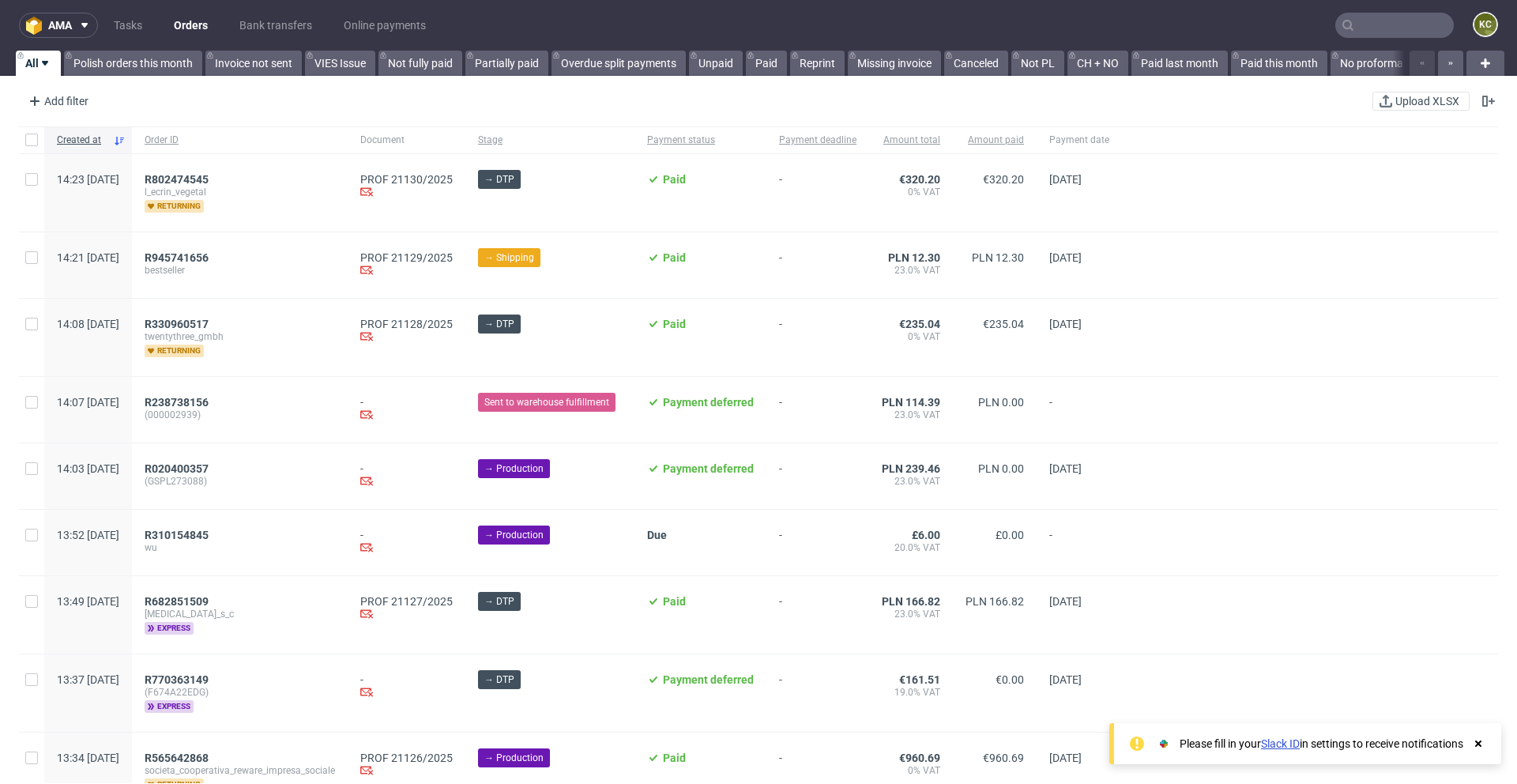
click at [797, 31] on input "text" at bounding box center [1395, 25] width 118 height 25
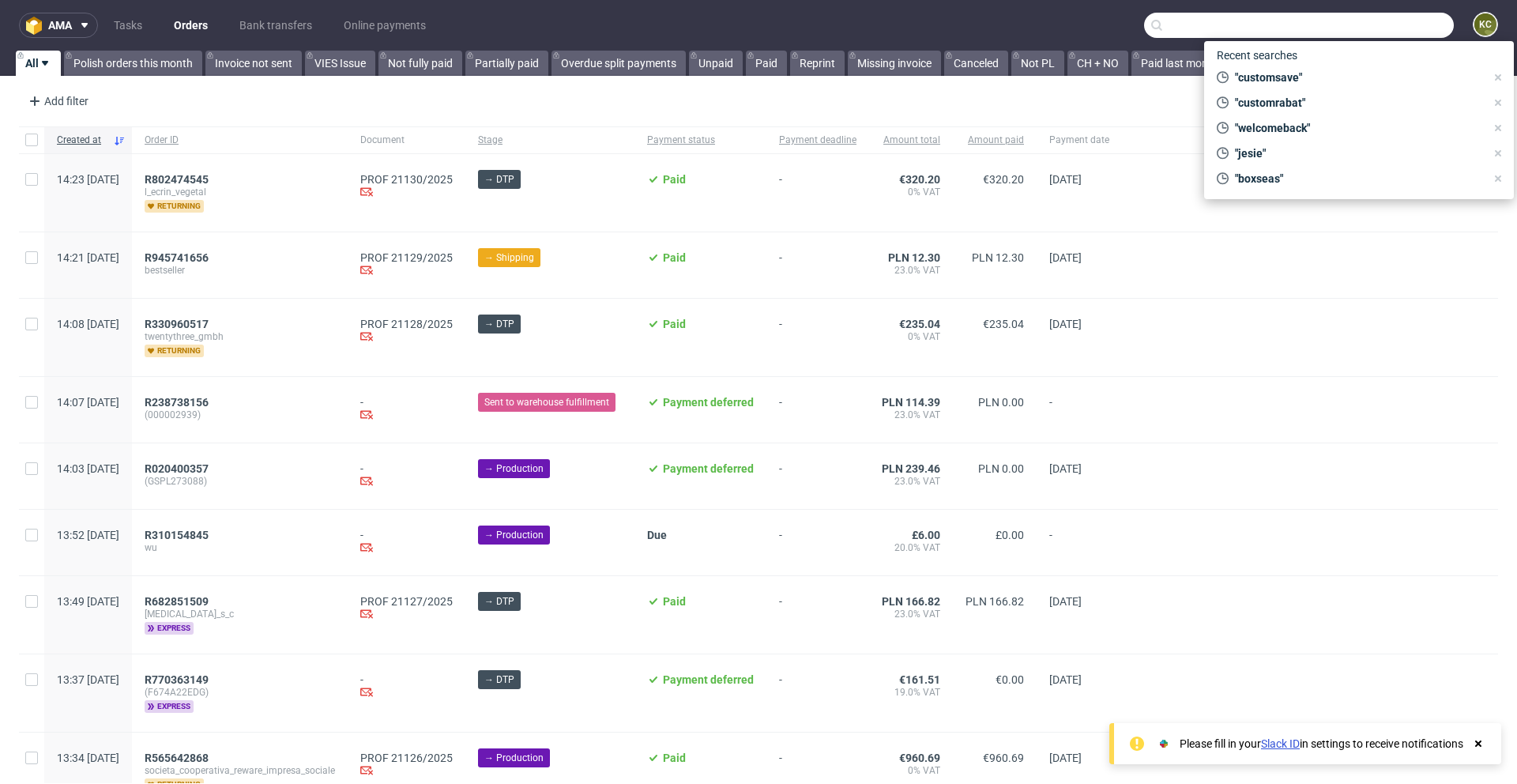
click at [797, 29] on input "text" at bounding box center [1299, 25] width 310 height 25
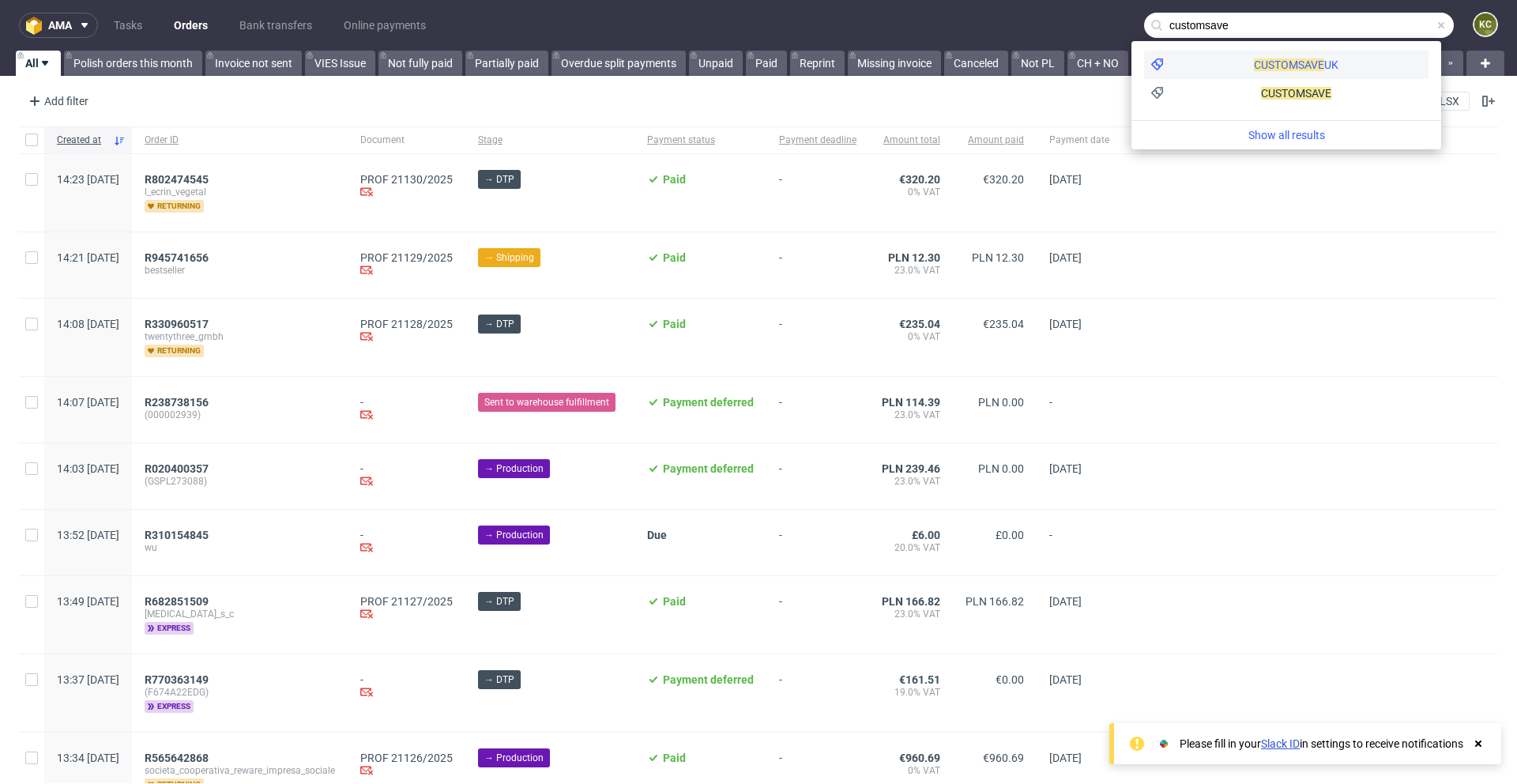
type input "customsave"
click at [797, 68] on div "CUSTOMSAVE UK" at bounding box center [1296, 64] width 84 height 15
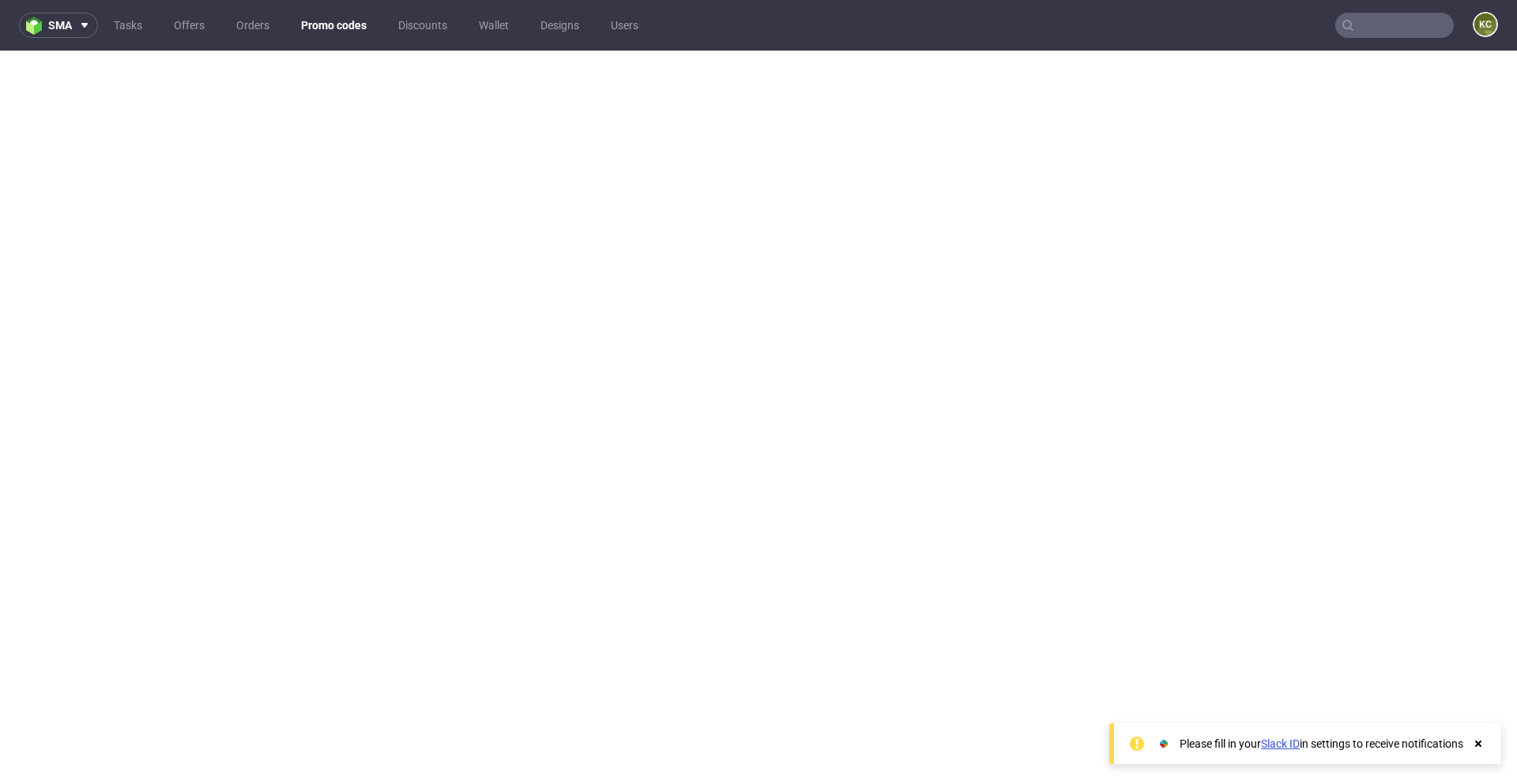
click at [797, 33] on input "text" at bounding box center [1395, 25] width 118 height 25
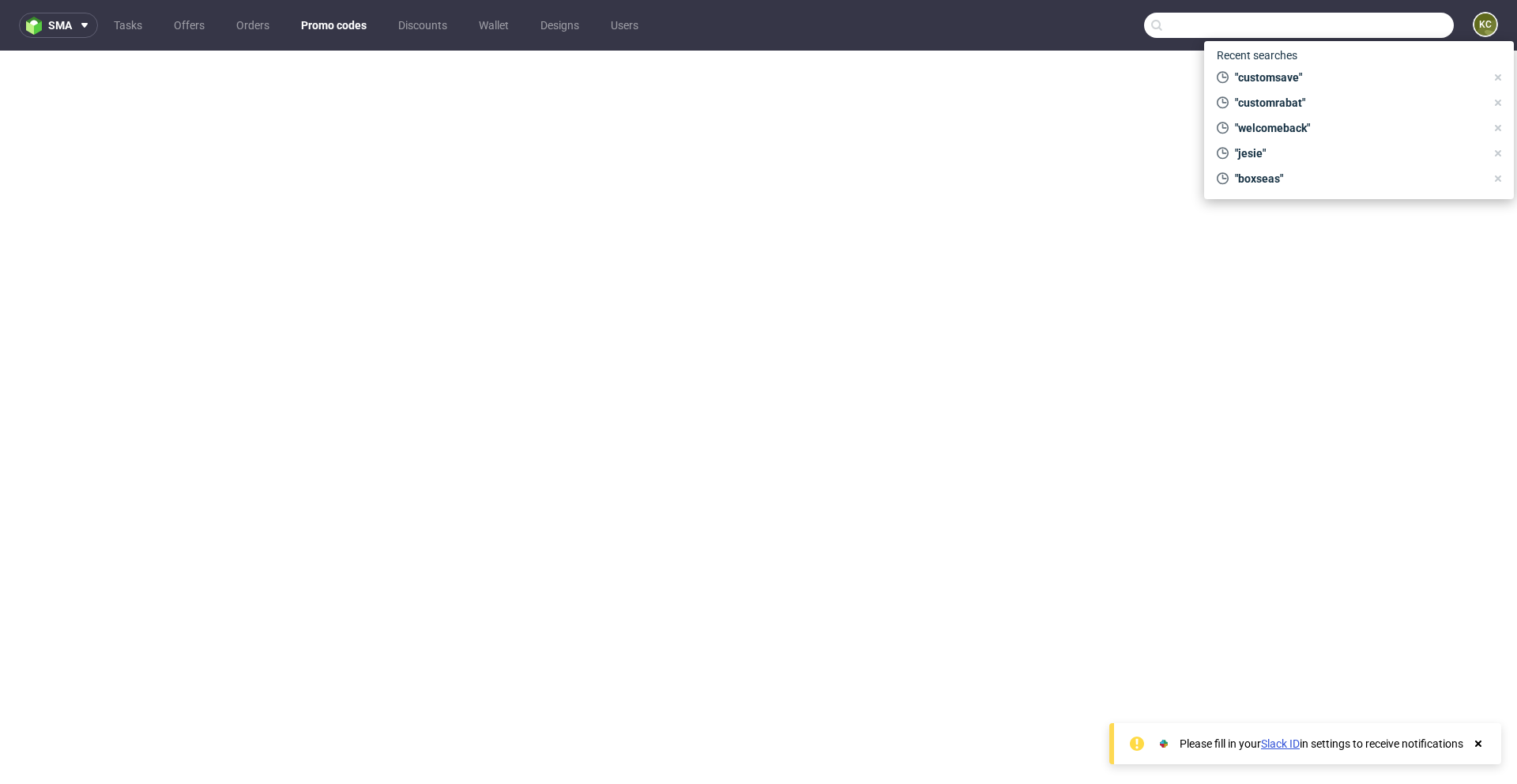
click at [797, 30] on input "text" at bounding box center [1299, 25] width 310 height 25
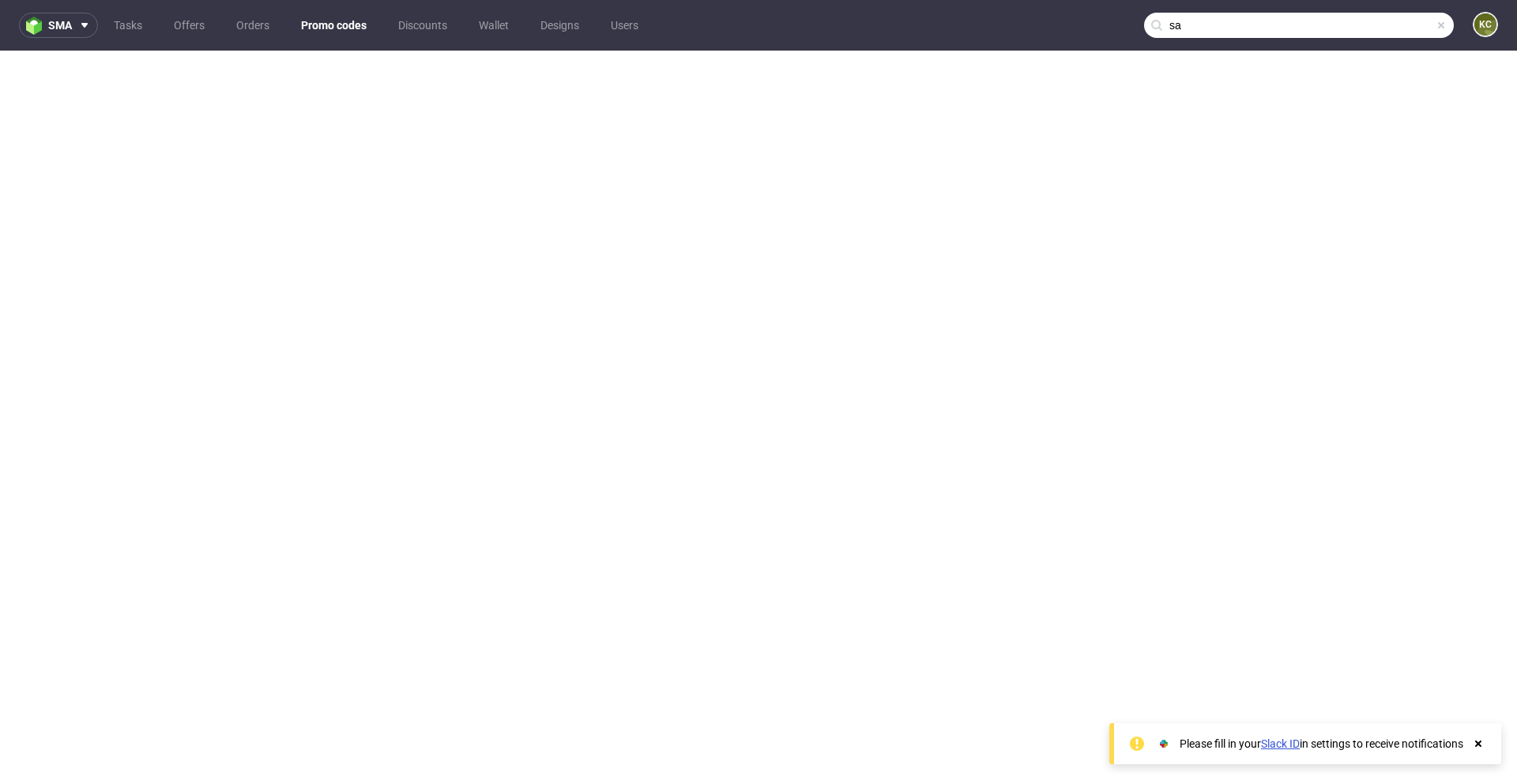
type input "s"
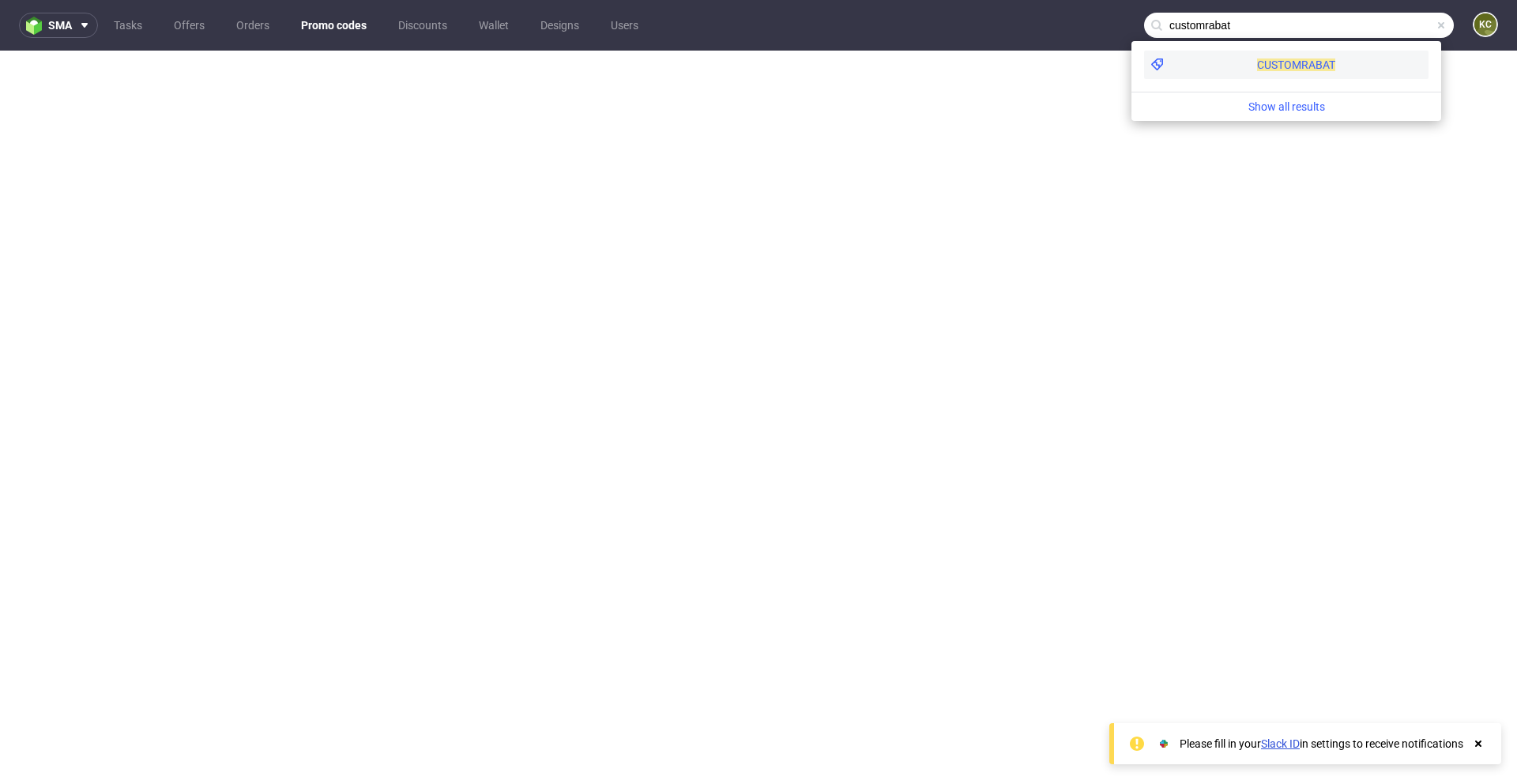
type input "customrabat"
click at [797, 62] on span "CUSTOMRABAT" at bounding box center [1296, 65] width 78 height 13
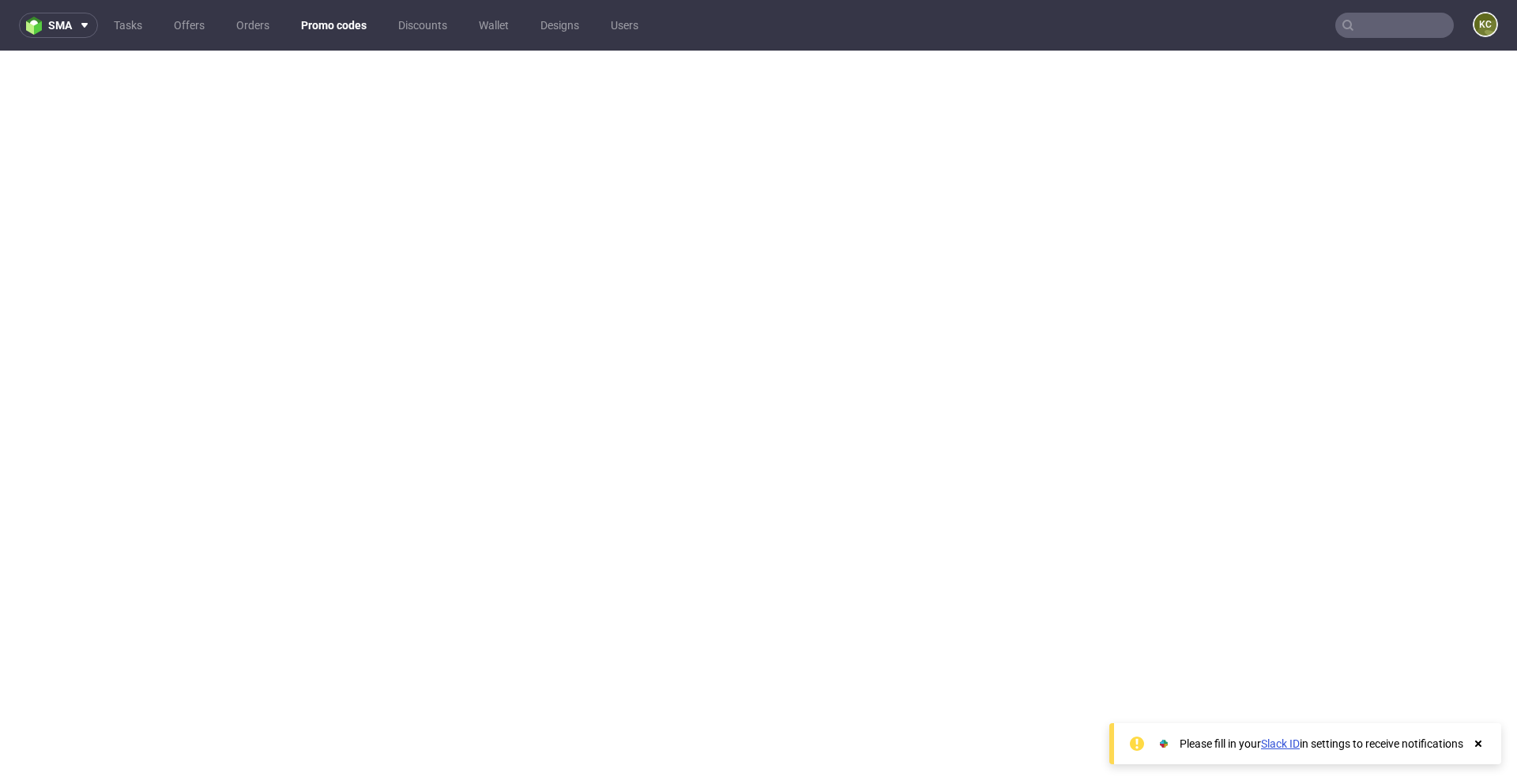
click at [797, 28] on input "text" at bounding box center [1395, 25] width 118 height 25
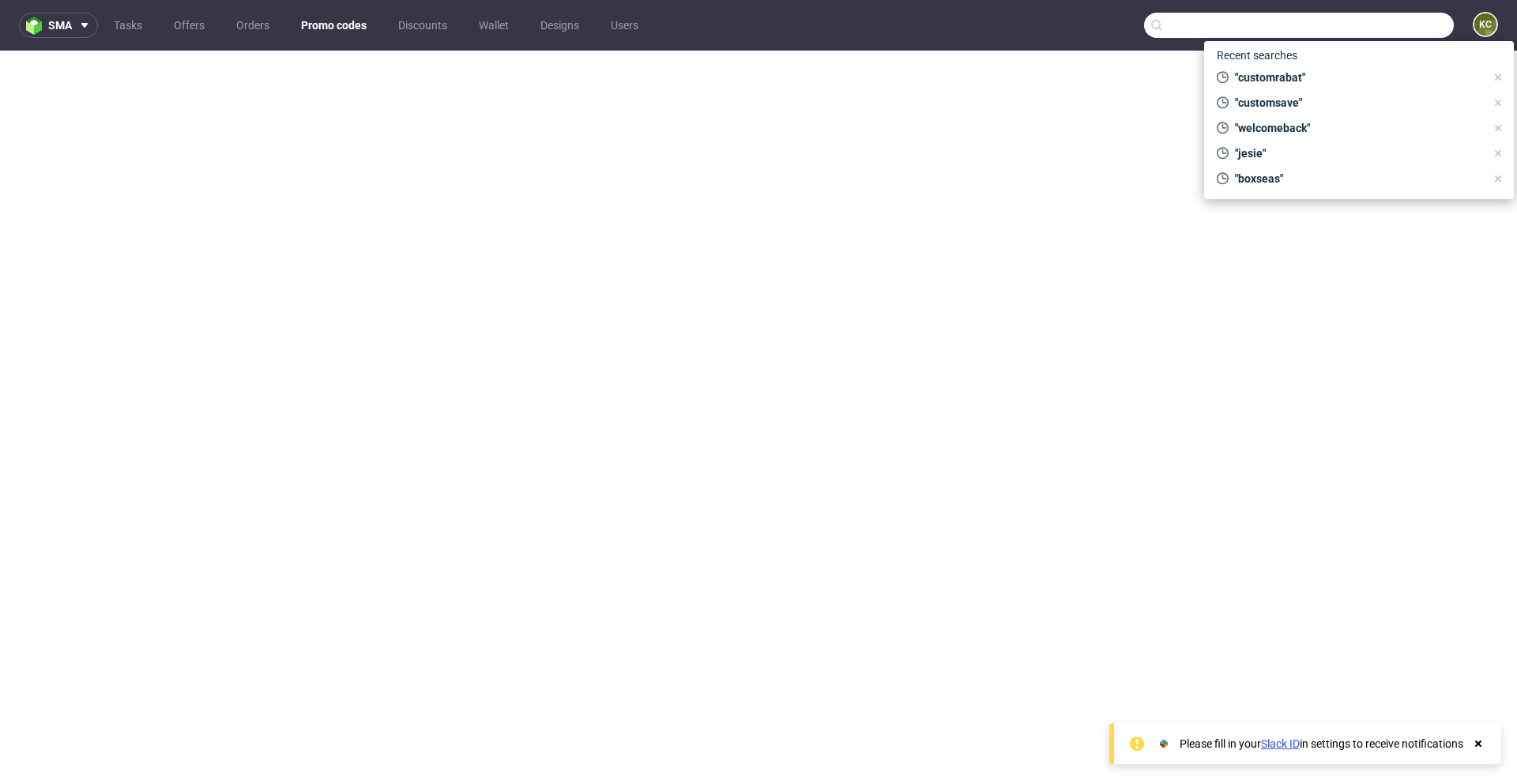
click at [797, 28] on input "text" at bounding box center [1299, 25] width 310 height 25
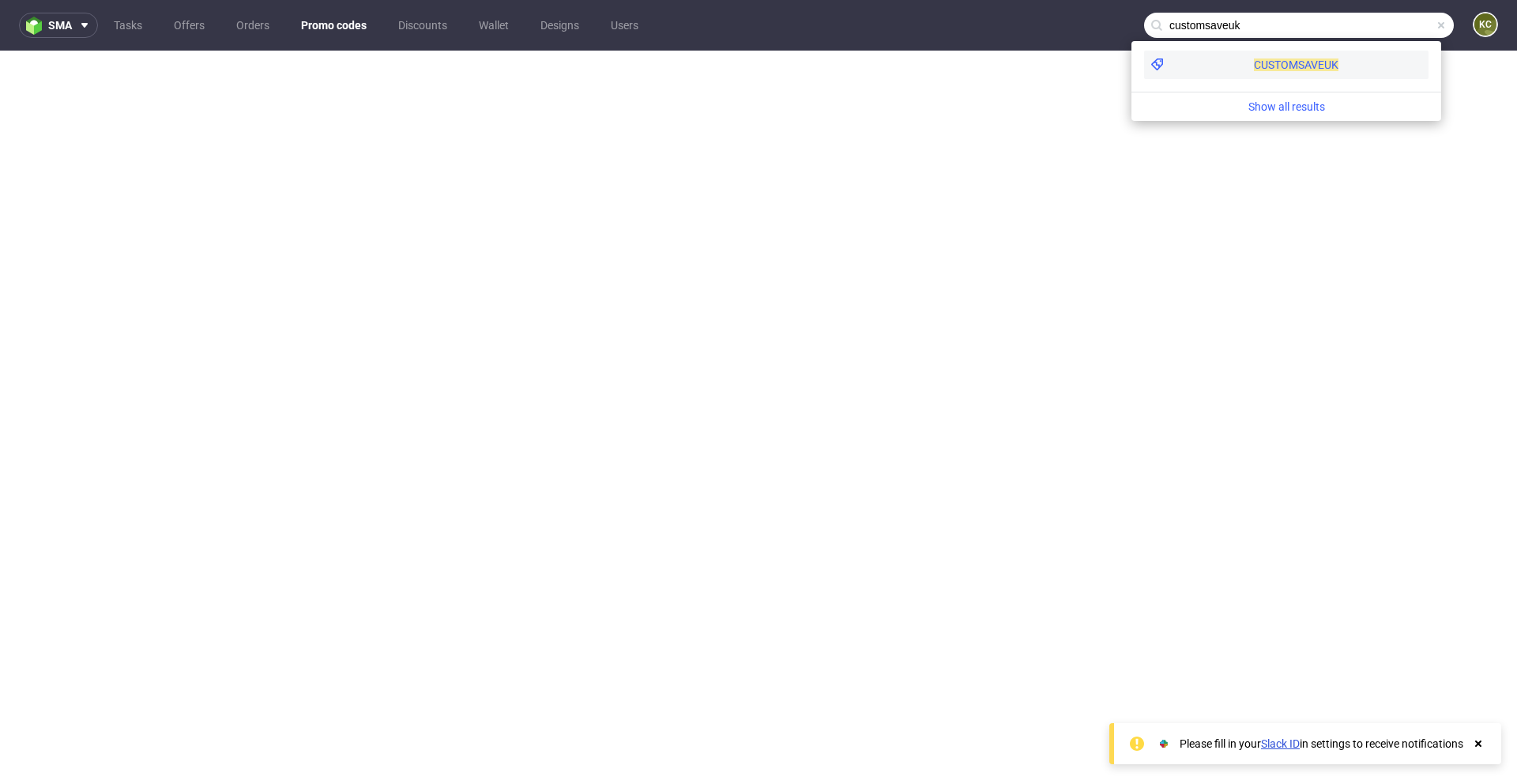
type input "customsaveuk"
click at [797, 61] on span "CUSTOMSAVEUK" at bounding box center [1296, 65] width 84 height 13
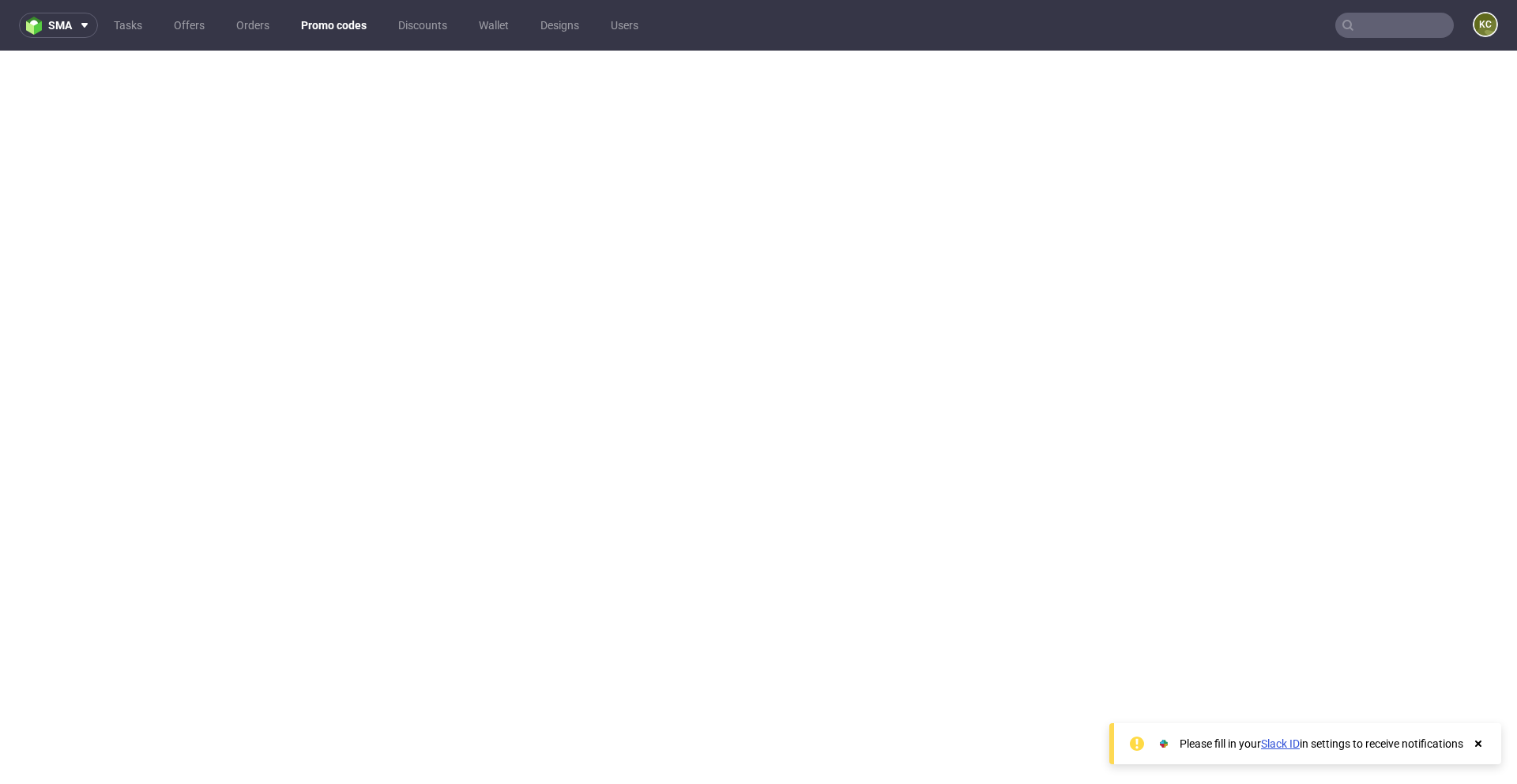
scroll to position [4, 0]
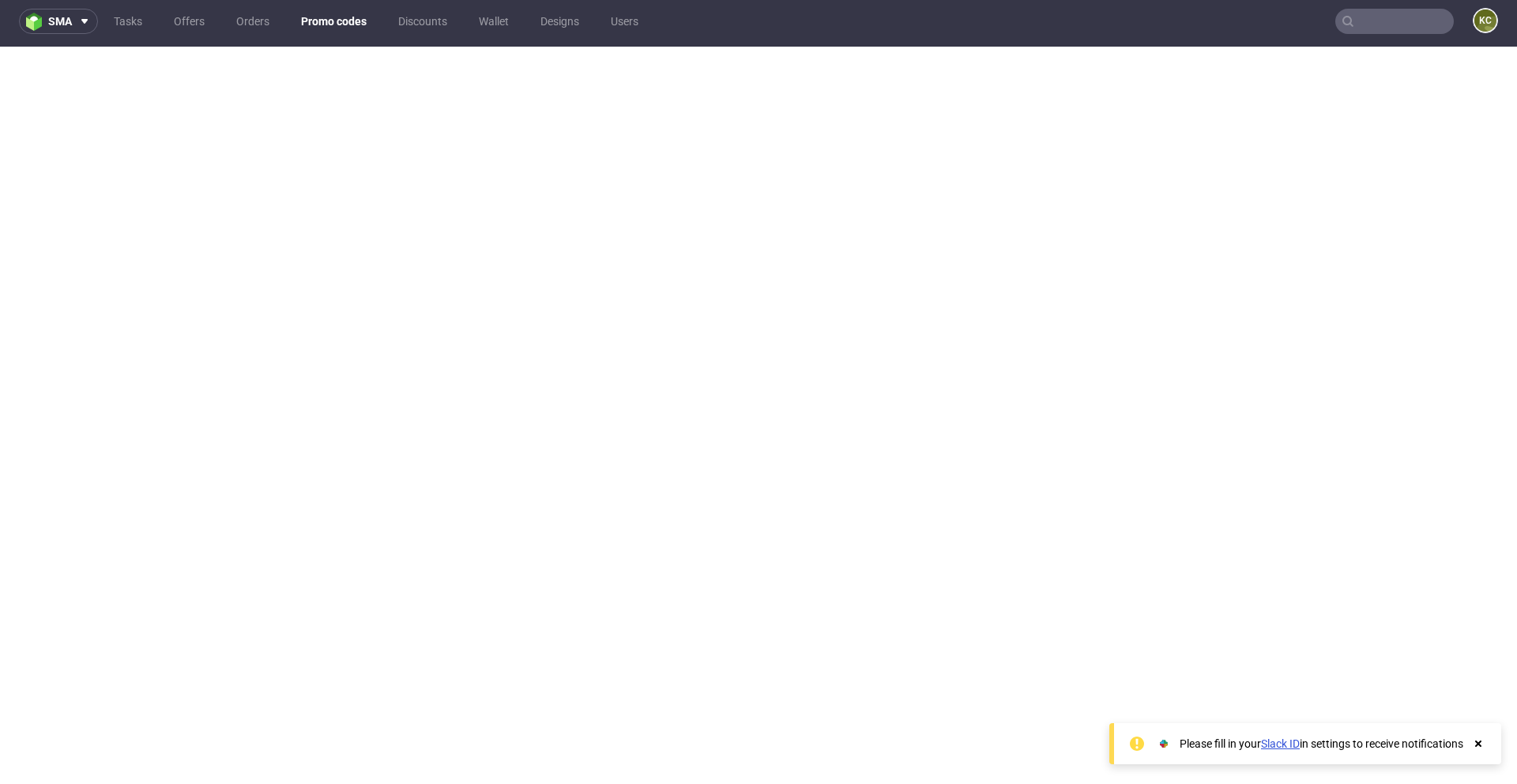
click at [797, 19] on input "text" at bounding box center [1395, 21] width 118 height 25
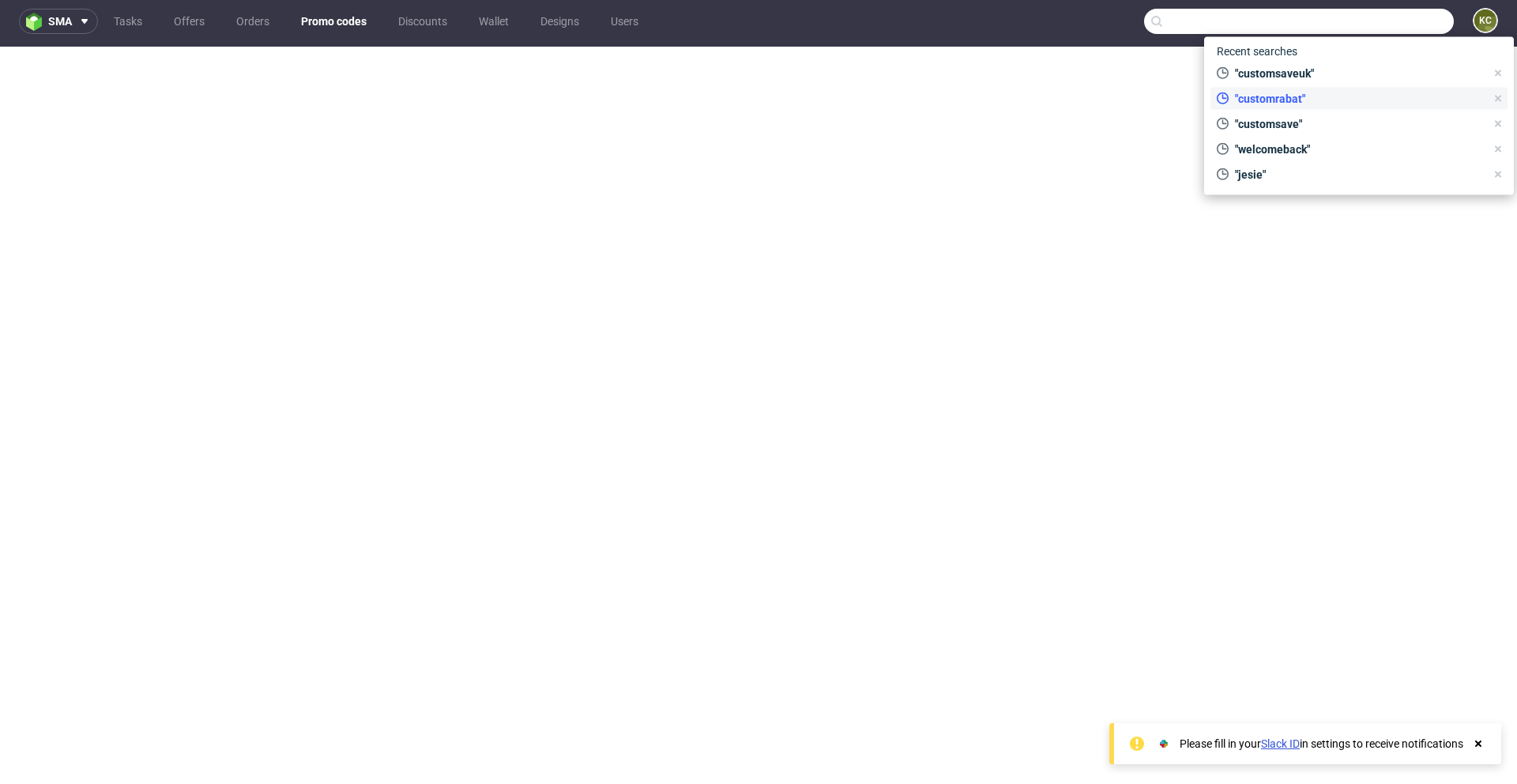
click at [797, 96] on span ""customrabat"" at bounding box center [1357, 98] width 257 height 15
type input "customrabat"
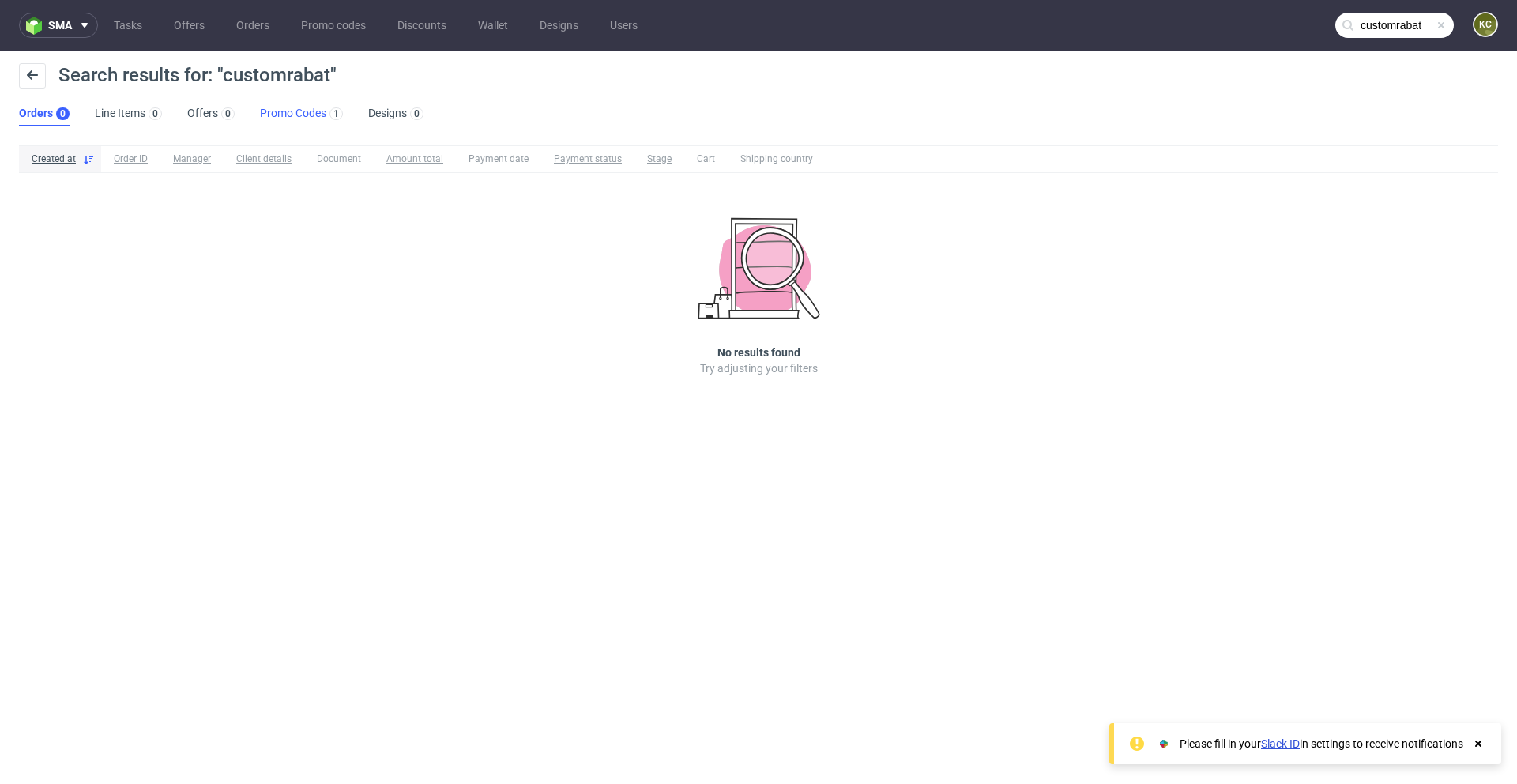
click at [274, 107] on link "Promo Codes 1" at bounding box center [302, 114] width 83 height 25
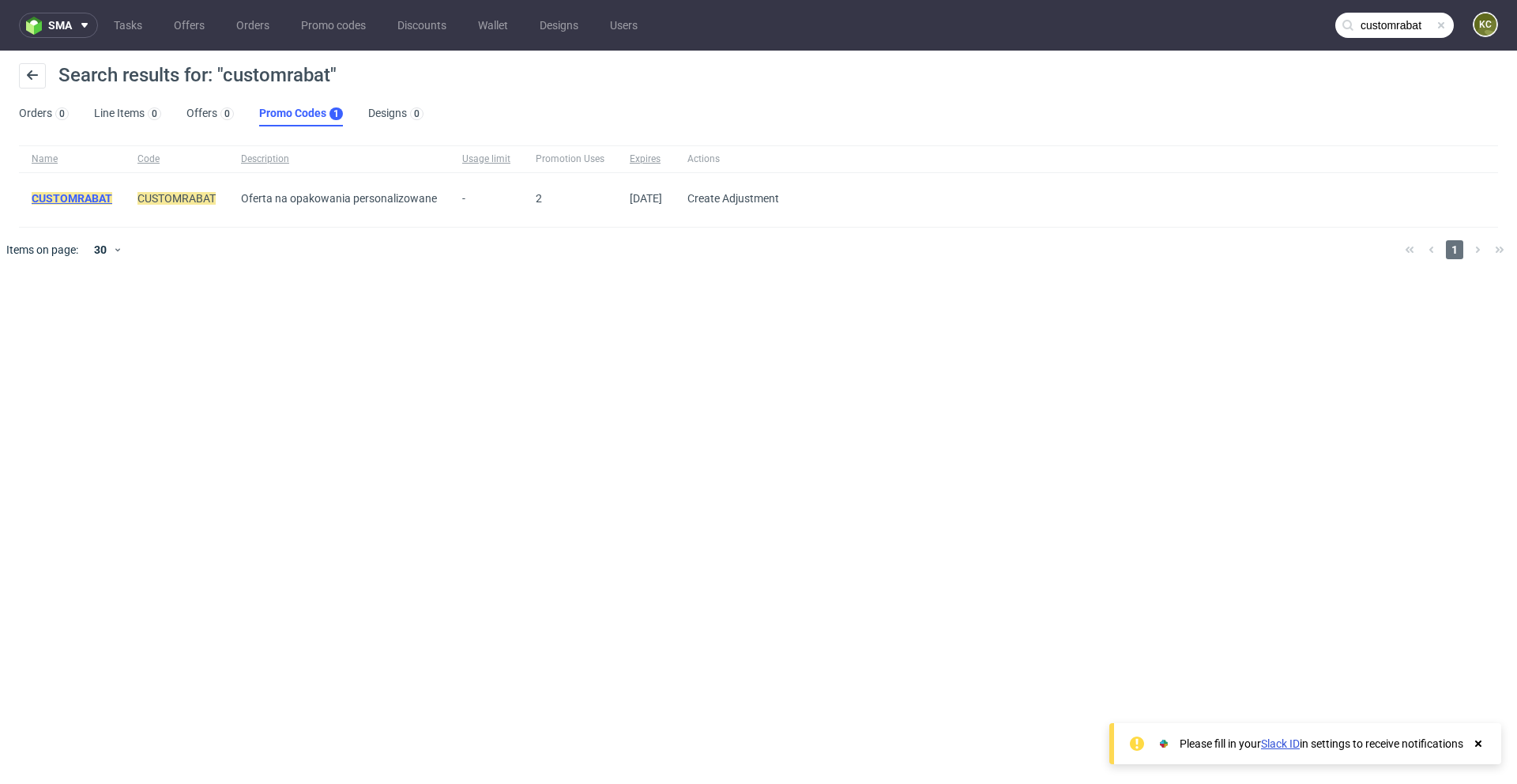
click at [92, 198] on mark "CUSTOMRABAT" at bounding box center [71, 199] width 80 height 13
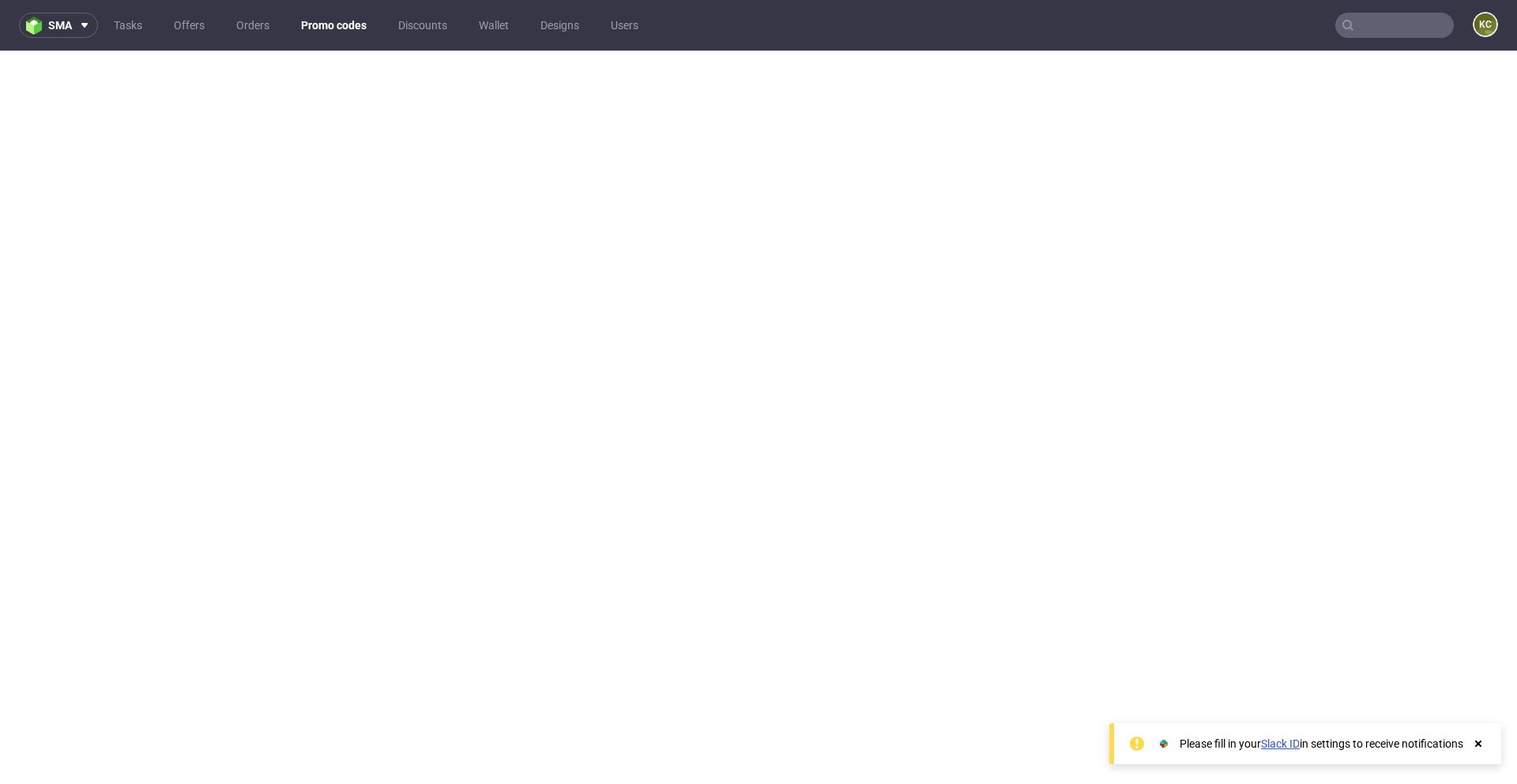
click at [1386, 24] on input "text" at bounding box center [1395, 25] width 118 height 25
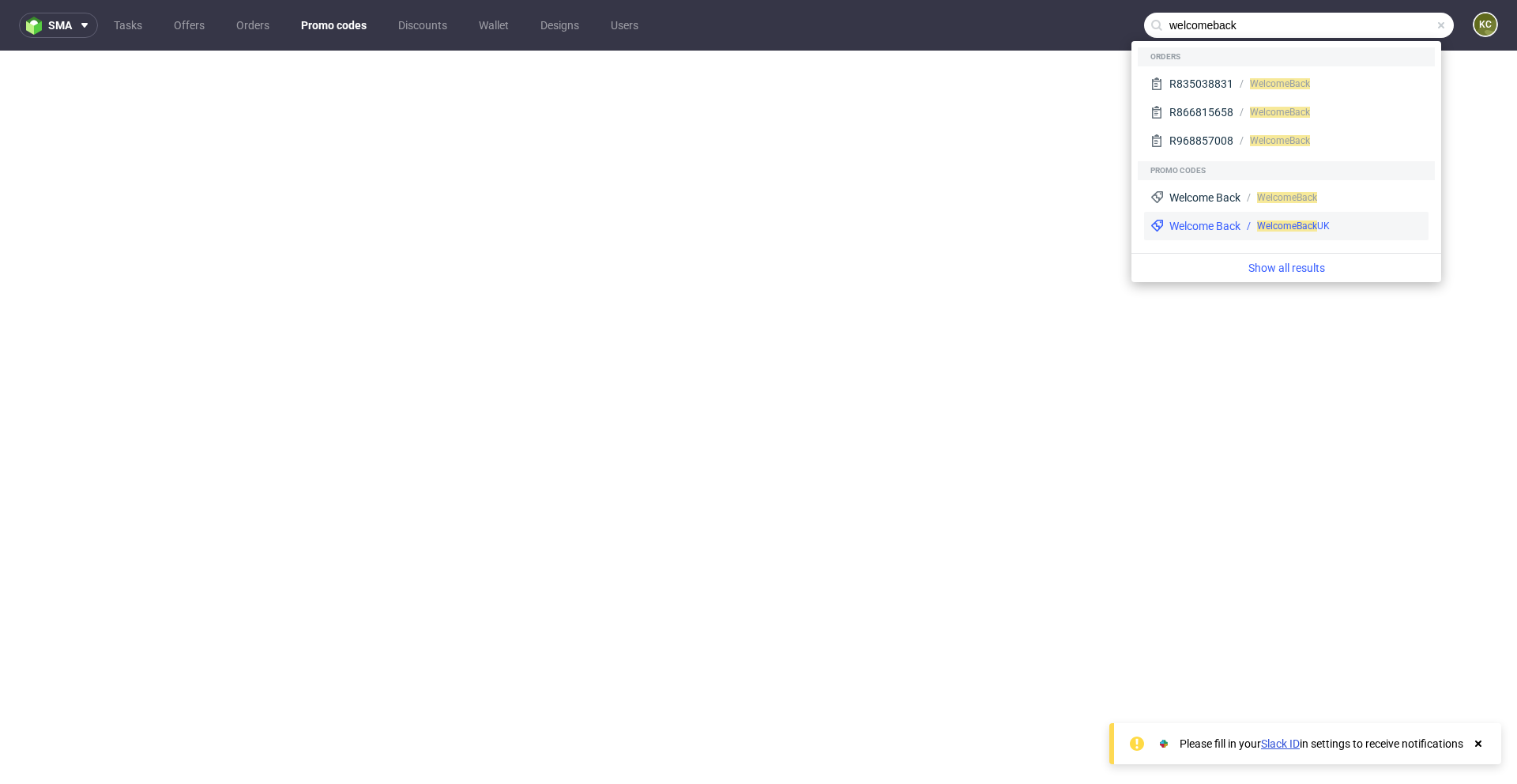
type input "welcomeback"
click at [1244, 218] on div "Welcome Back WelcomeBack [GEOGRAPHIC_DATA]" at bounding box center [1286, 225] width 285 height 28
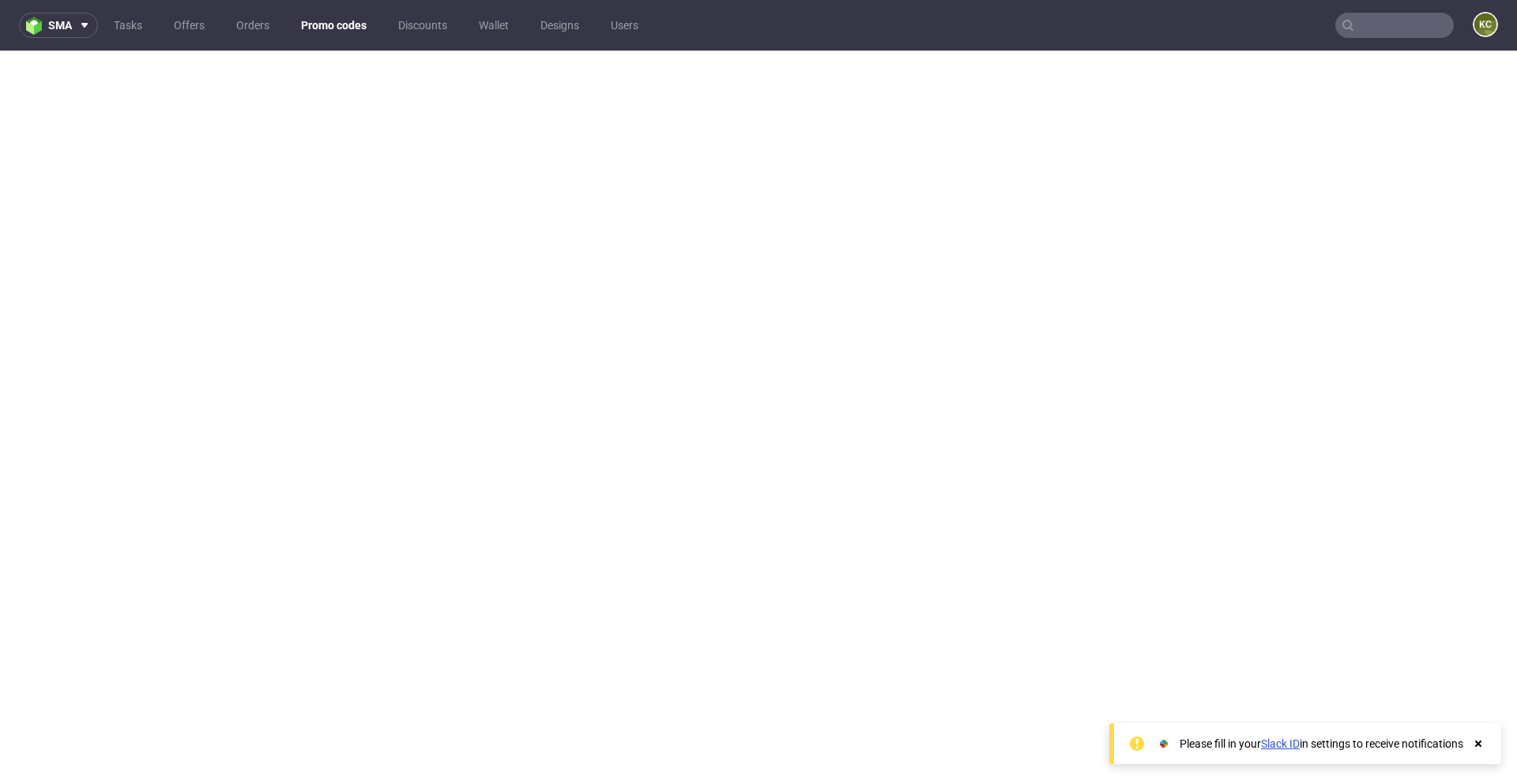
click at [1353, 29] on input "text" at bounding box center [1395, 25] width 118 height 25
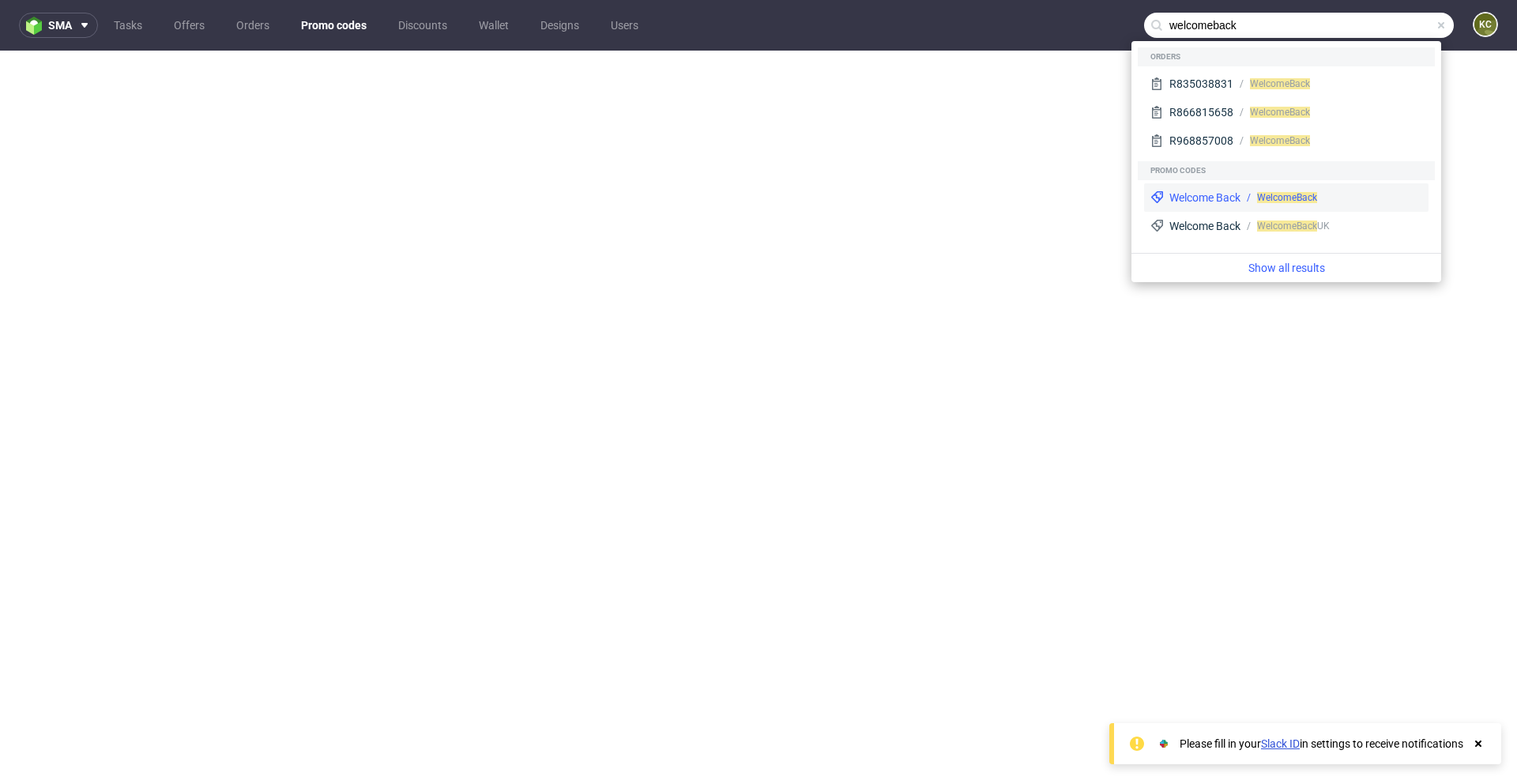
type input "welcomeback"
click at [1251, 194] on div "WelcomeBack" at bounding box center [1331, 198] width 182 height 15
